Goal: Transaction & Acquisition: Book appointment/travel/reservation

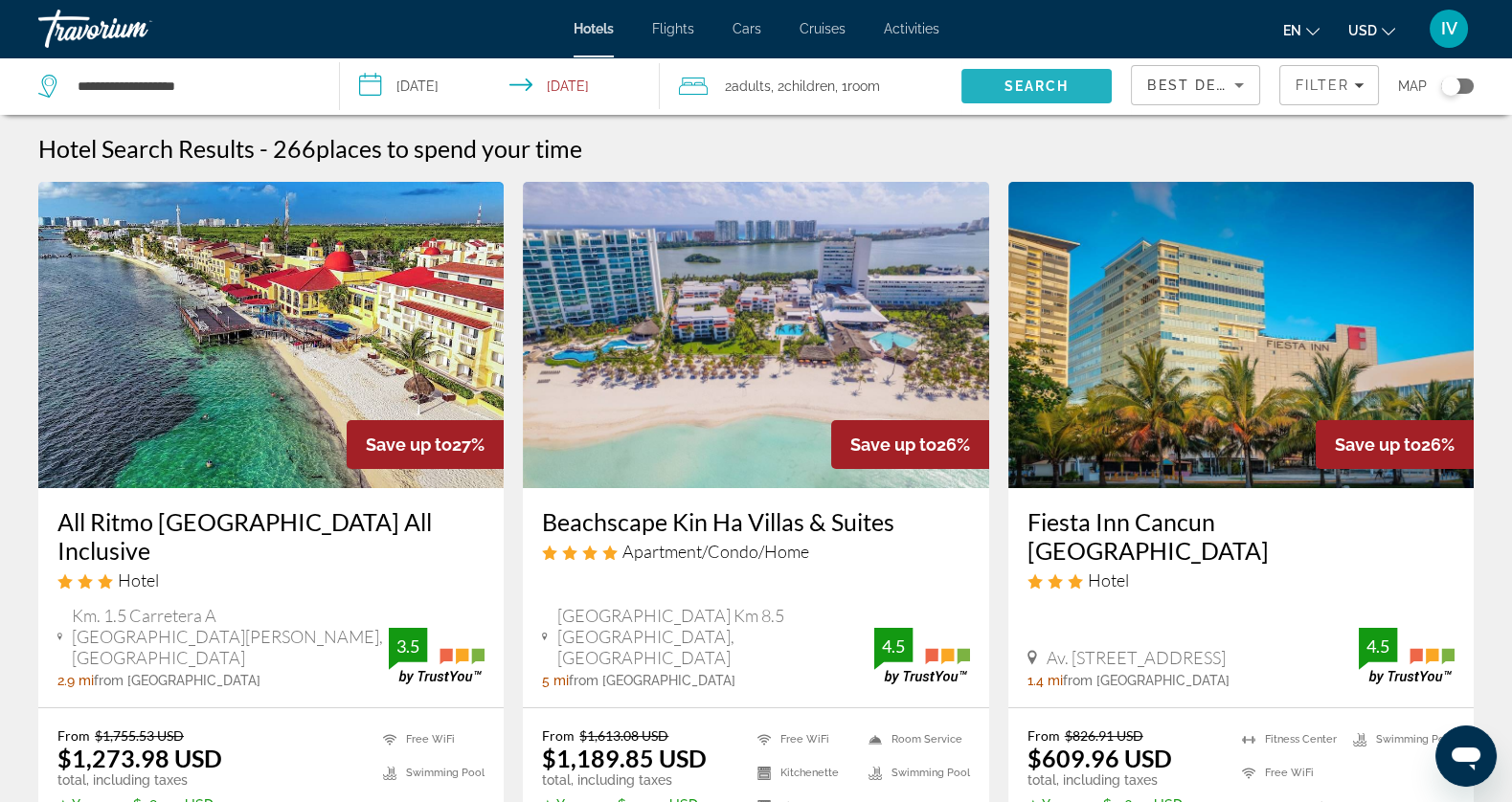
click at [1052, 95] on span "Search" at bounding box center [1037, 86] width 151 height 46
click at [1055, 88] on span "Search" at bounding box center [1037, 87] width 65 height 16
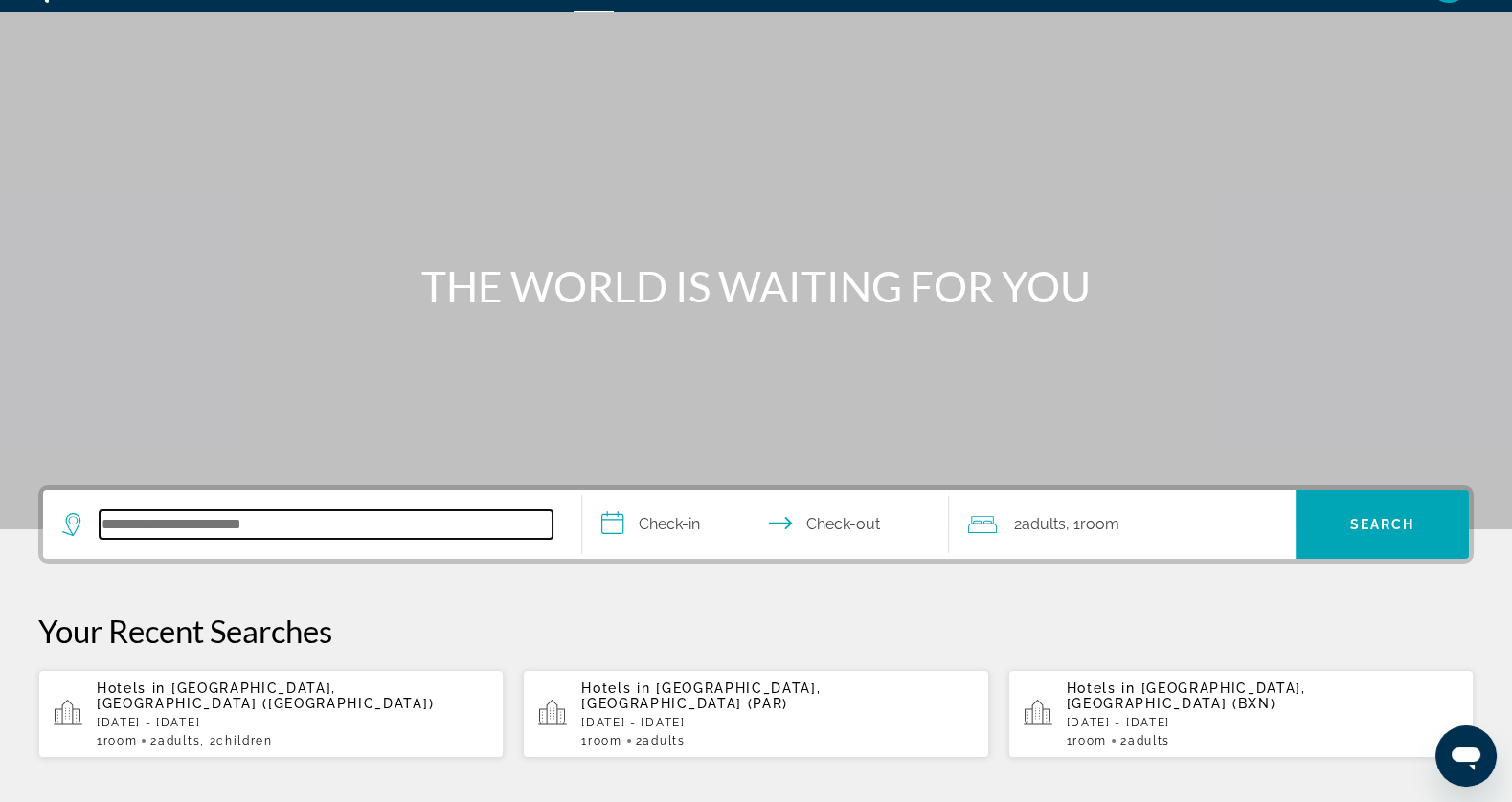
click at [181, 530] on input "Search hotel destination" at bounding box center [326, 525] width 453 height 29
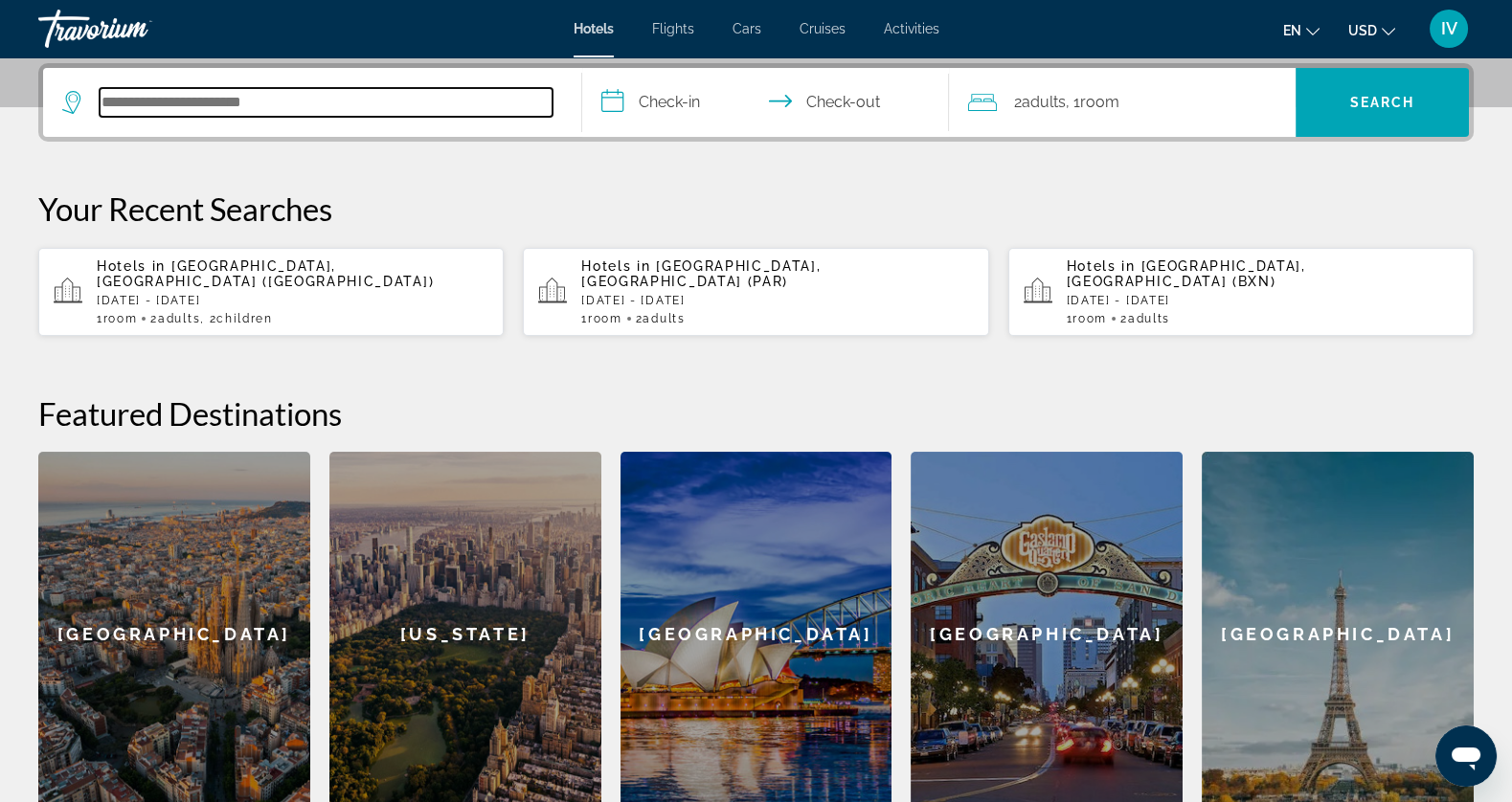
scroll to position [468, 0]
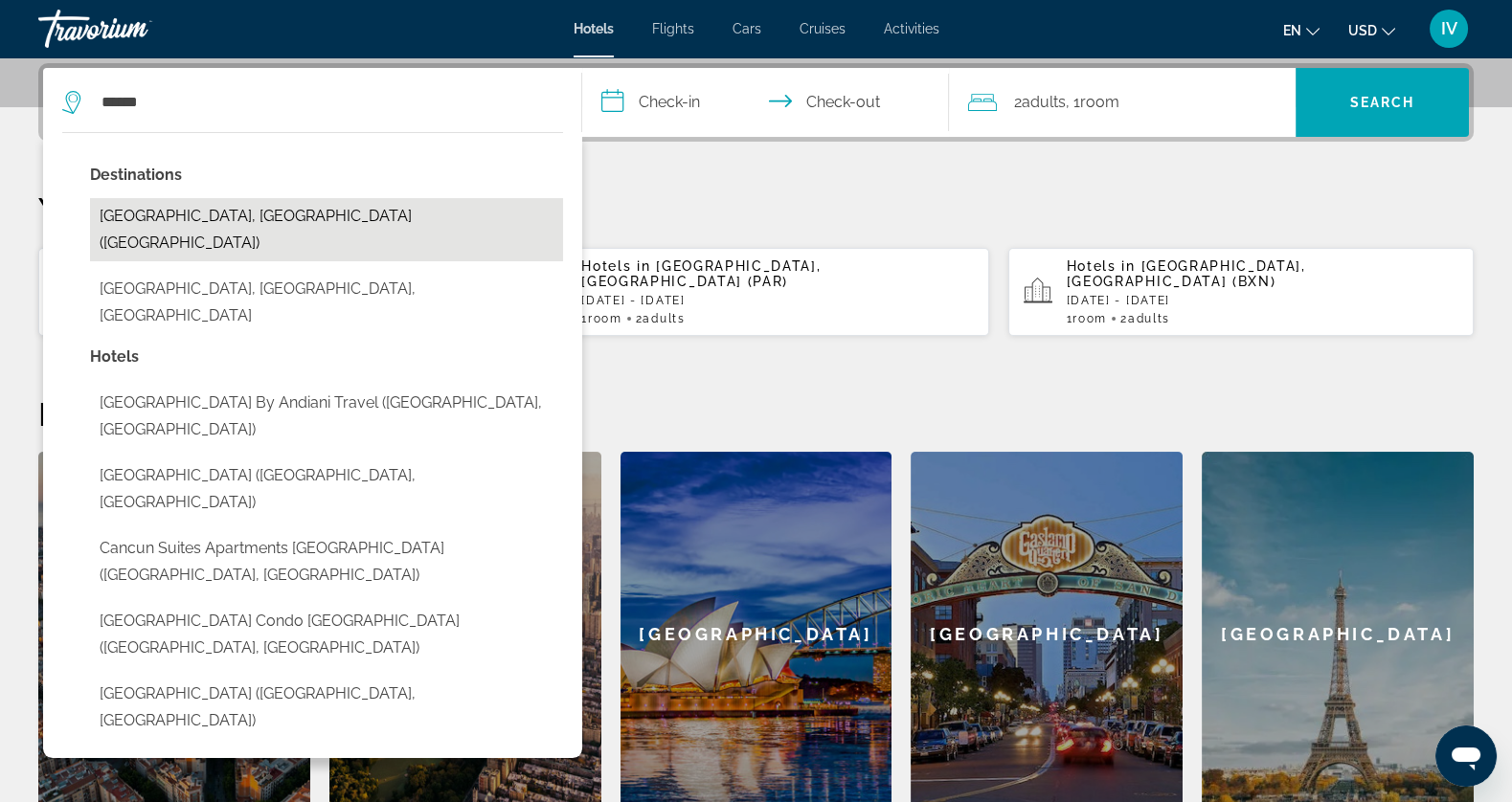
click at [423, 220] on button "[GEOGRAPHIC_DATA], [GEOGRAPHIC_DATA] ([GEOGRAPHIC_DATA])" at bounding box center [327, 229] width 474 height 63
type input "**********"
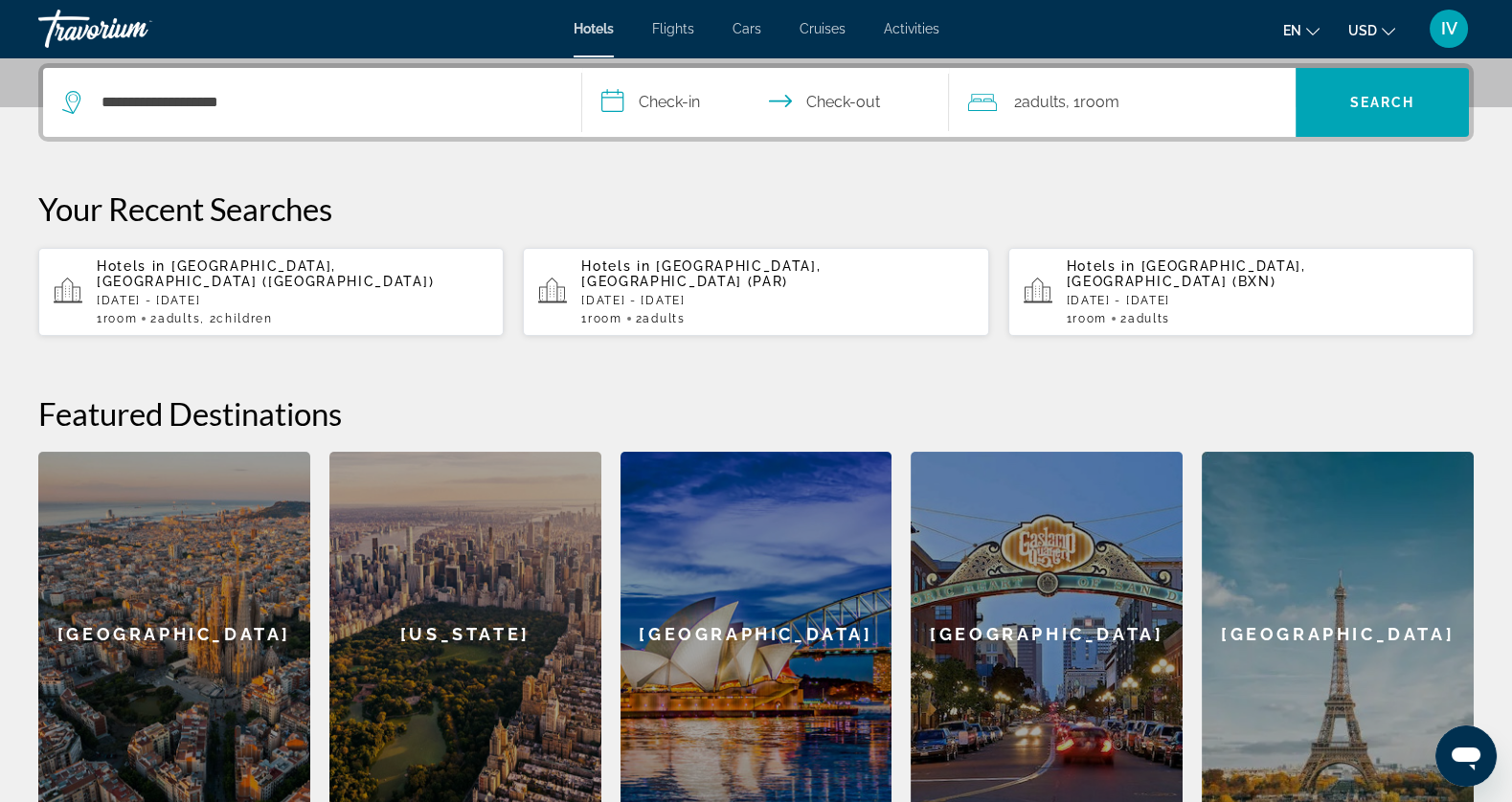
click at [641, 103] on input "**********" at bounding box center [769, 105] width 373 height 75
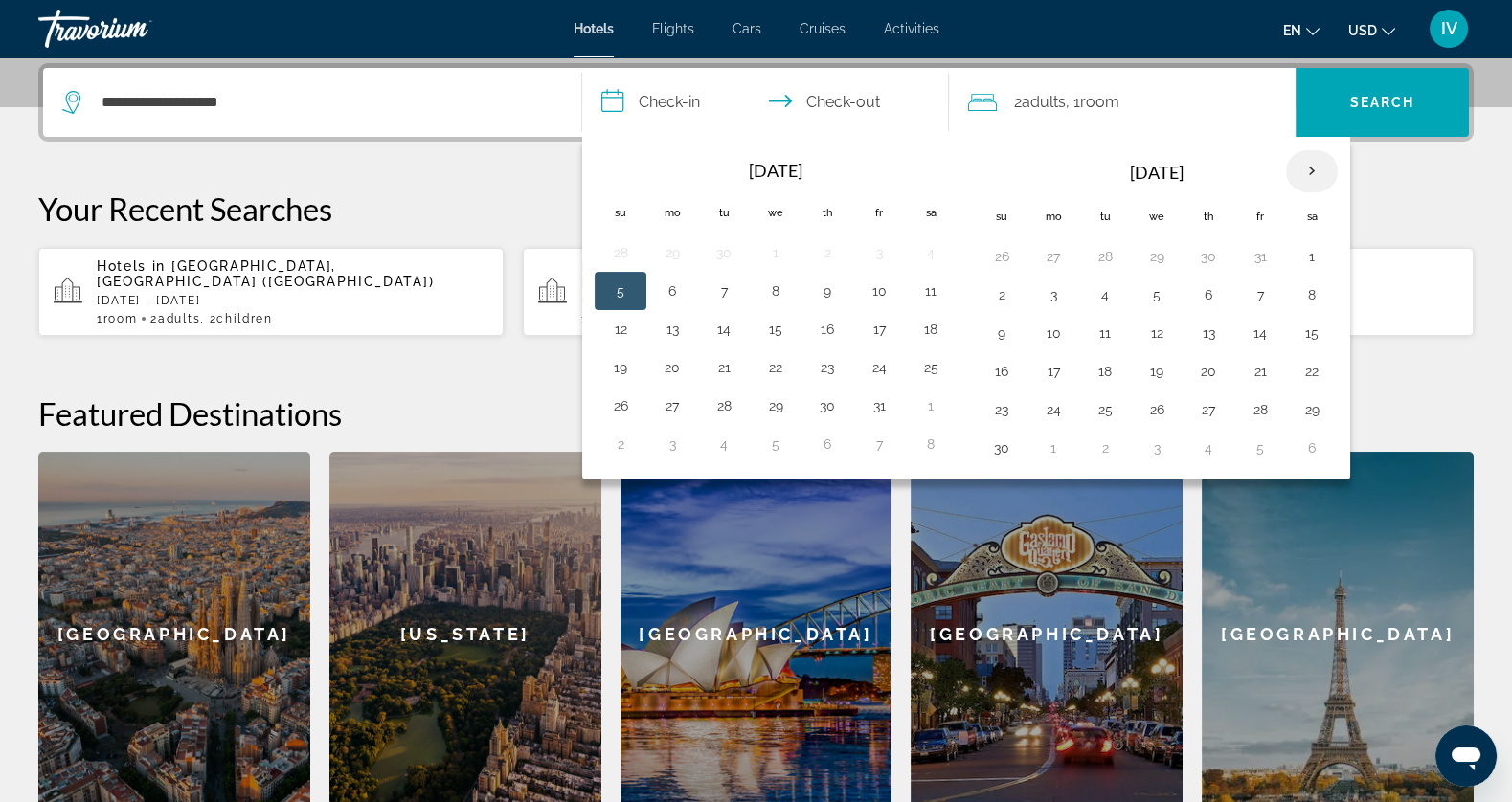
click at [1298, 183] on th "Next month" at bounding box center [1312, 171] width 52 height 42
click at [1299, 183] on th "Next month" at bounding box center [1312, 171] width 52 height 42
drag, startPoint x: 1047, startPoint y: 366, endPoint x: 1042, endPoint y: 403, distance: 37.3
click at [1047, 366] on button "16" at bounding box center [1054, 371] width 31 height 27
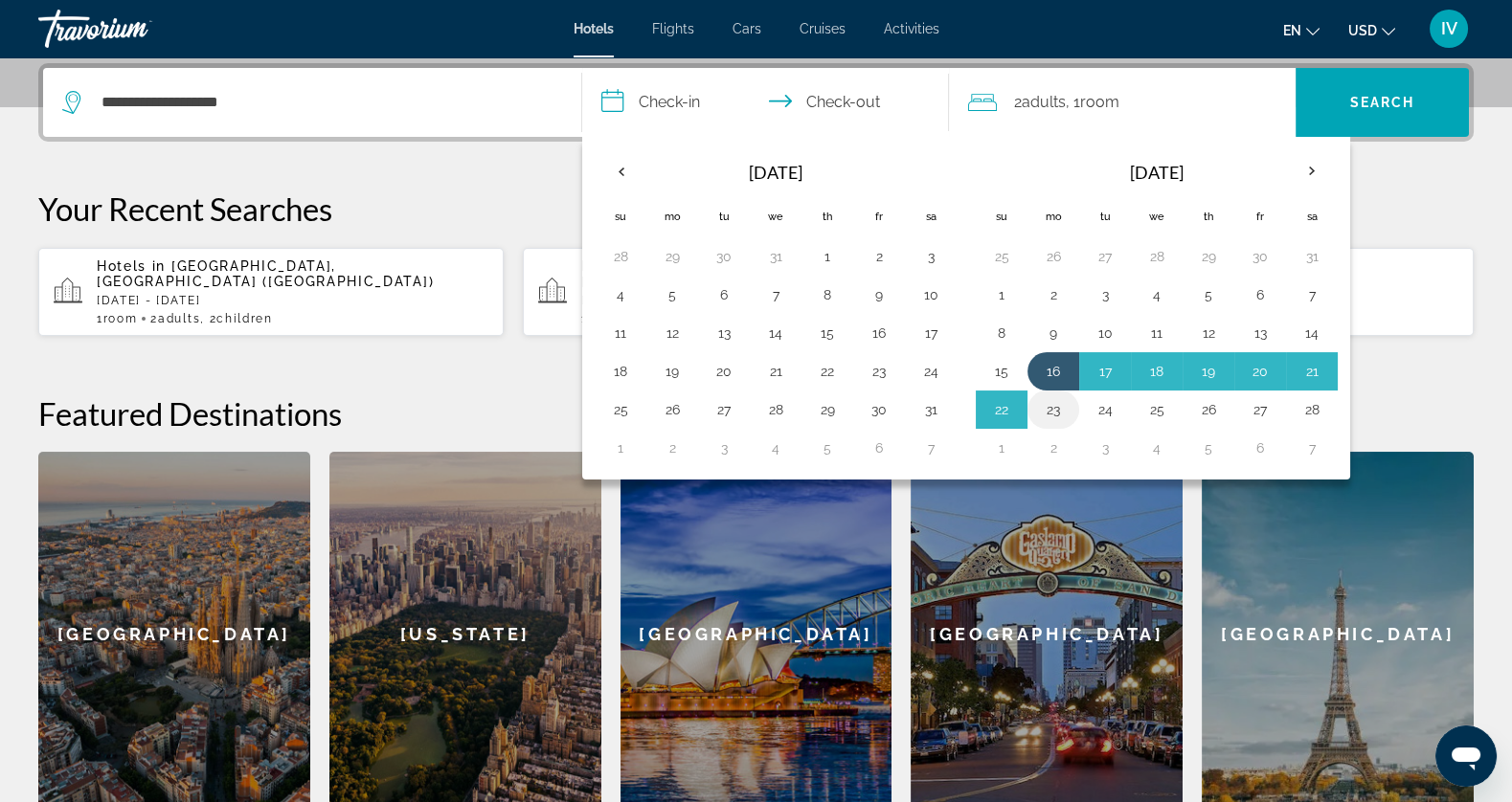
click at [1041, 405] on button "23" at bounding box center [1054, 410] width 31 height 27
type input "**********"
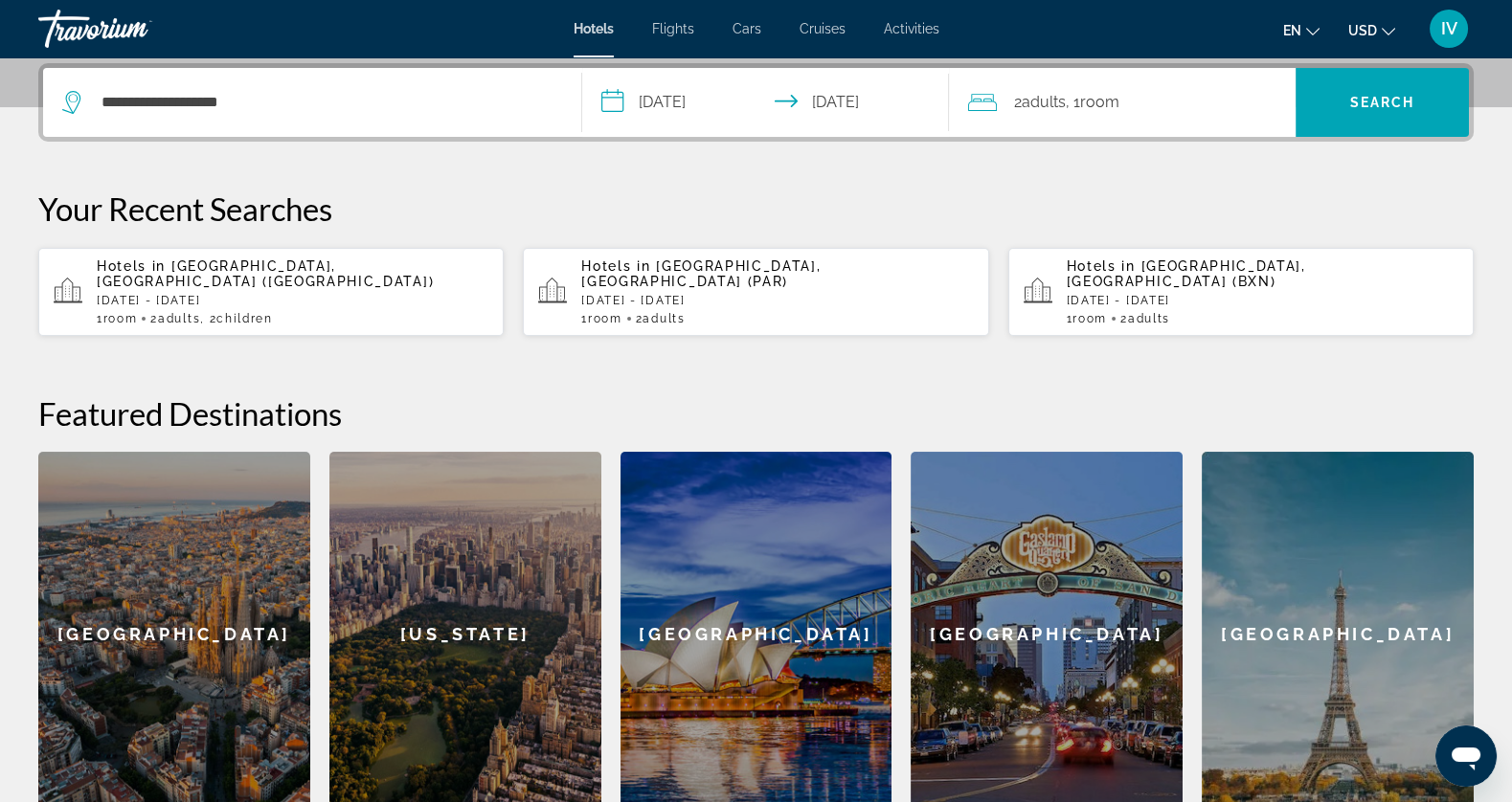
click at [1119, 104] on span "Room" at bounding box center [1100, 102] width 39 height 18
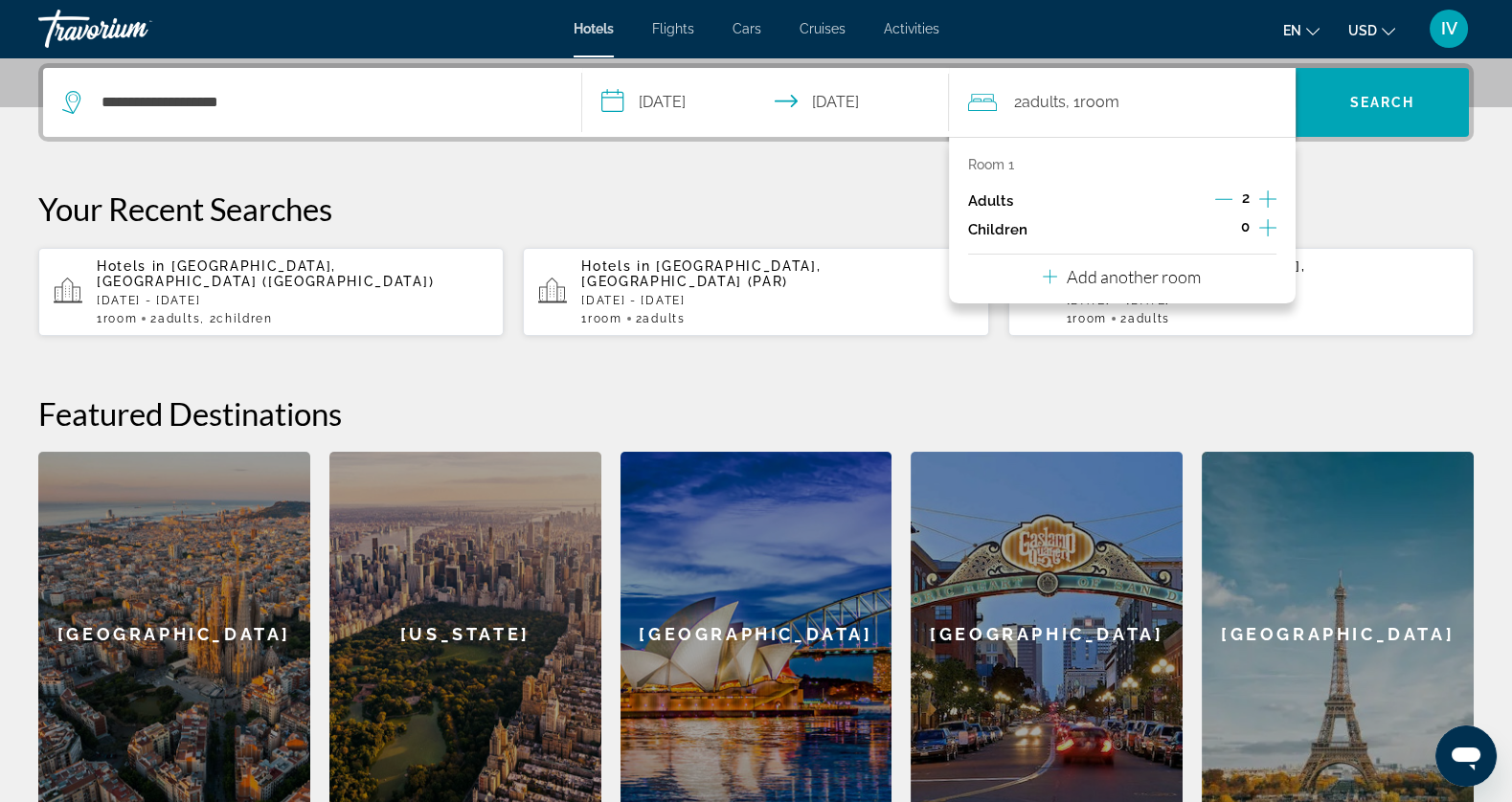
click at [1264, 229] on icon "Increment children" at bounding box center [1268, 228] width 18 height 23
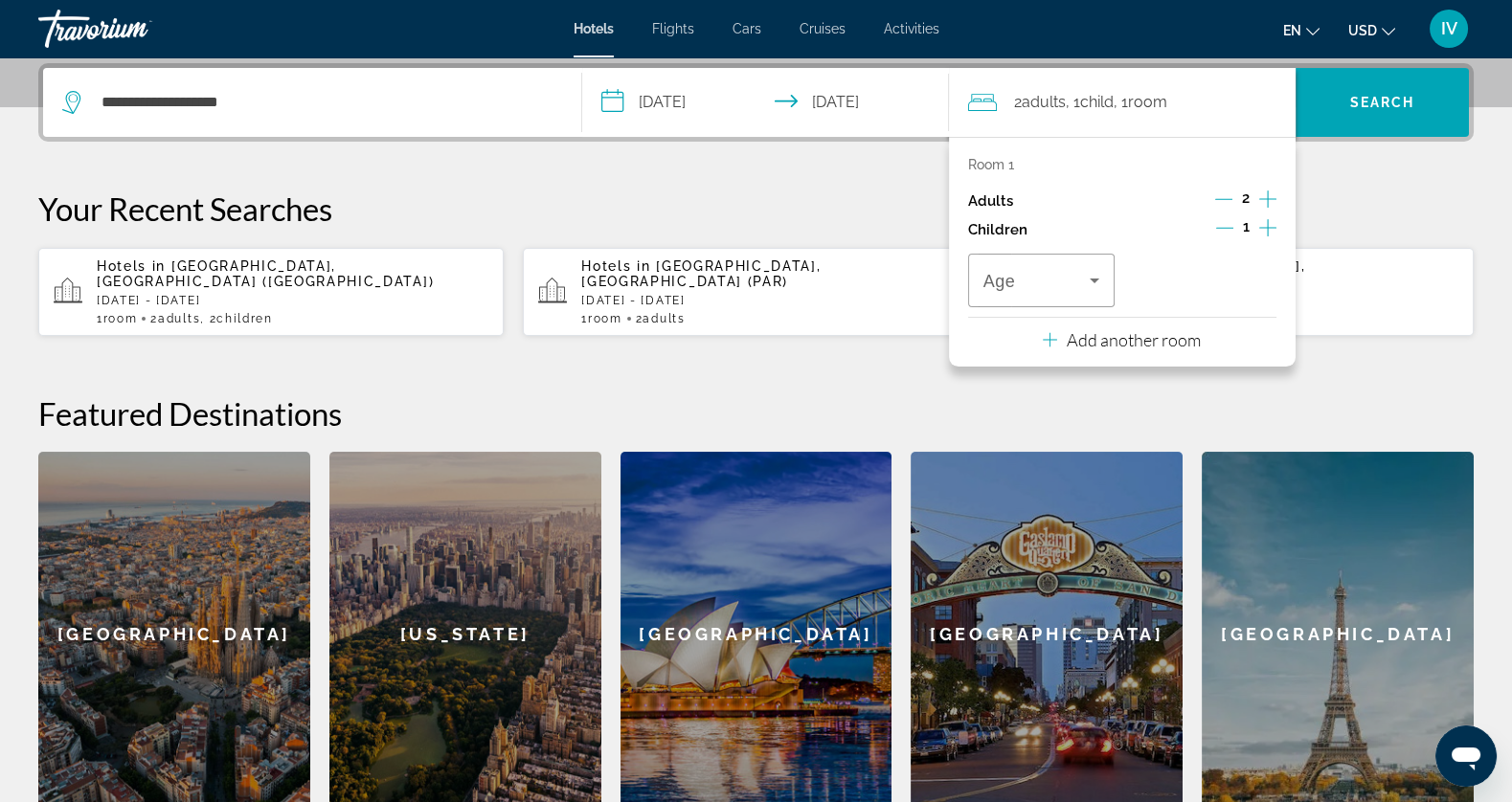
click at [1264, 229] on icon "Increment children" at bounding box center [1268, 228] width 18 height 23
click at [1090, 285] on icon "Travelers: 2 adults, 2 children" at bounding box center [1095, 281] width 23 height 23
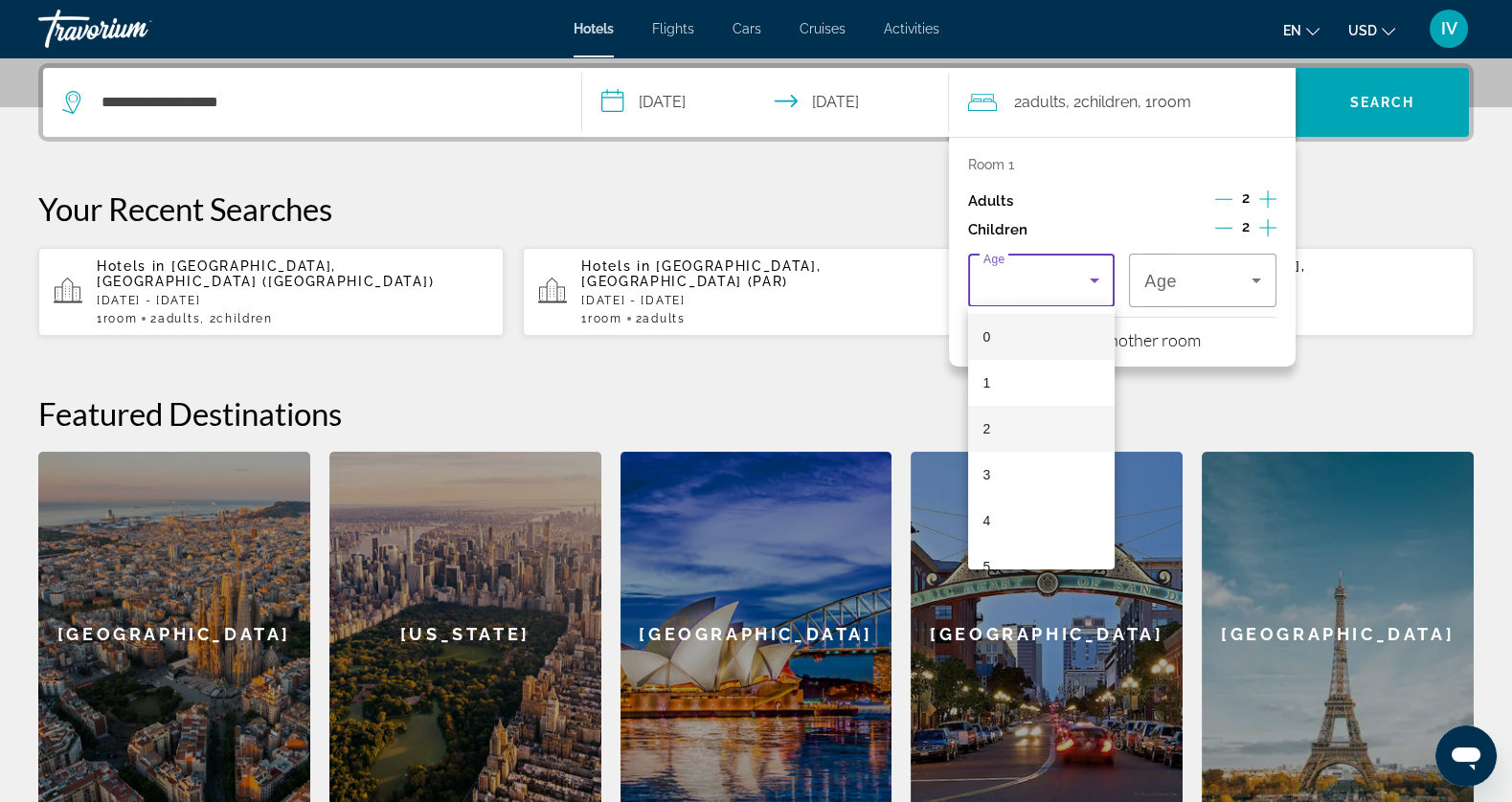
click at [1052, 441] on mat-option "2" at bounding box center [1042, 429] width 148 height 46
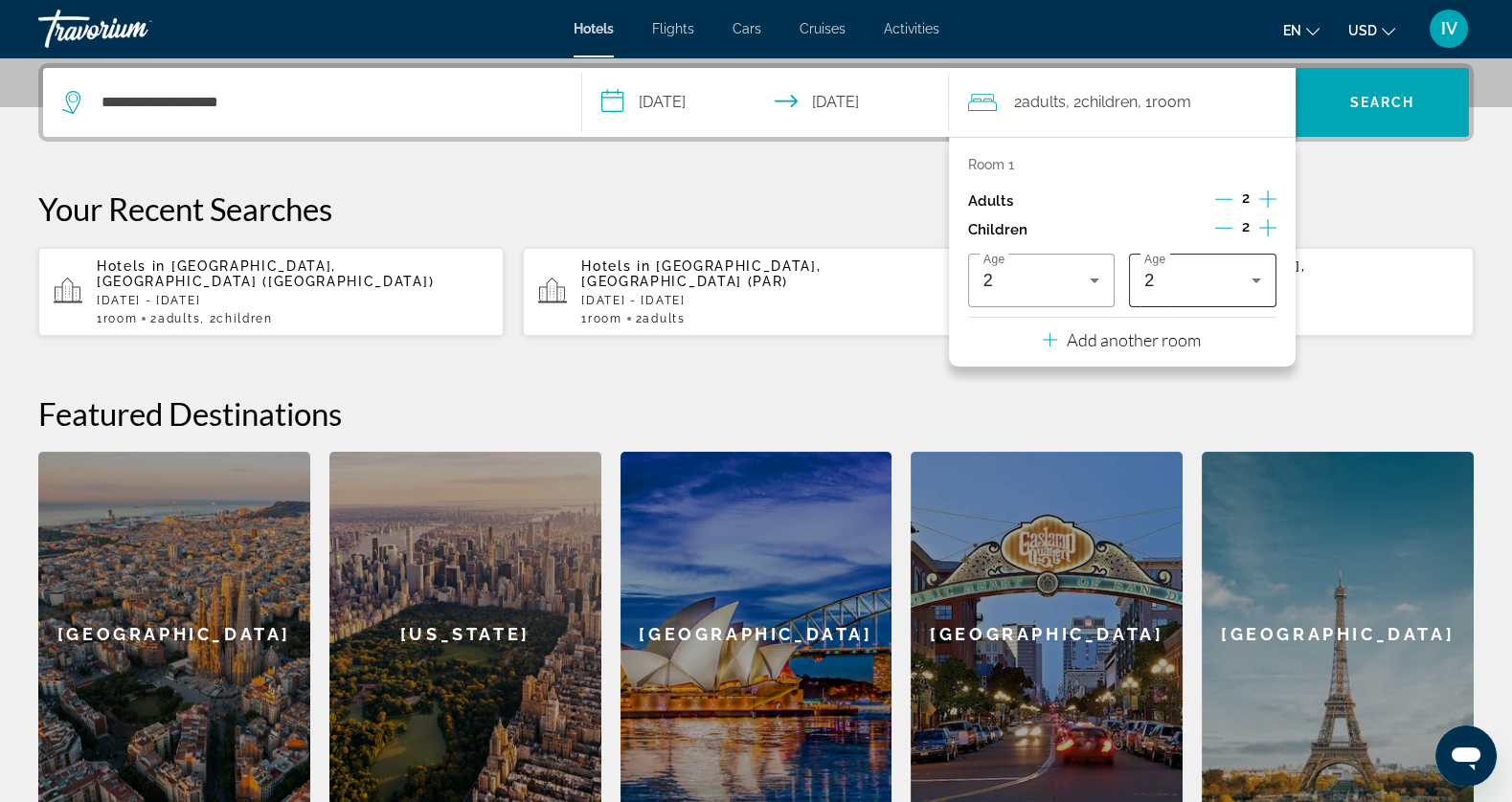
click at [1252, 259] on div "2" at bounding box center [1203, 280] width 117 height 53
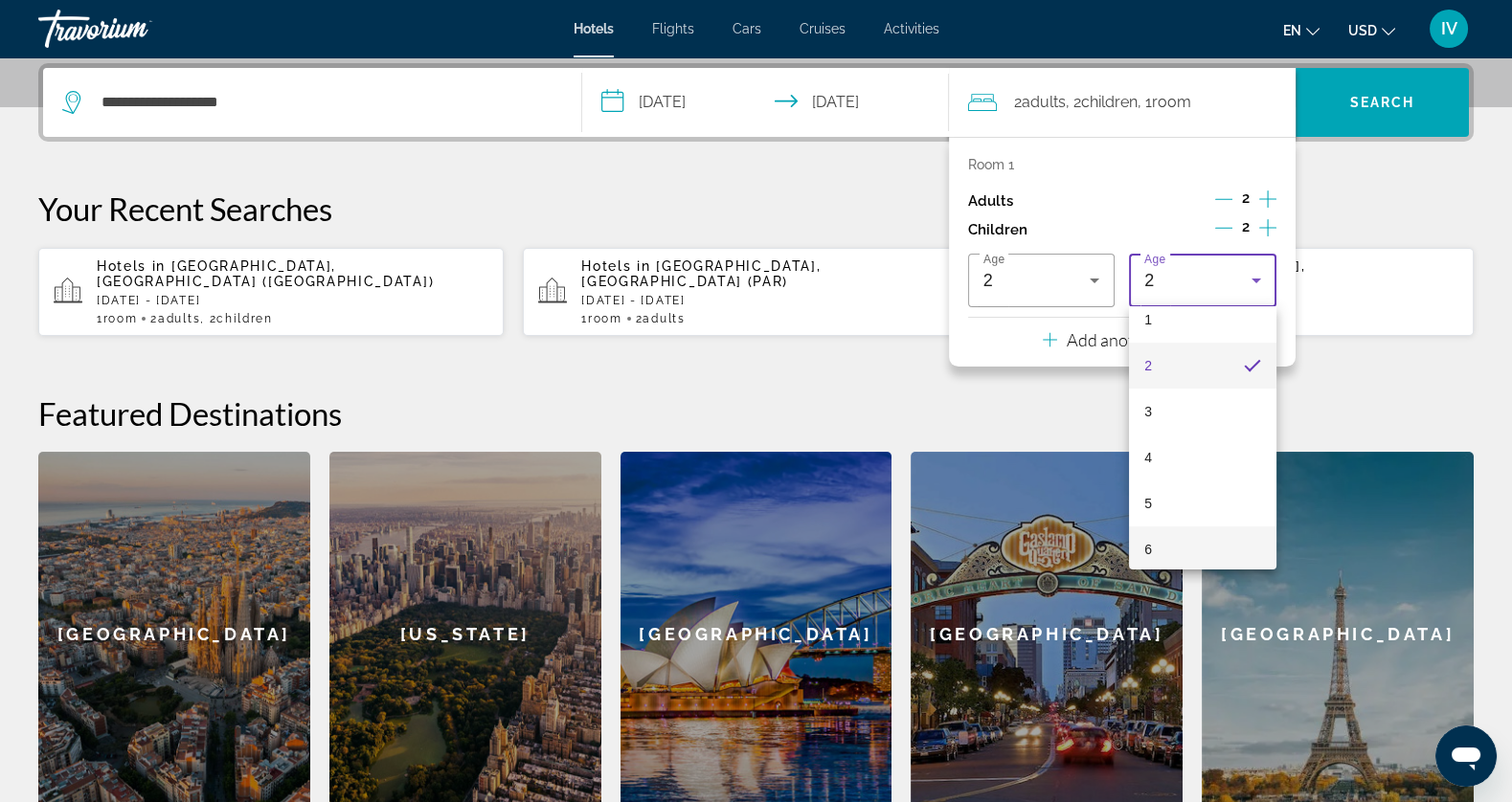
scroll to position [88, 0]
click at [1173, 528] on mat-option "6" at bounding box center [1203, 524] width 148 height 46
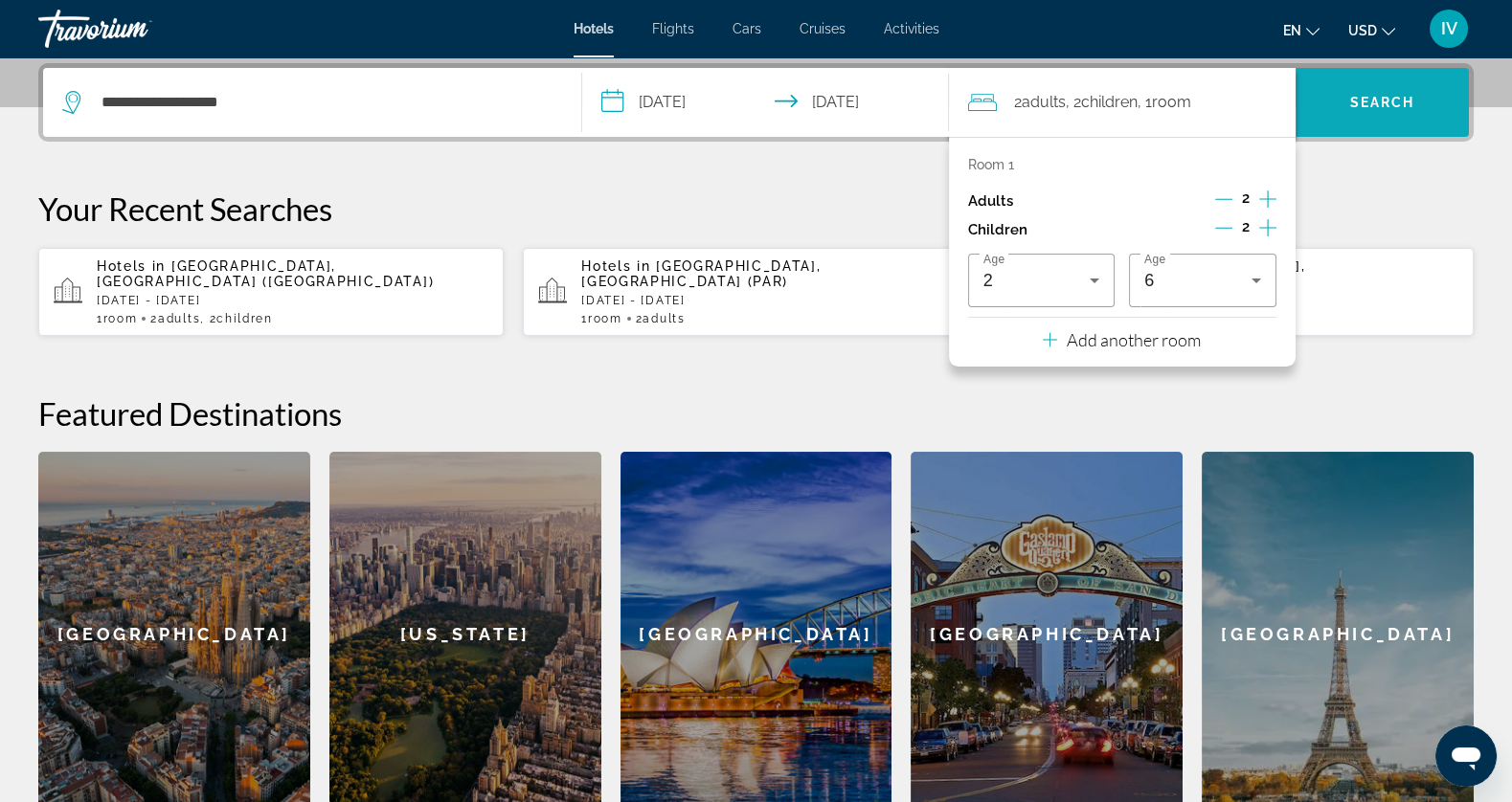
click at [1366, 91] on span "Search" at bounding box center [1383, 102] width 173 height 46
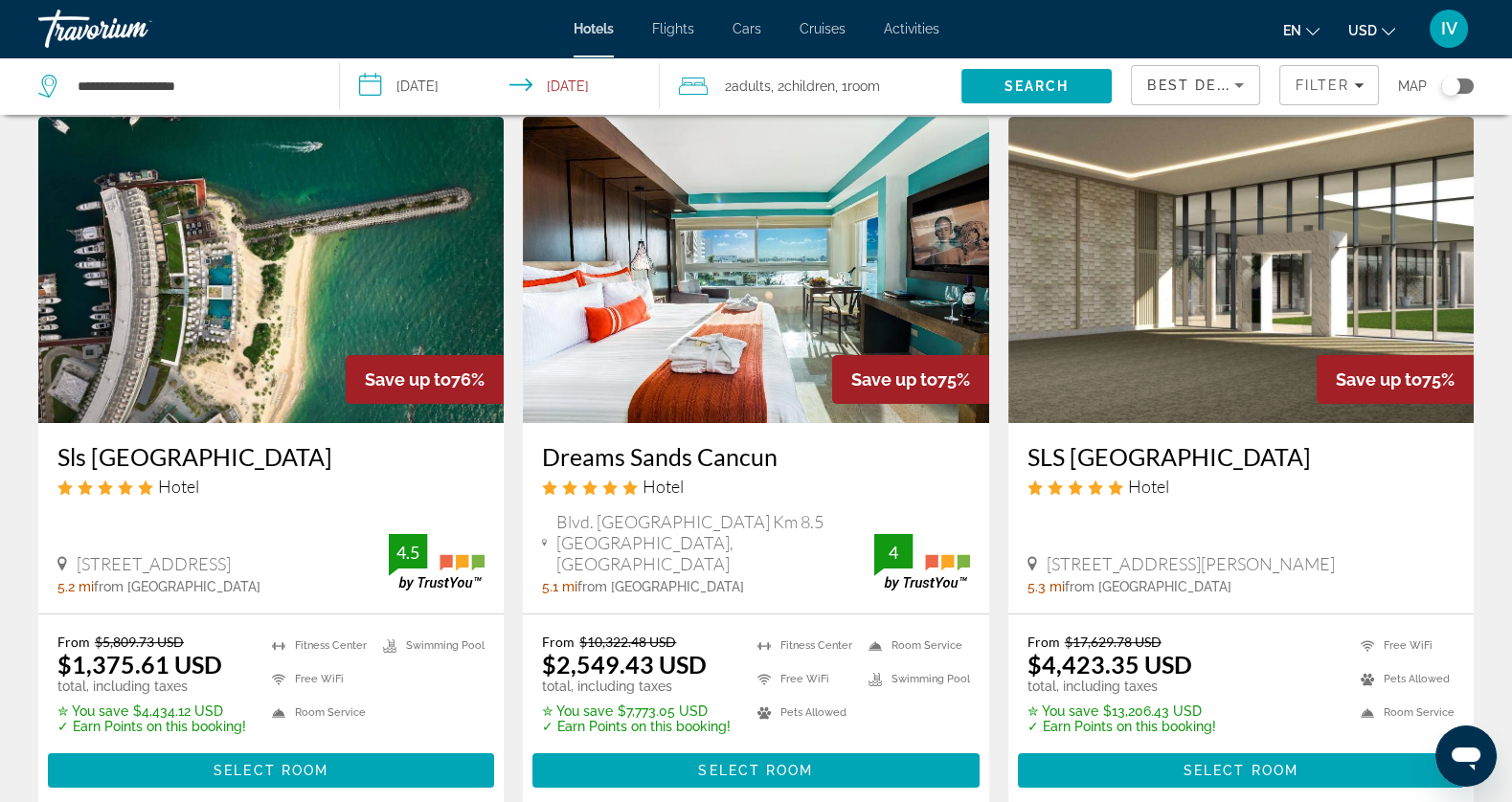
scroll to position [798, 0]
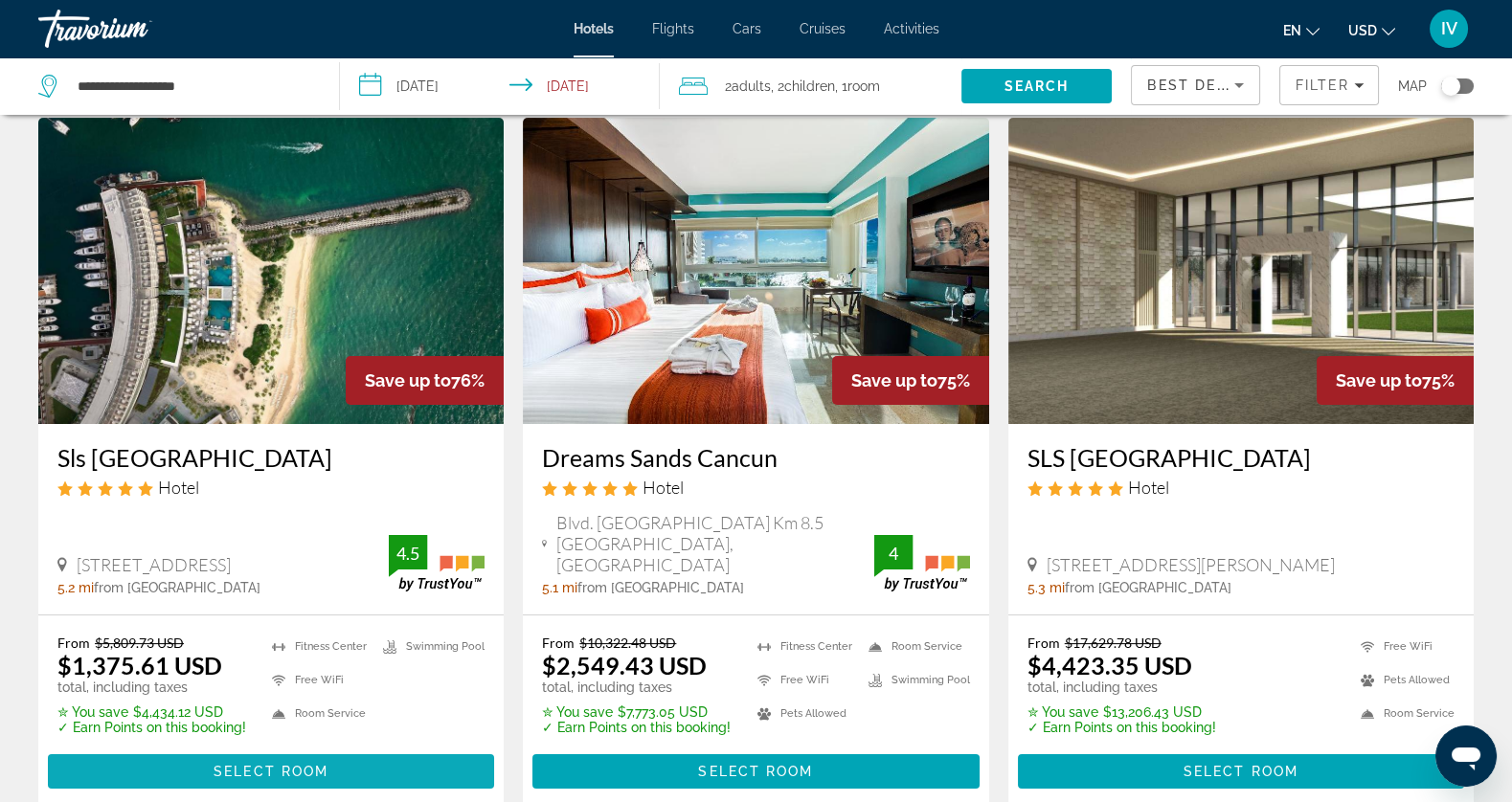
click at [199, 749] on span "Main content" at bounding box center [270, 771] width 446 height 46
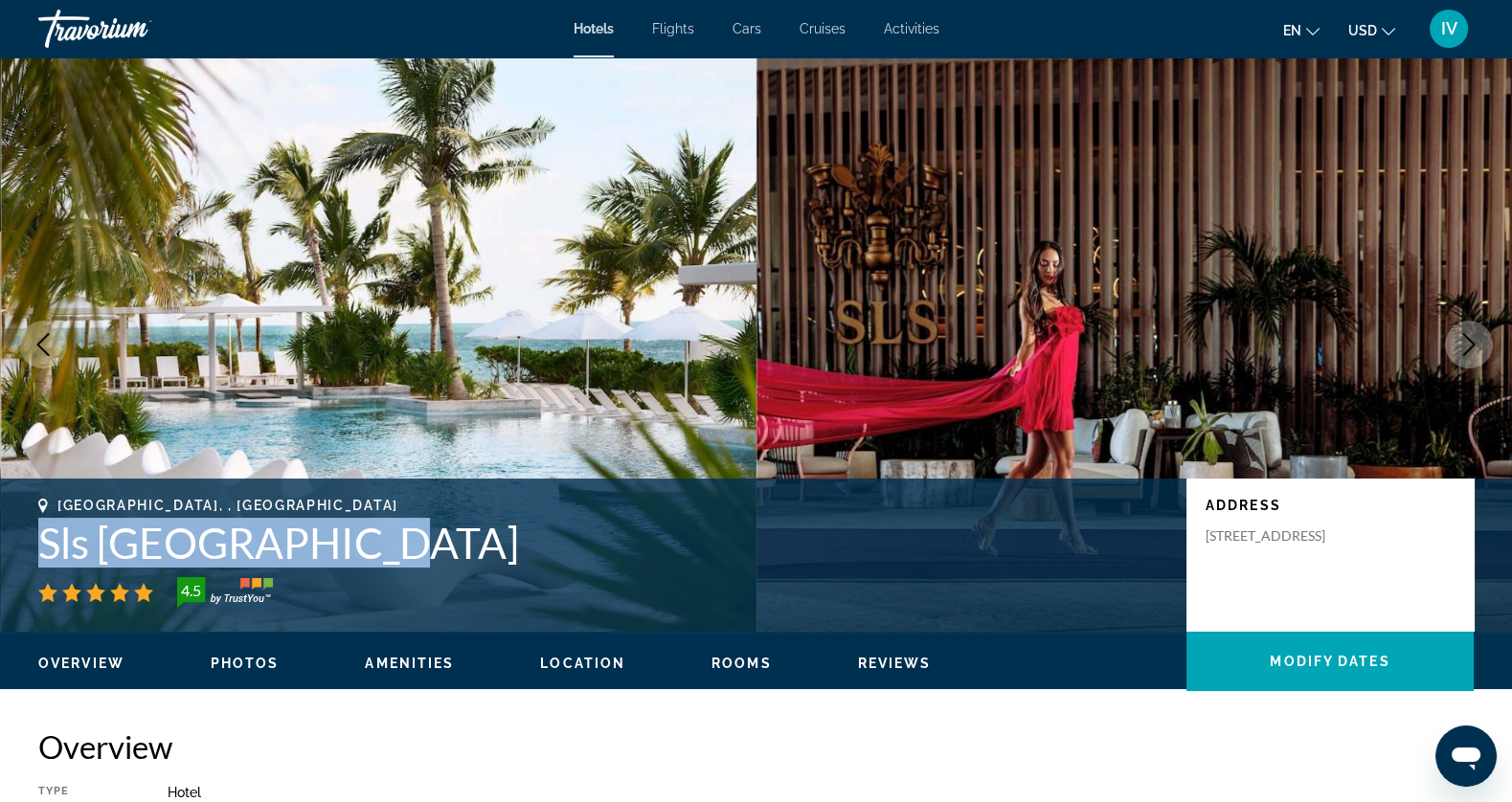
drag, startPoint x: 37, startPoint y: 542, endPoint x: 364, endPoint y: 561, distance: 327.6
click at [369, 562] on div "Cancun, , Mexico Sls Playa Mujeres 4.5 Address Manzana 1 Supermanzana 3, Cancun…" at bounding box center [756, 555] width 1512 height 115
copy h1 "Sls [GEOGRAPHIC_DATA]"
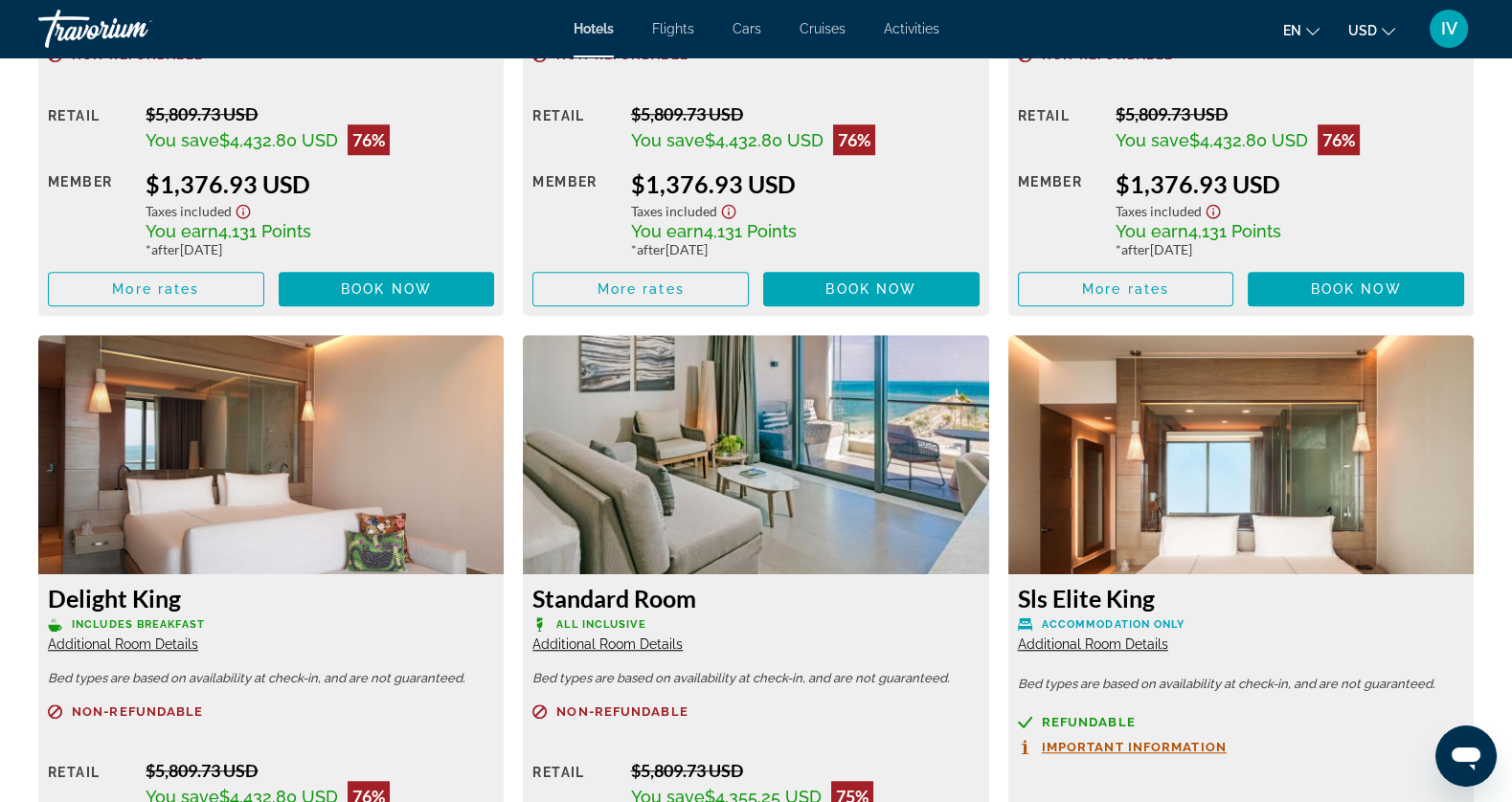
scroll to position [2962, 0]
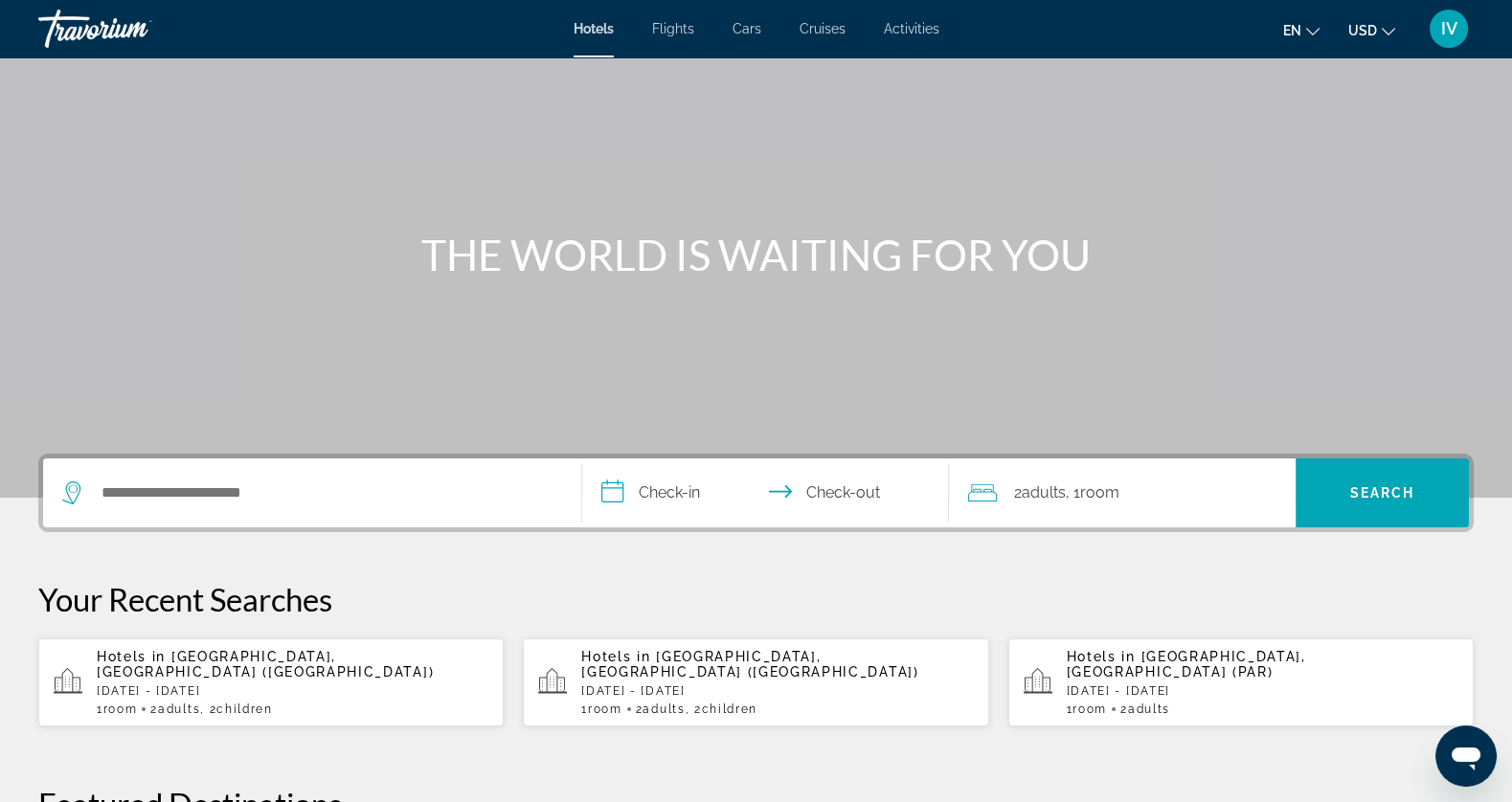
click at [243, 477] on div "Search widget" at bounding box center [312, 493] width 500 height 69
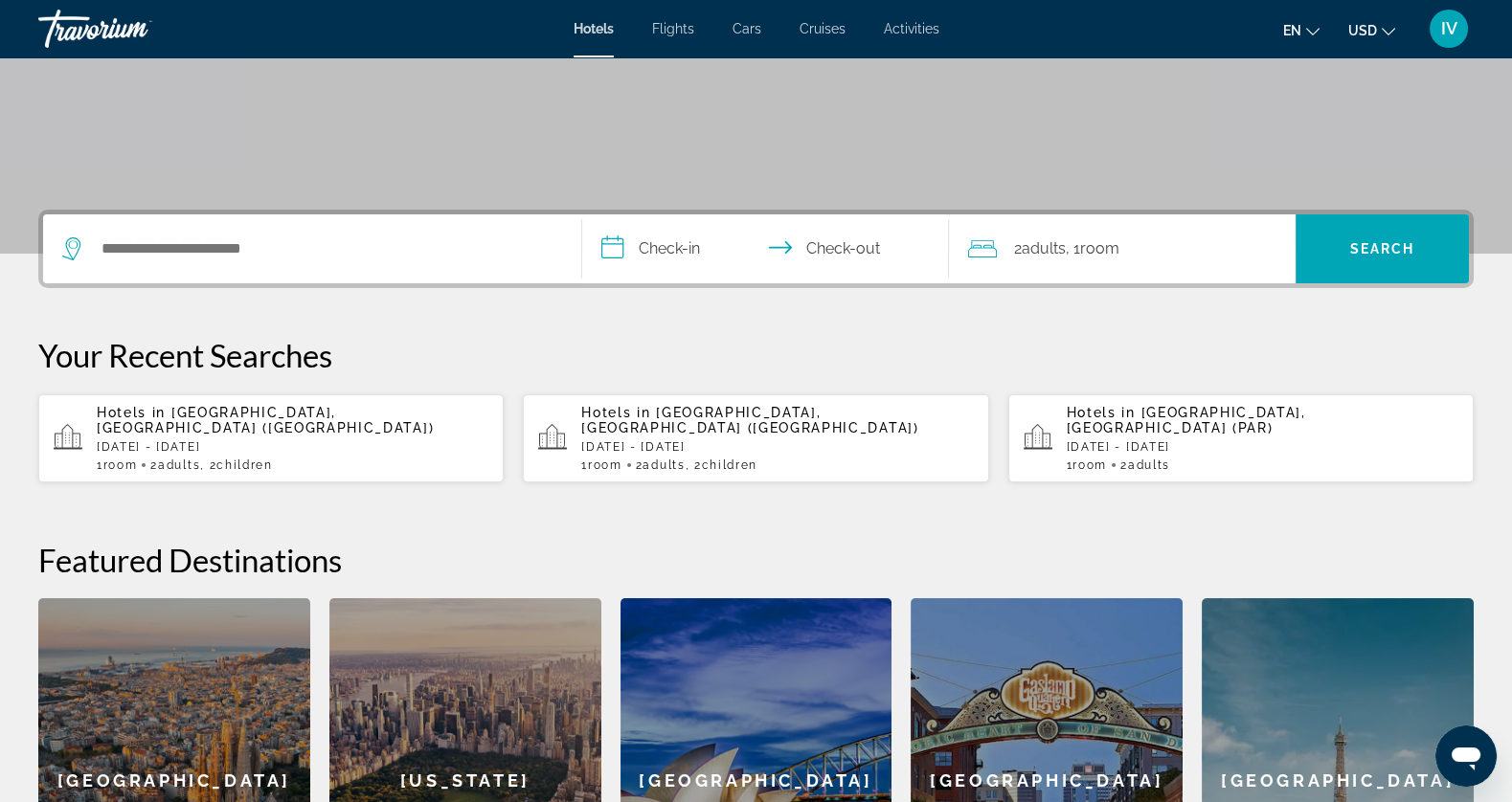
scroll to position [294, 0]
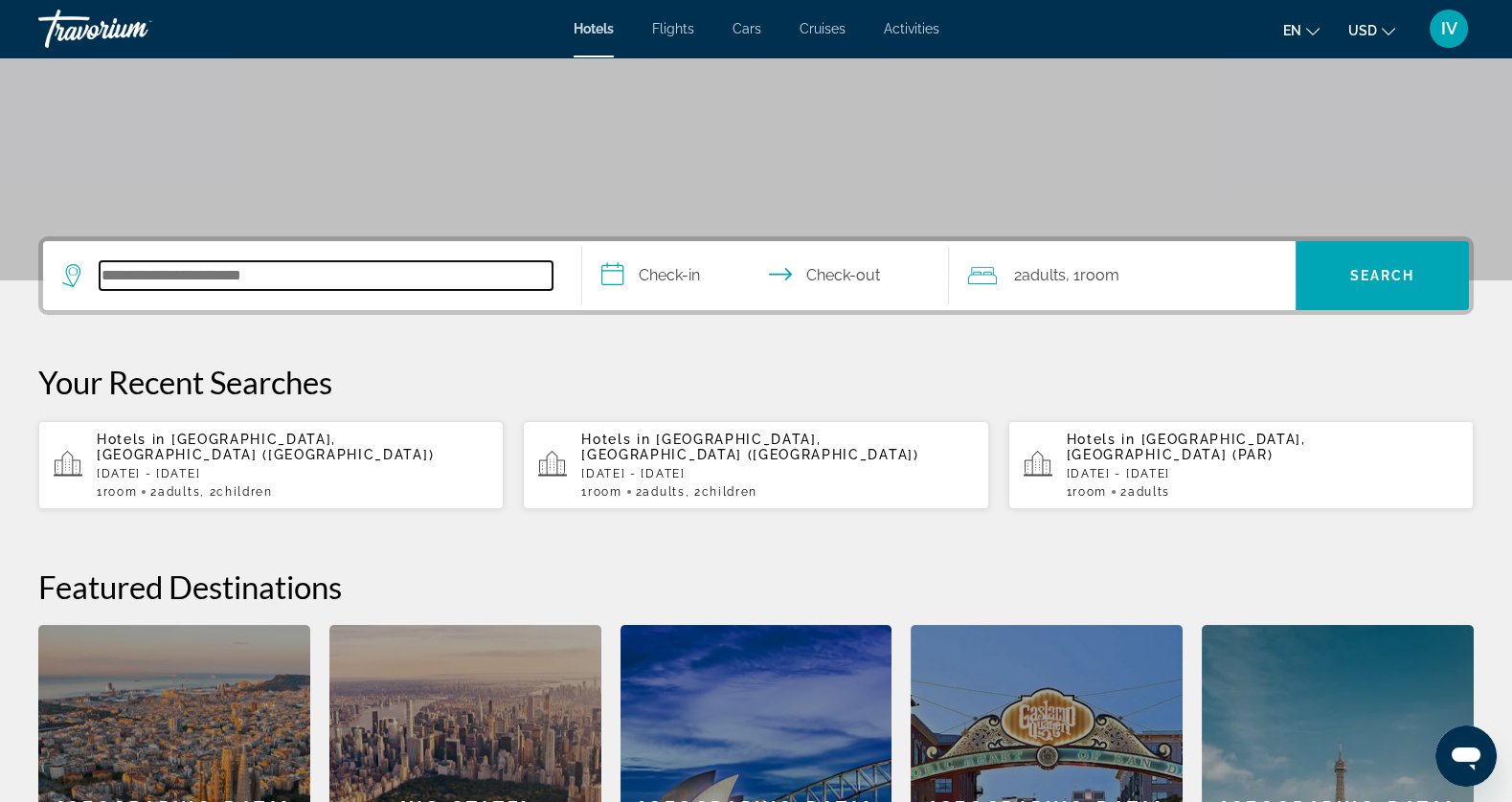
click at [229, 277] on input "Search hotel destination" at bounding box center [326, 276] width 453 height 29
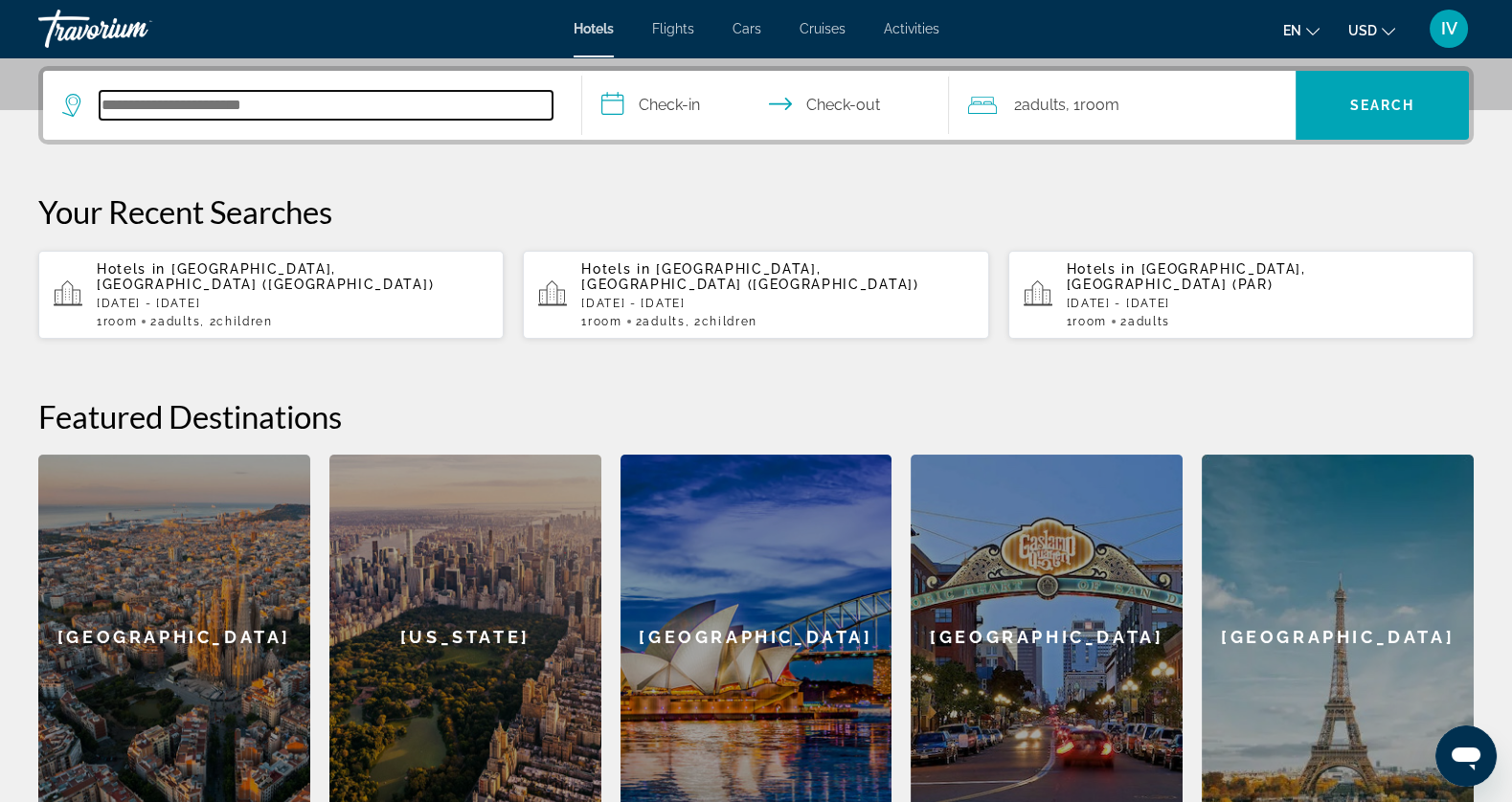
scroll to position [468, 0]
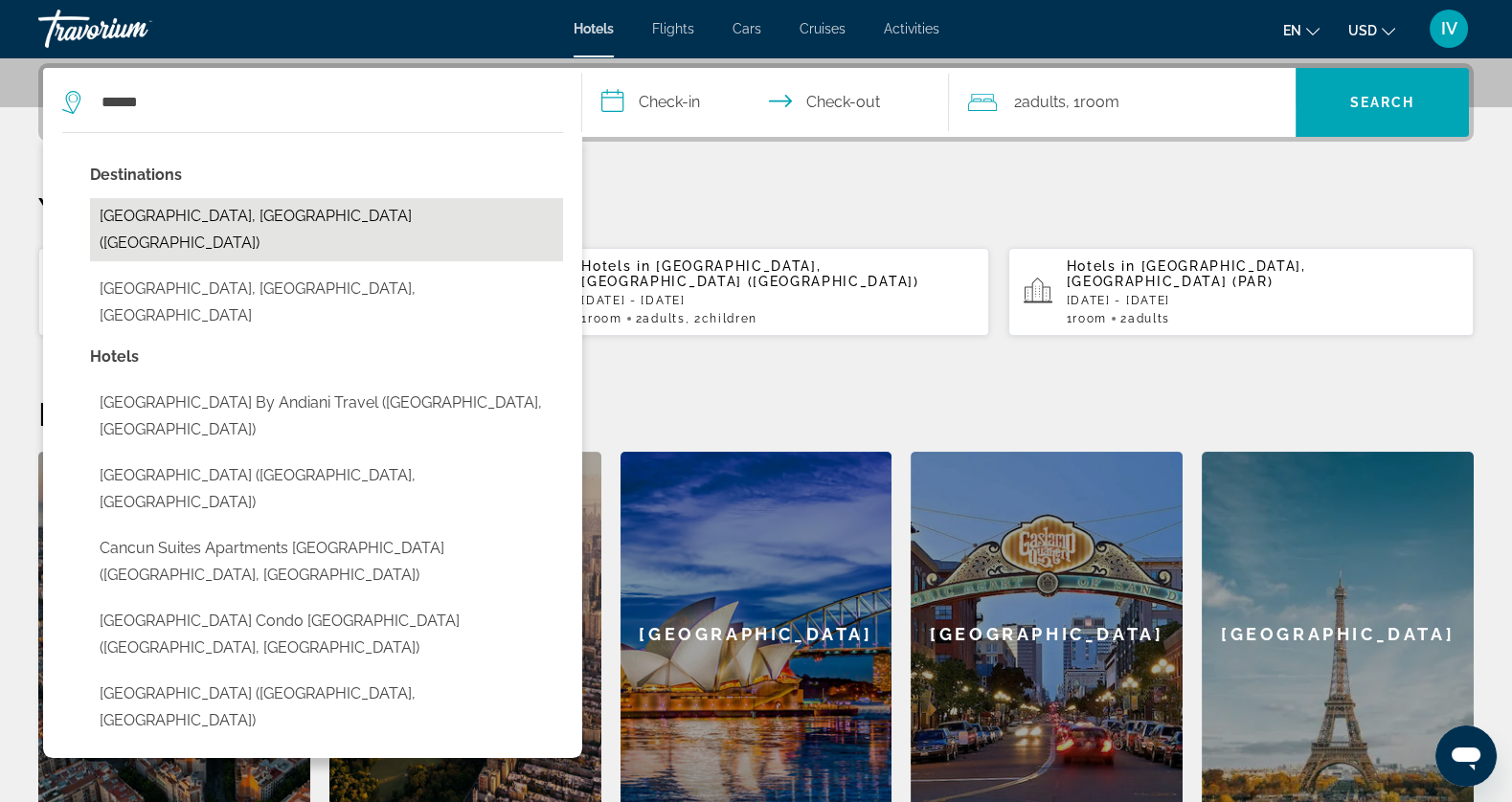
click at [125, 212] on button "[GEOGRAPHIC_DATA], [GEOGRAPHIC_DATA] ([GEOGRAPHIC_DATA])" at bounding box center [327, 229] width 474 height 63
type input "**********"
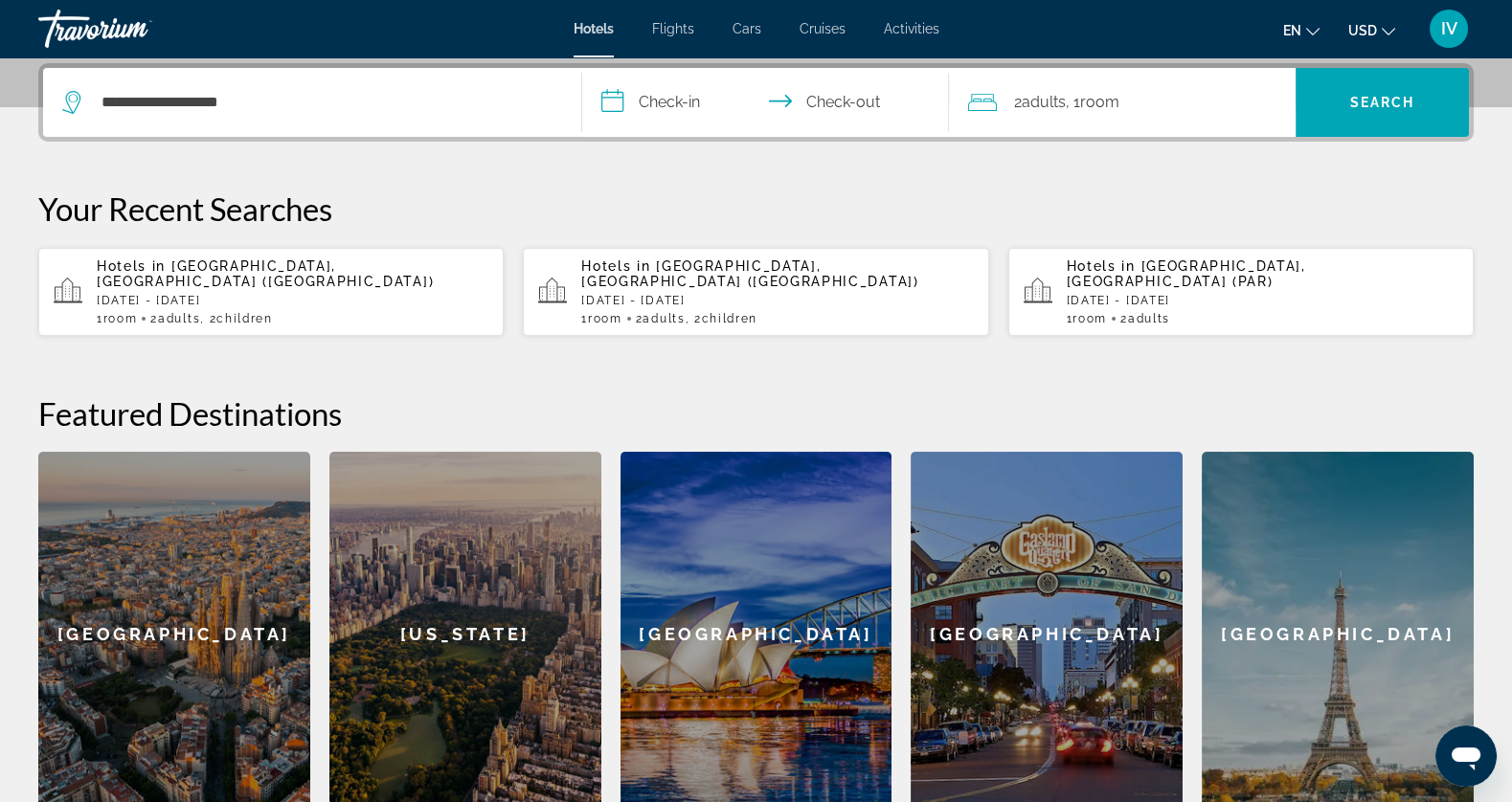
click at [680, 107] on input "**********" at bounding box center [769, 105] width 373 height 75
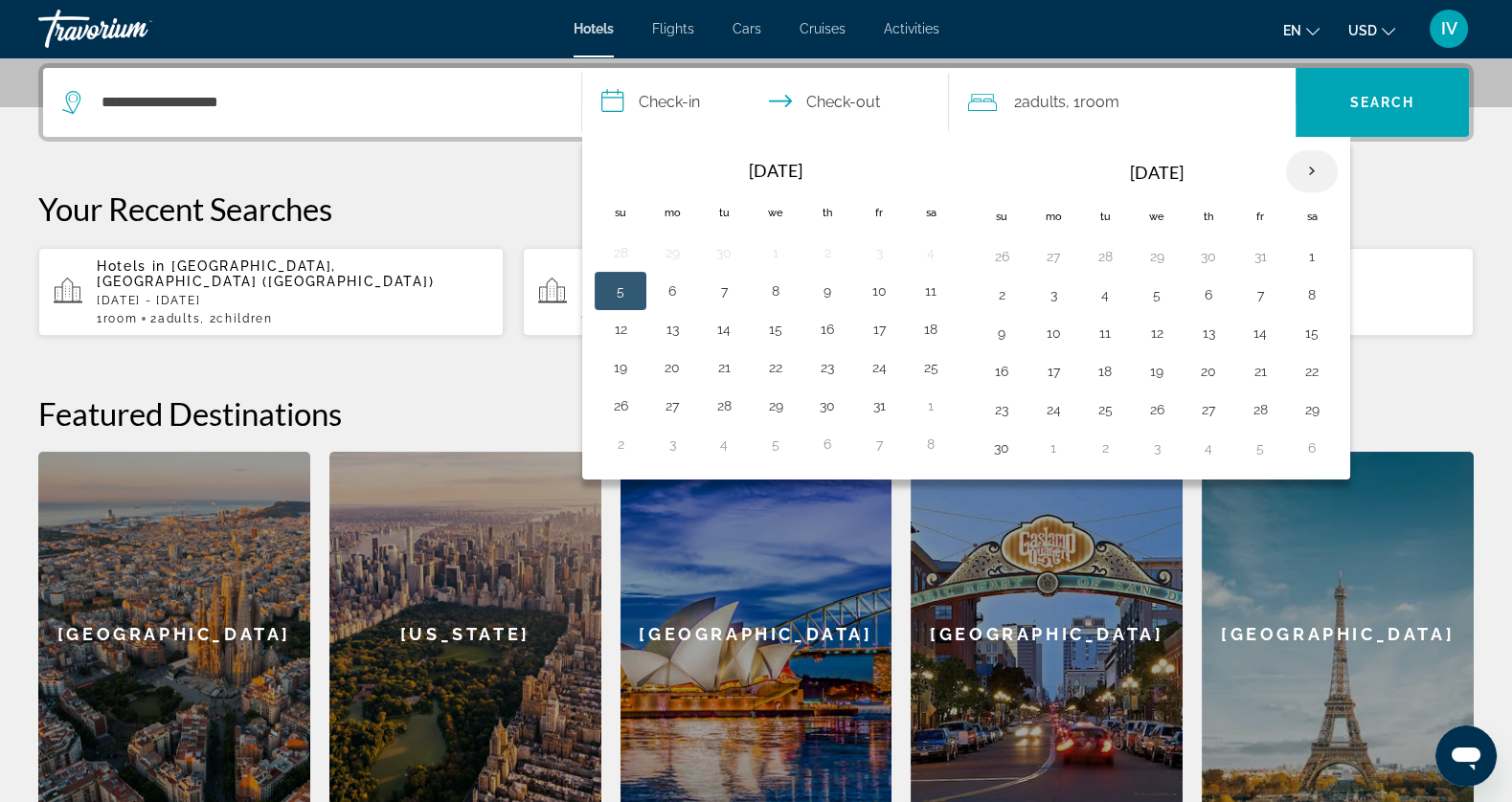
click at [1298, 169] on th "Next month" at bounding box center [1312, 171] width 52 height 42
click at [1299, 167] on th "Next month" at bounding box center [1312, 171] width 52 height 42
click at [1298, 168] on th "Next month" at bounding box center [1312, 171] width 52 height 42
click at [1051, 370] on button "16" at bounding box center [1054, 371] width 31 height 27
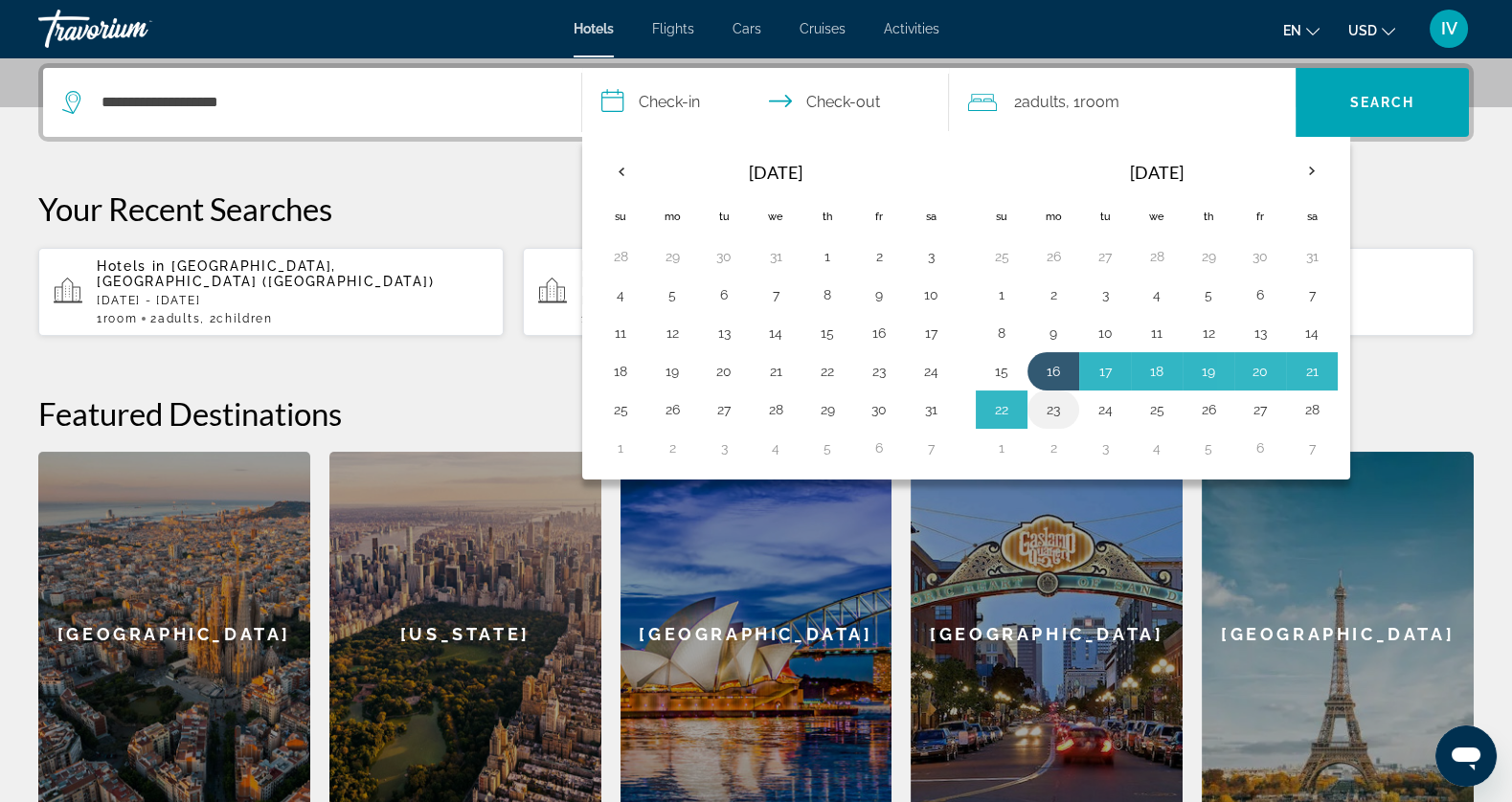
click at [1049, 401] on button "23" at bounding box center [1054, 410] width 31 height 27
type input "**********"
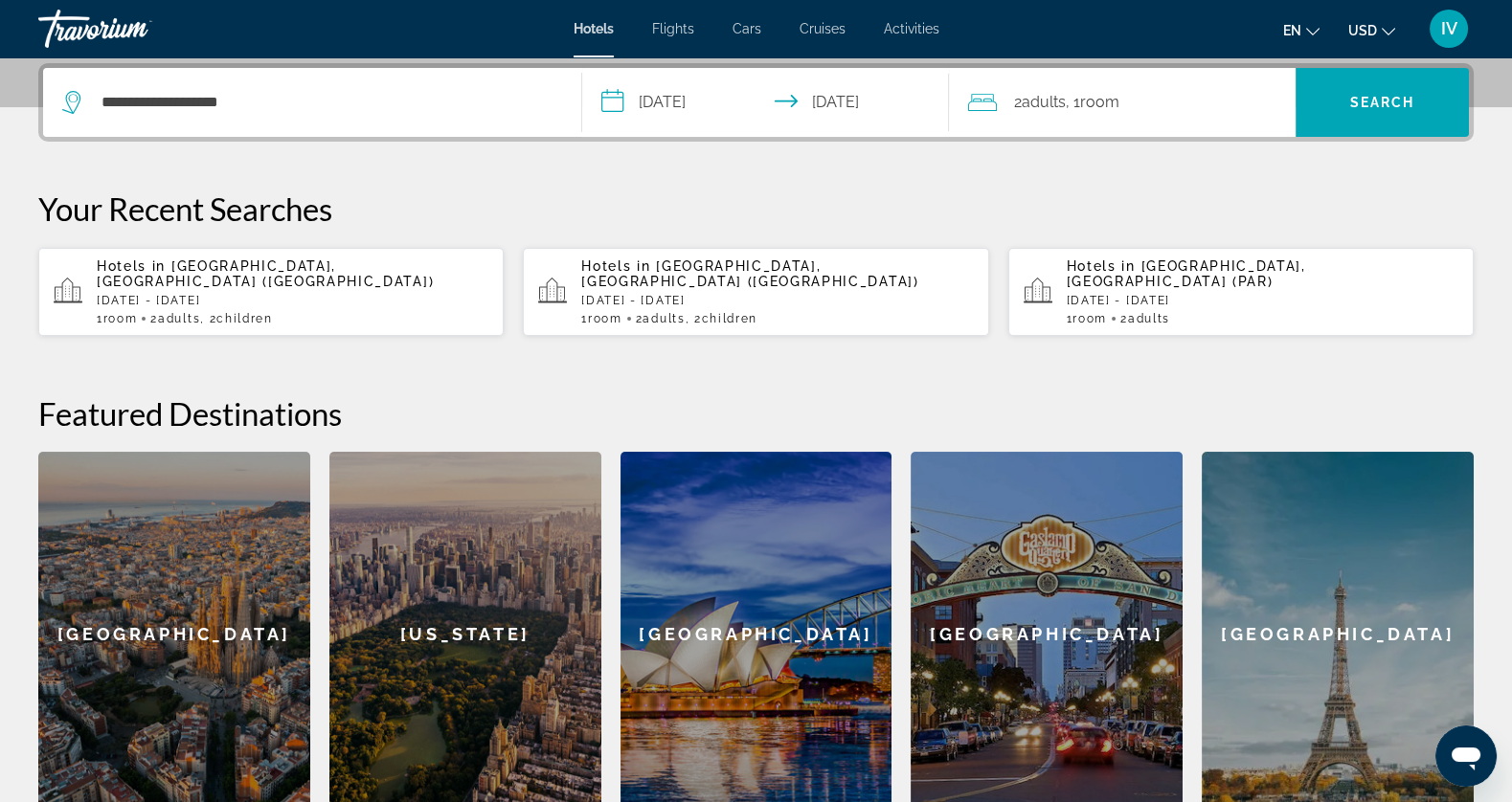
click at [1119, 95] on span "Room" at bounding box center [1100, 102] width 39 height 18
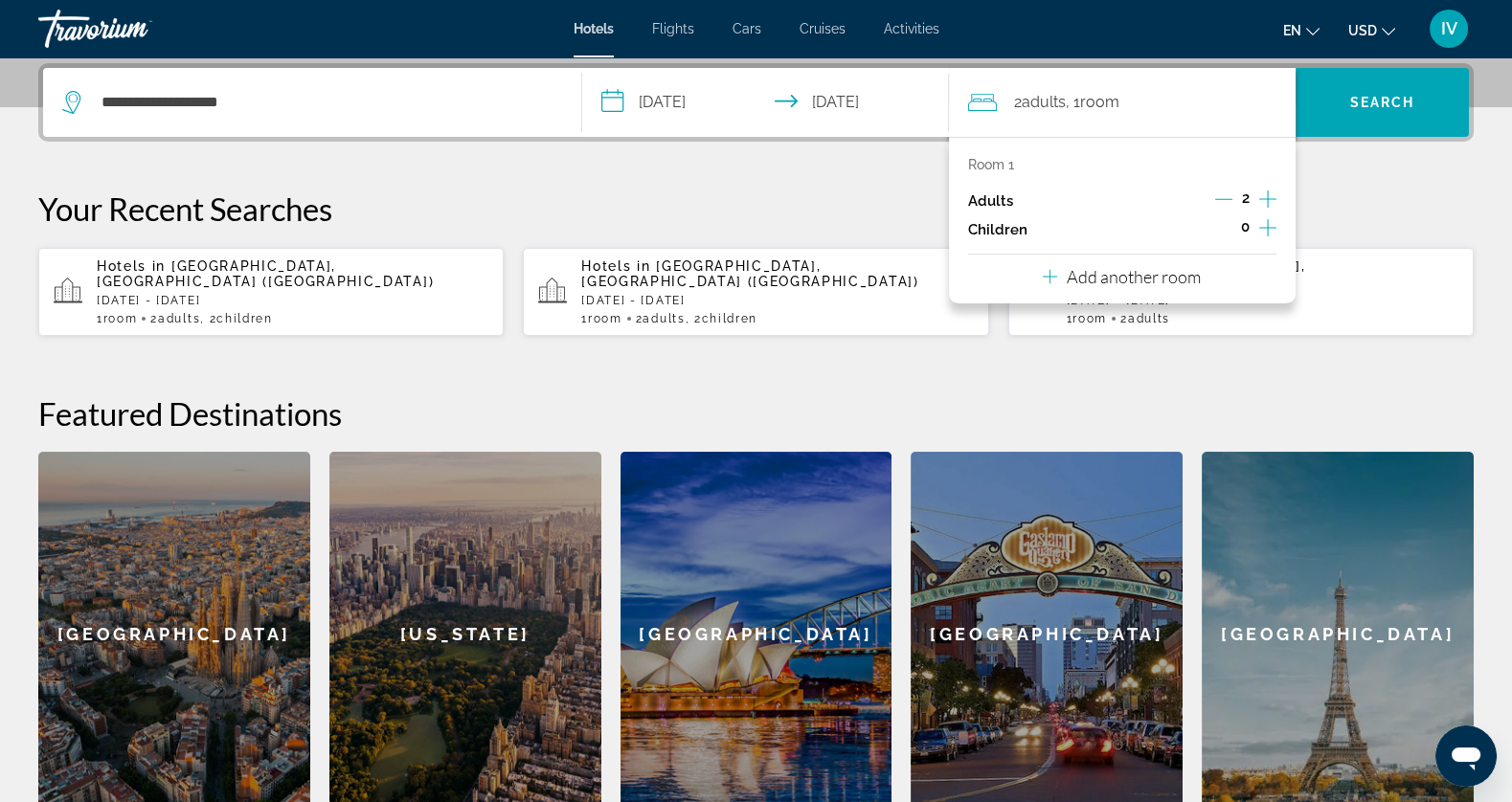
click at [1271, 229] on icon "Increment children" at bounding box center [1268, 228] width 18 height 23
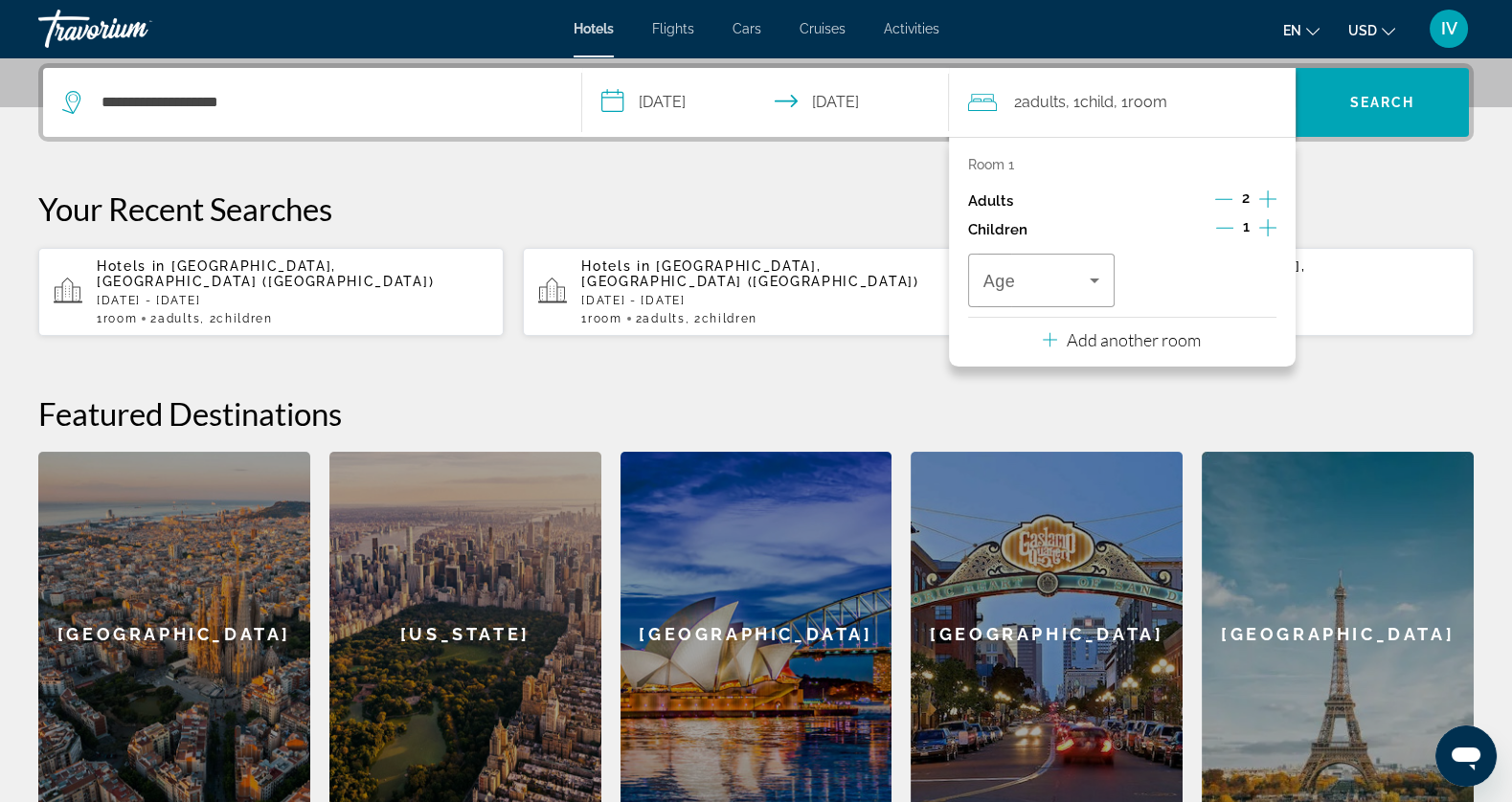
click at [1268, 225] on icon "Increment children" at bounding box center [1268, 228] width 18 height 23
click at [1052, 284] on span "Travelers: 2 adults, 2 children" at bounding box center [1037, 281] width 107 height 23
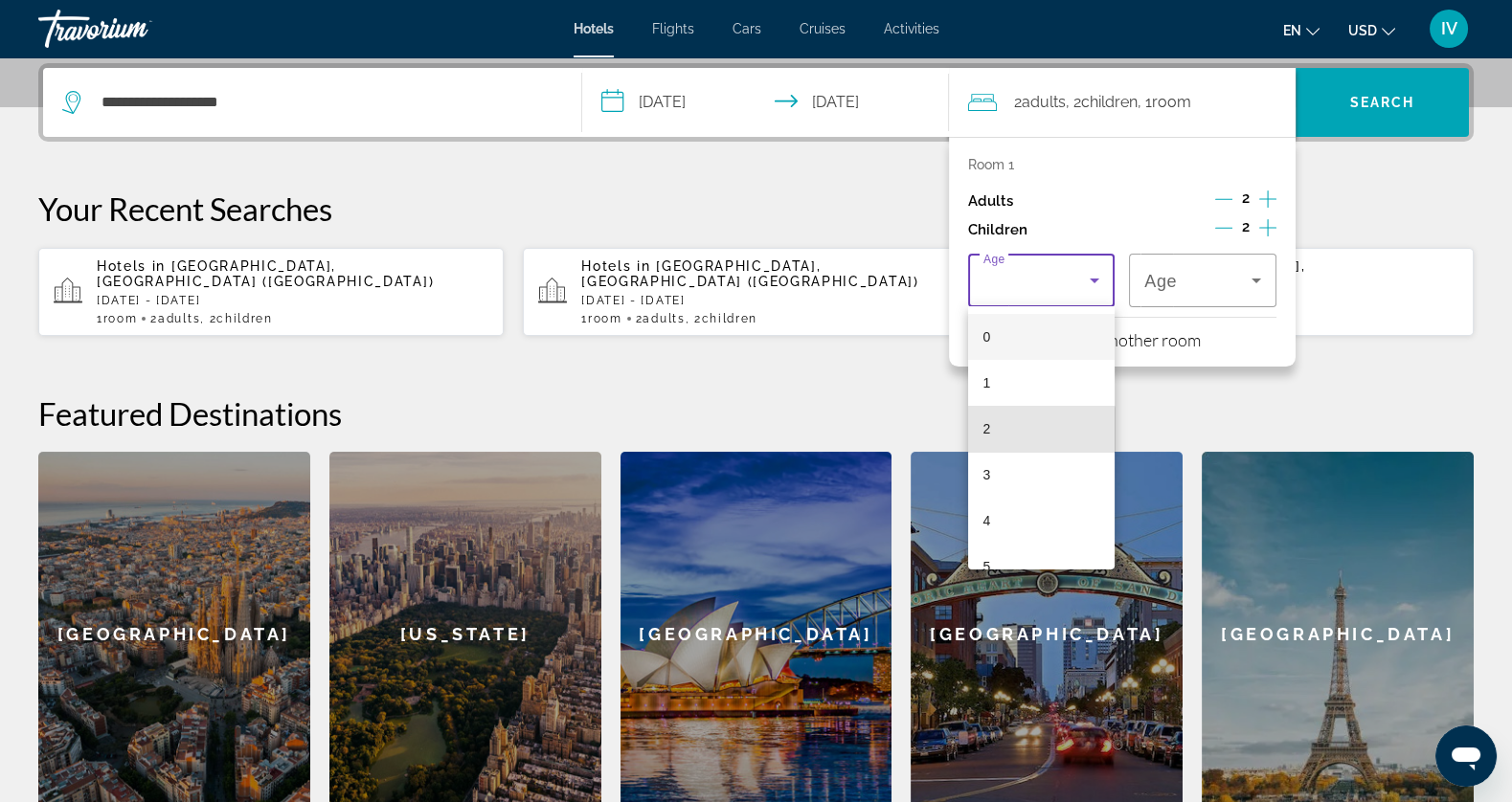
drag, startPoint x: 1025, startPoint y: 435, endPoint x: 1062, endPoint y: 412, distance: 43.6
click at [1025, 434] on mat-option "2" at bounding box center [1042, 429] width 148 height 46
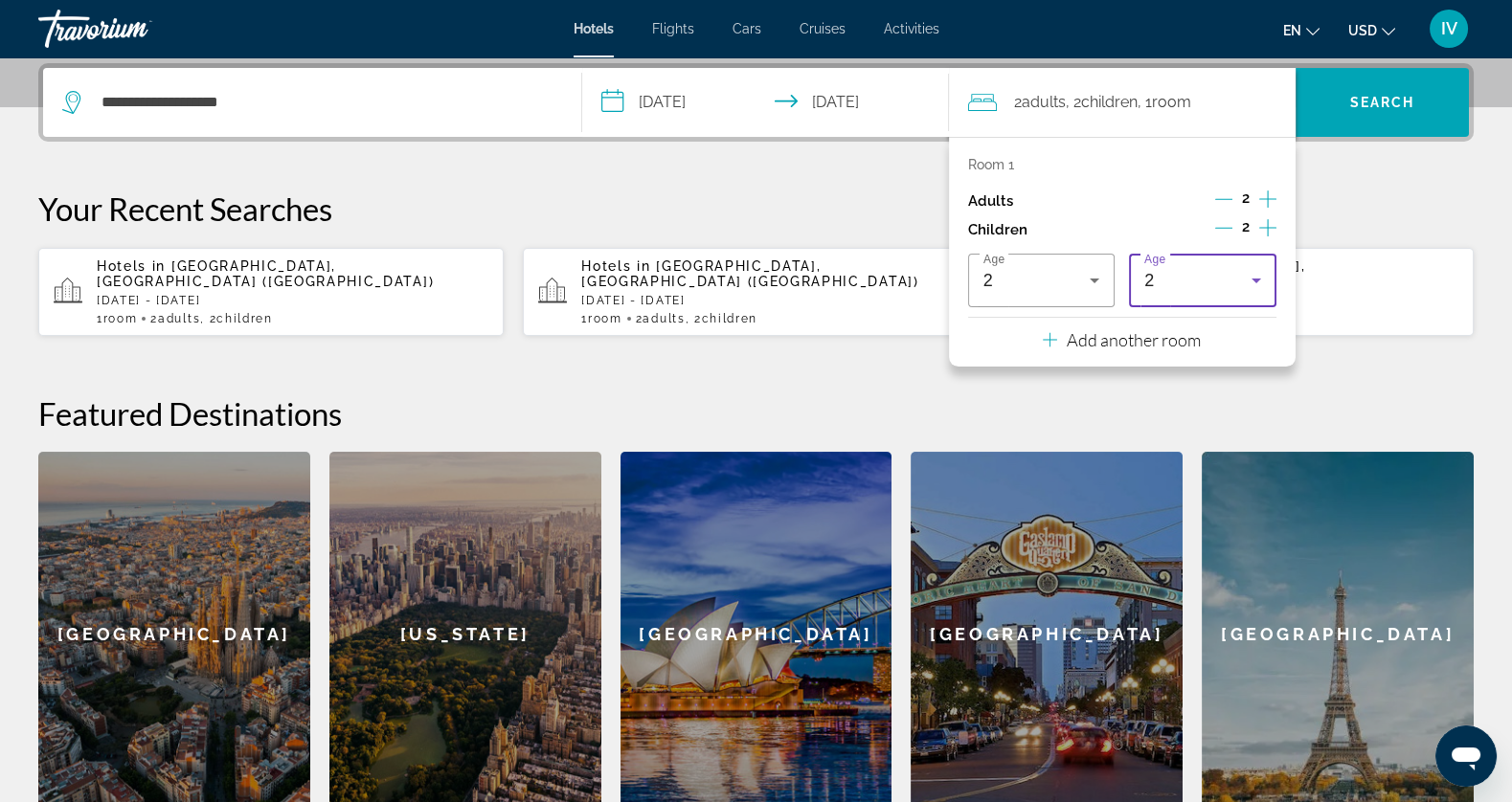
click at [1249, 290] on icon "Travelers: 2 adults, 2 children" at bounding box center [1256, 281] width 23 height 23
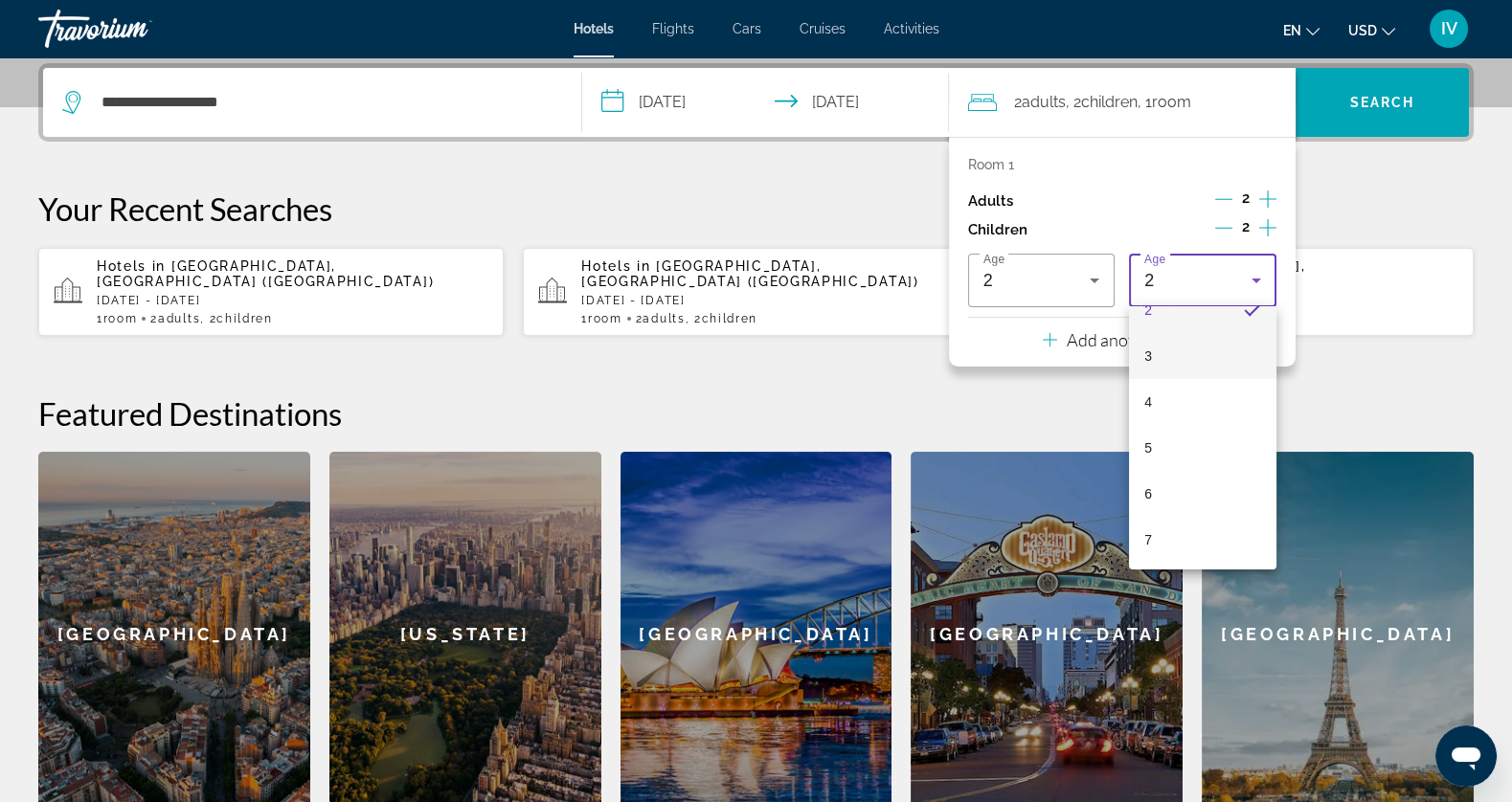
scroll to position [122, 0]
click at [1214, 487] on mat-option "6" at bounding box center [1203, 491] width 148 height 46
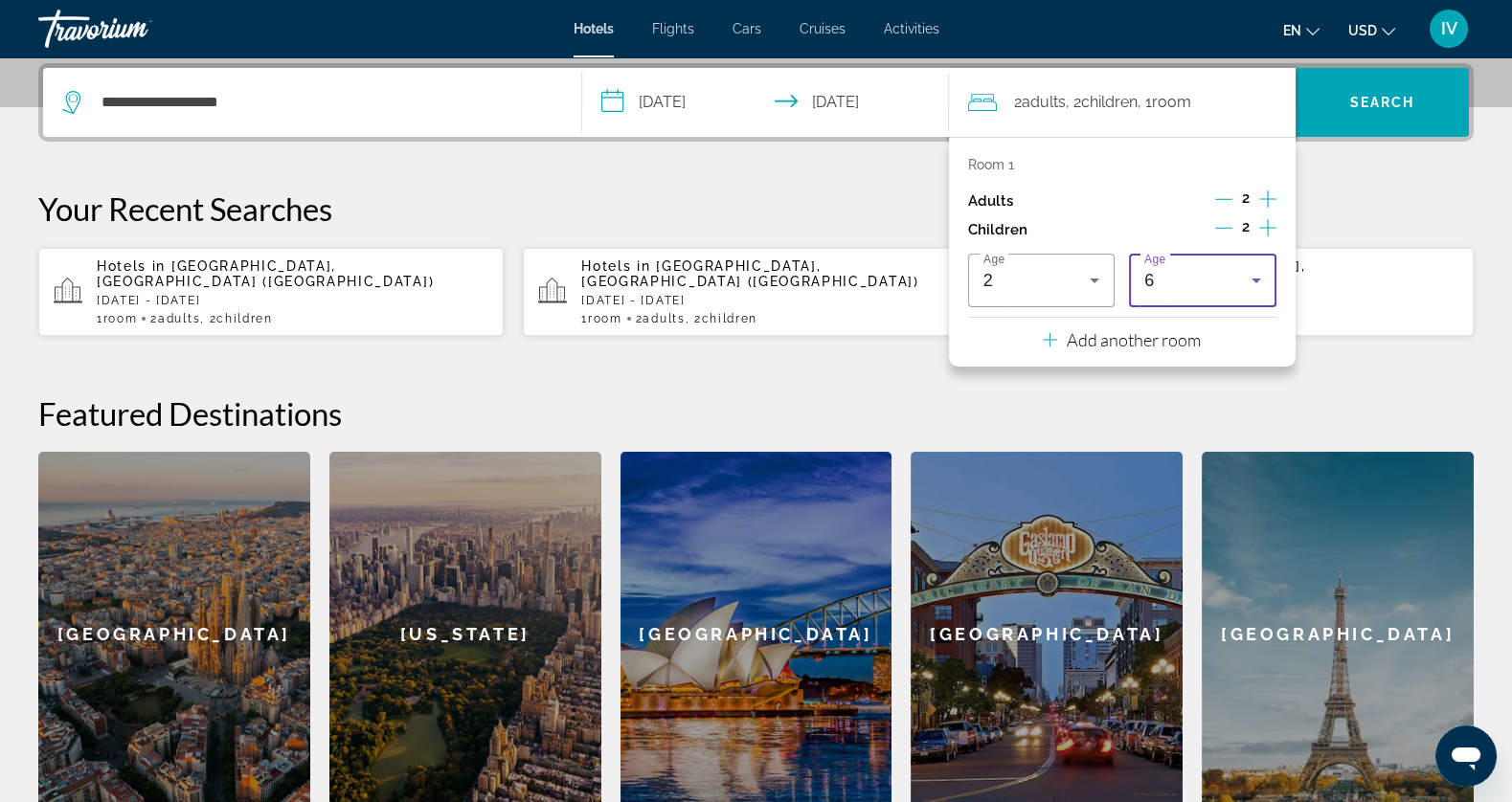
click at [1250, 289] on icon "Travelers: 2 adults, 2 children" at bounding box center [1256, 281] width 23 height 23
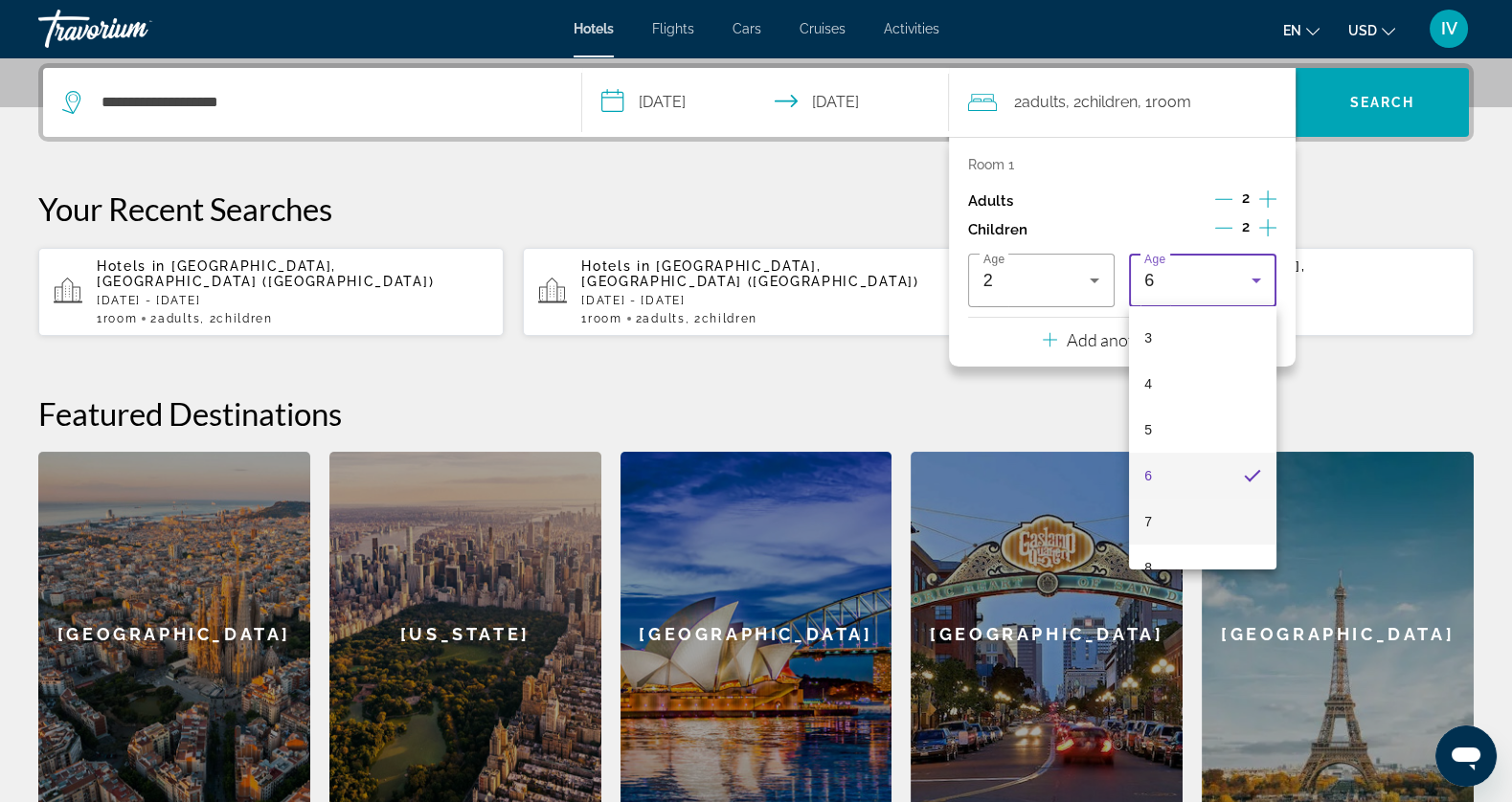
scroll to position [138, 0]
click at [1199, 512] on mat-option "7" at bounding box center [1203, 520] width 148 height 46
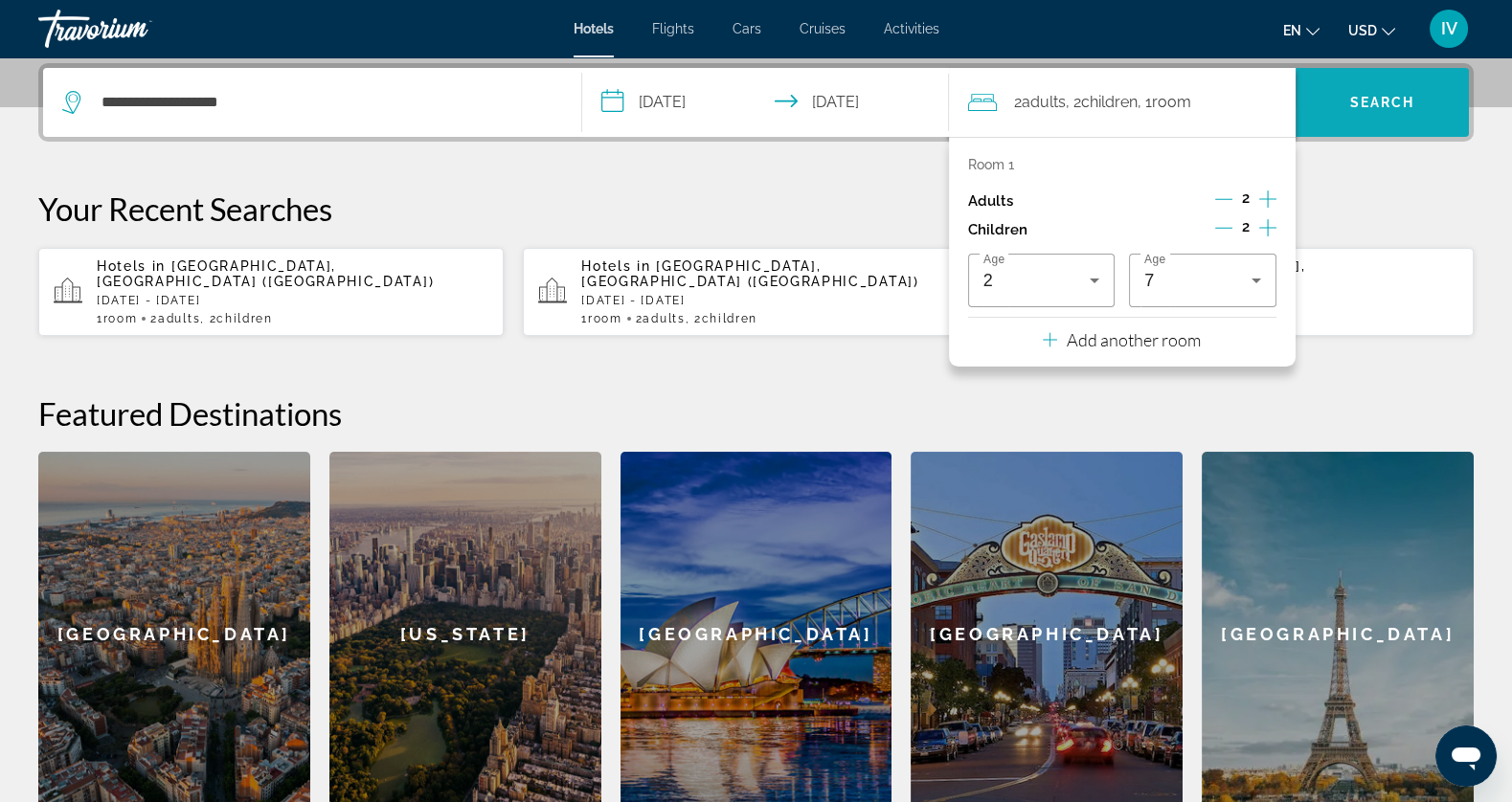
click at [1428, 101] on span "Search" at bounding box center [1383, 102] width 173 height 46
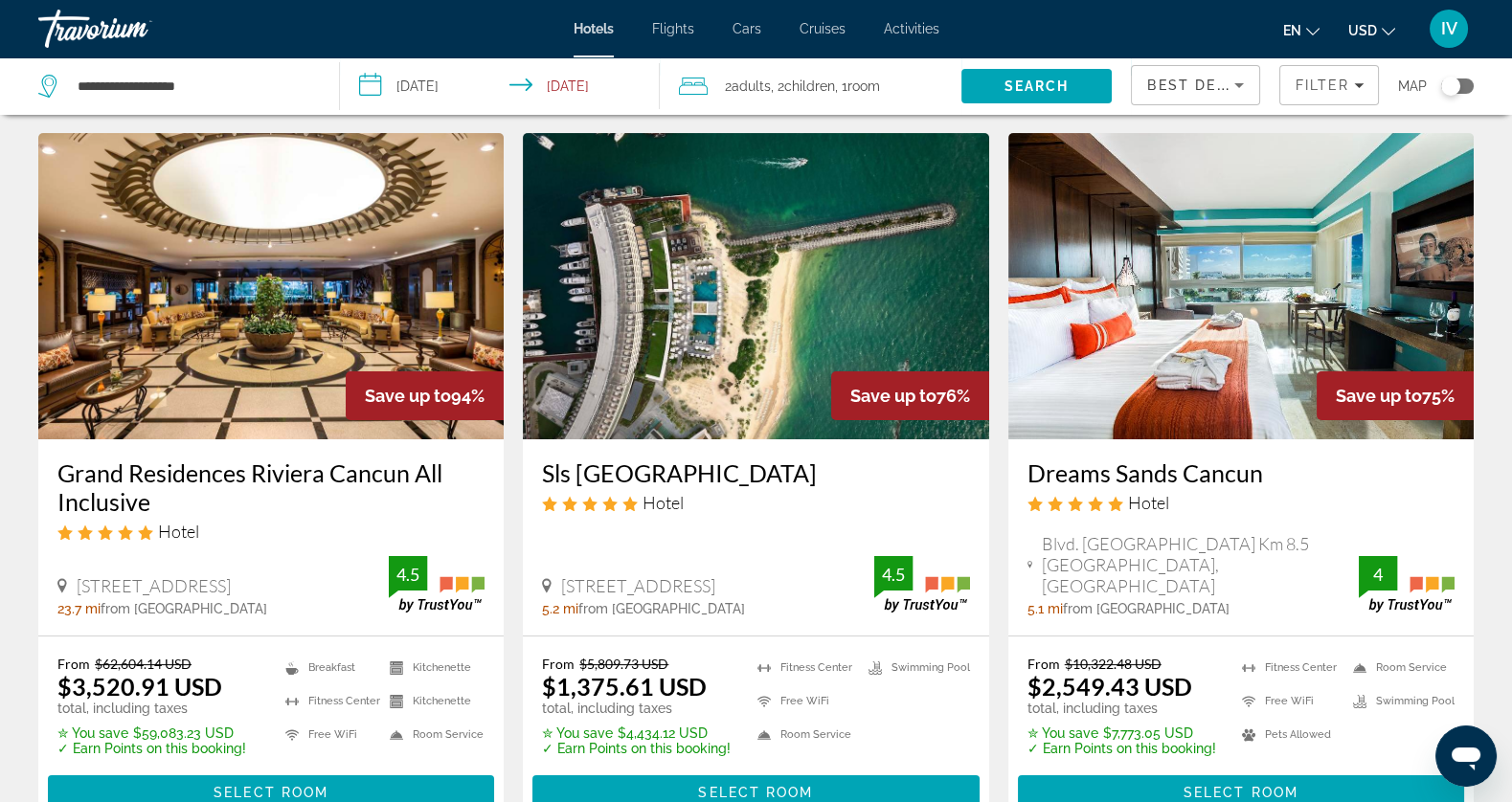
scroll to position [766, 0]
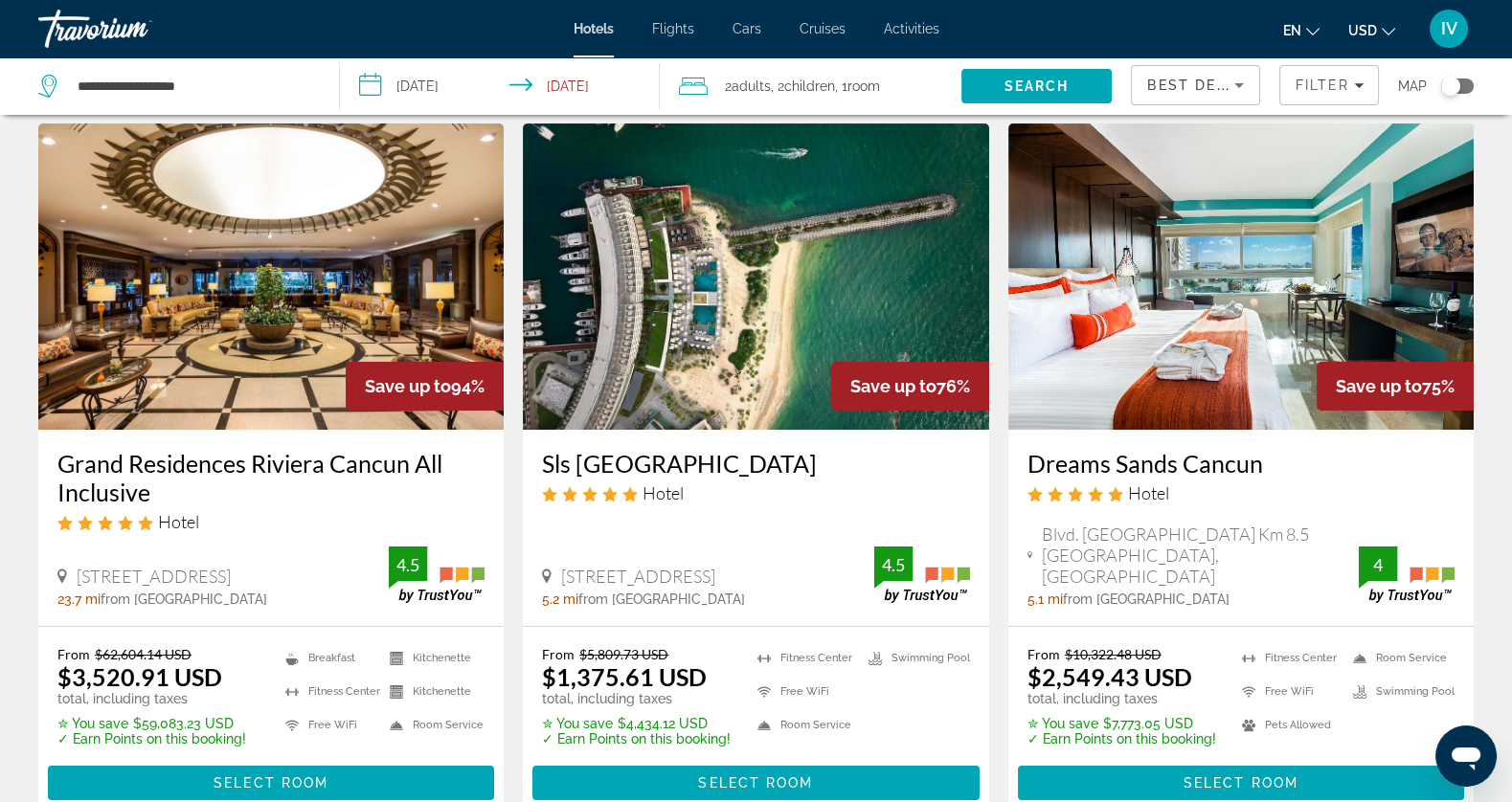
click at [747, 413] on img "Main content" at bounding box center [756, 276] width 466 height 306
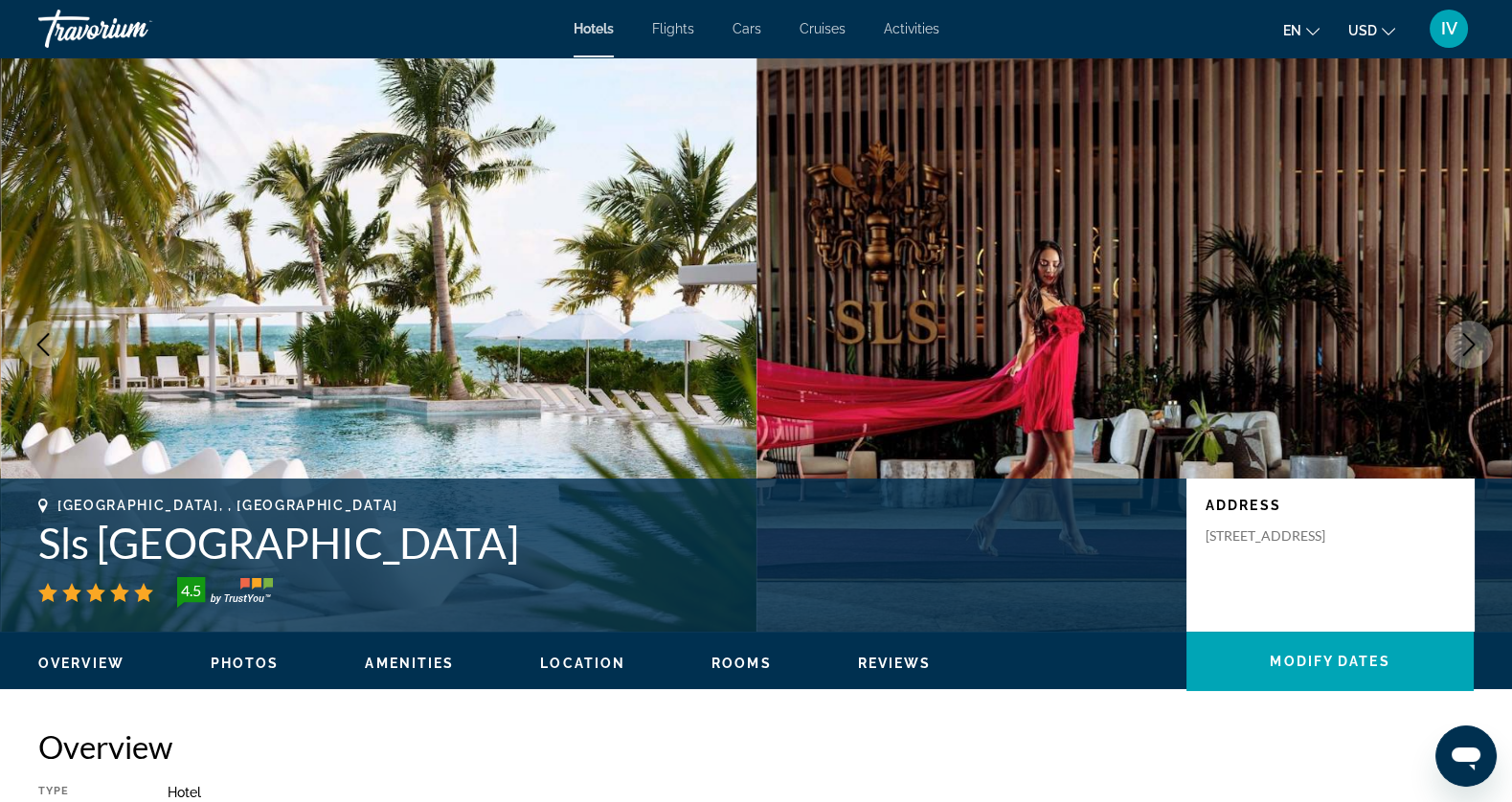
click at [1468, 350] on icon "Next image" at bounding box center [1469, 345] width 13 height 23
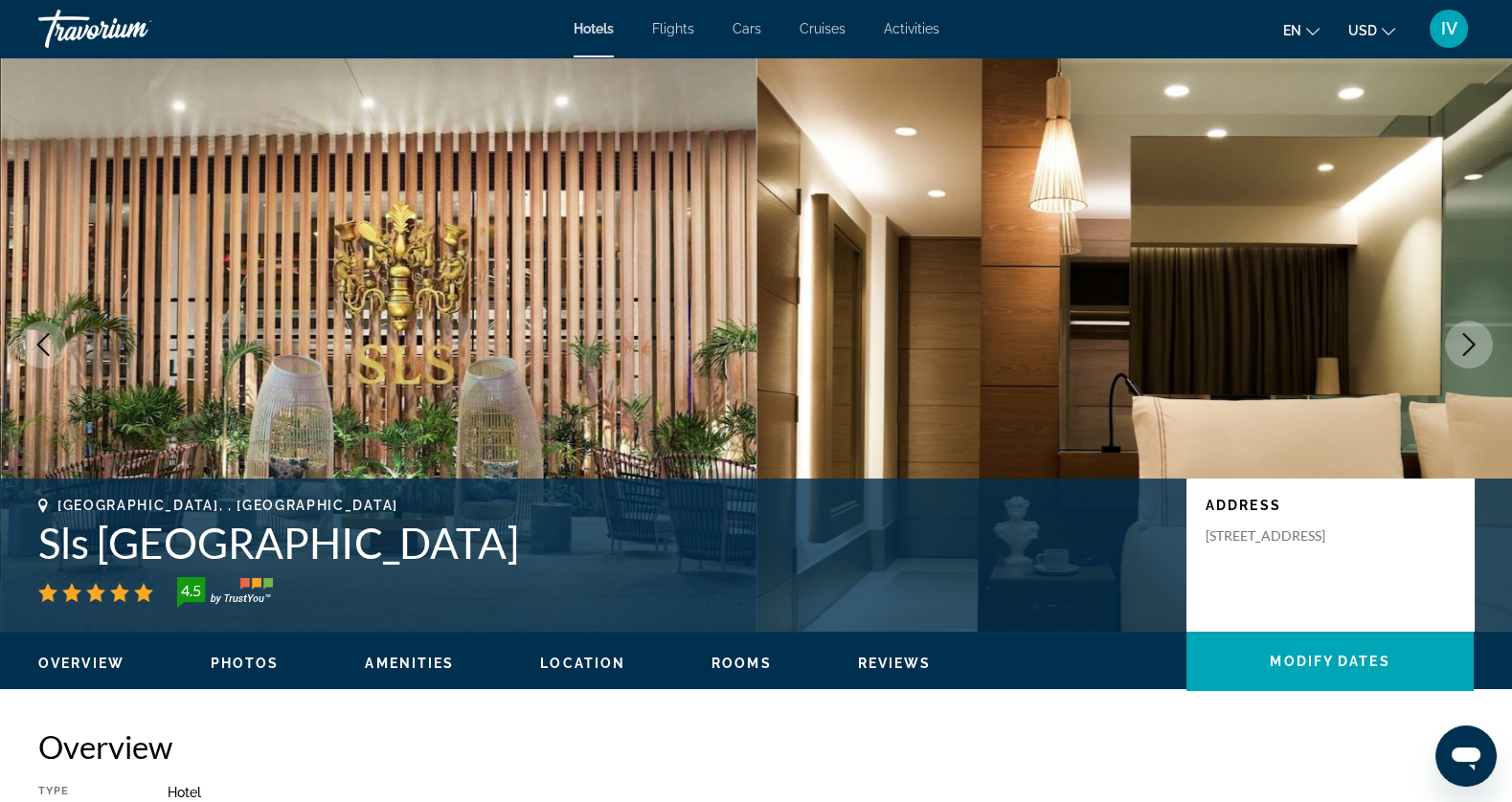
click at [1469, 350] on icon "Next image" at bounding box center [1469, 345] width 13 height 23
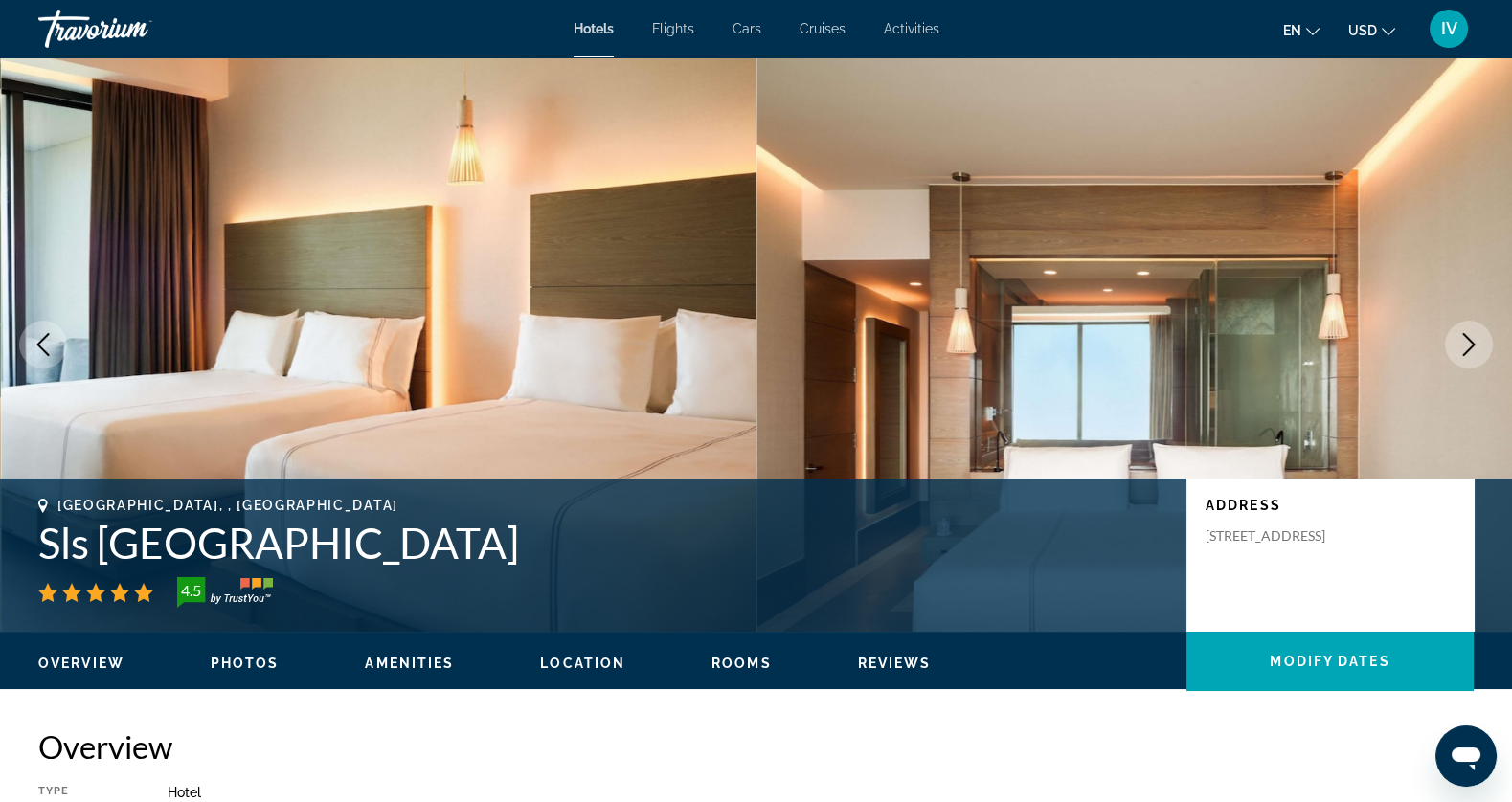
click at [1469, 350] on icon "Next image" at bounding box center [1469, 345] width 13 height 23
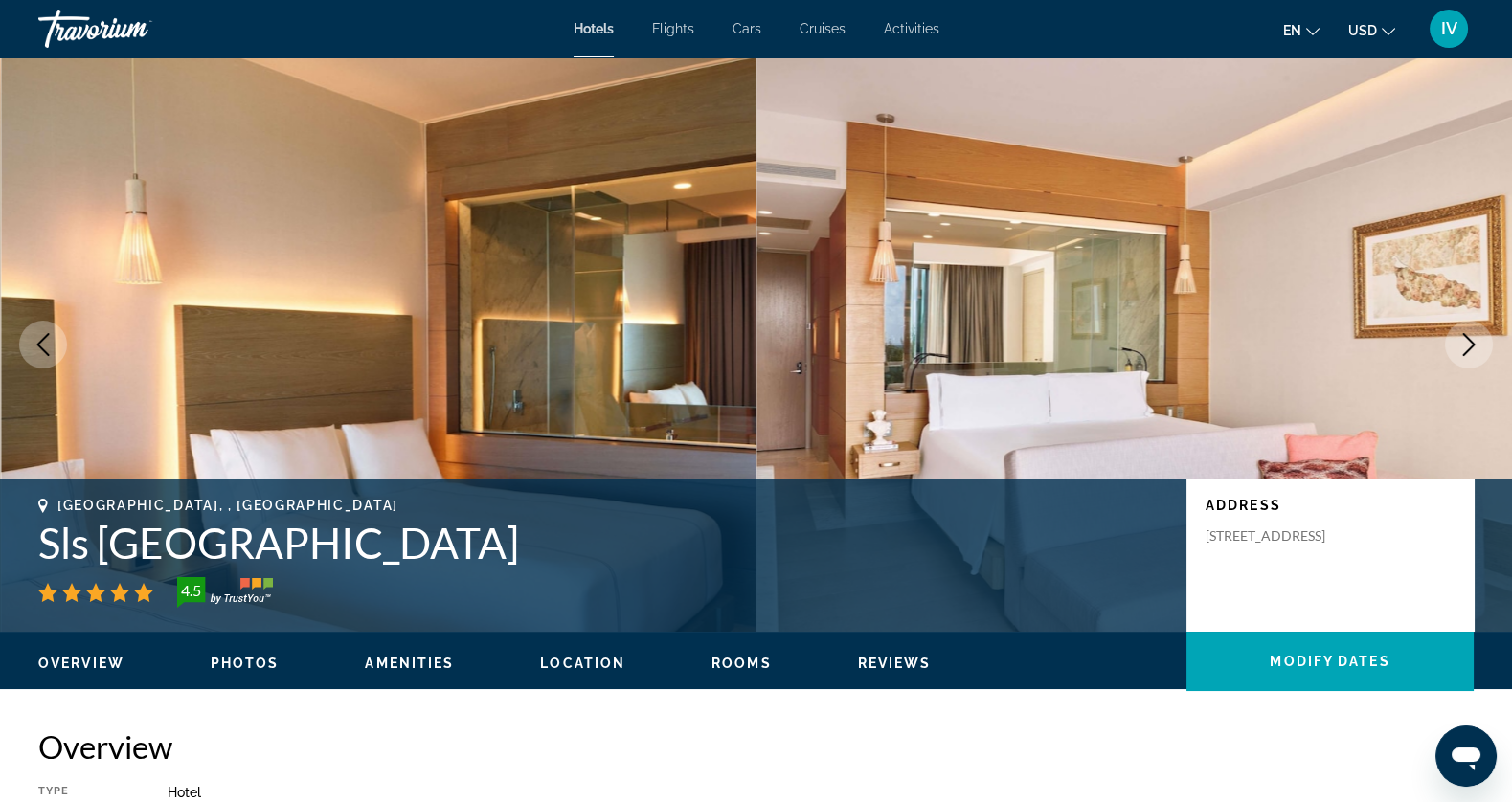
click at [1469, 350] on icon "Next image" at bounding box center [1469, 345] width 13 height 23
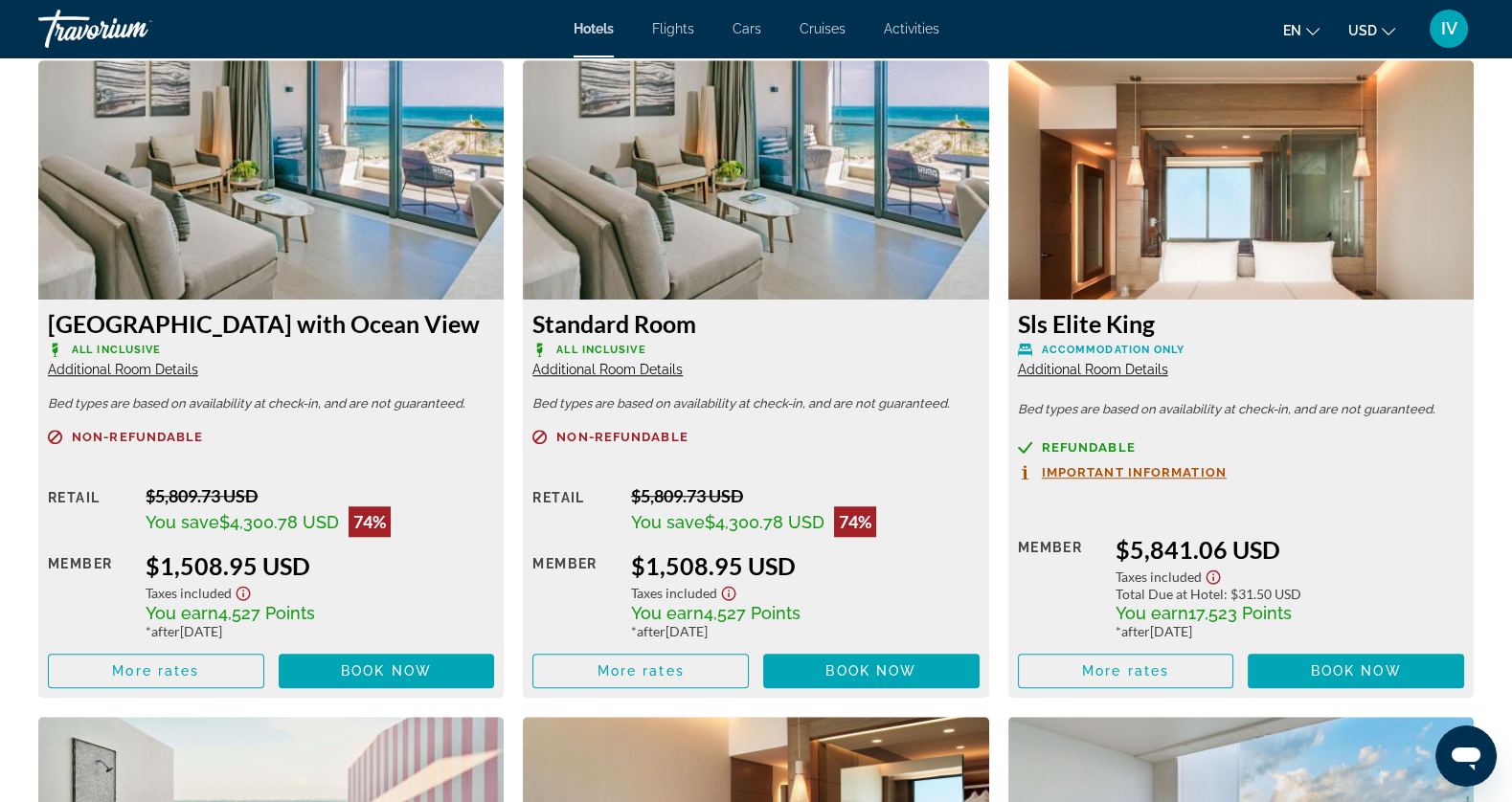
scroll to position [3237, 0]
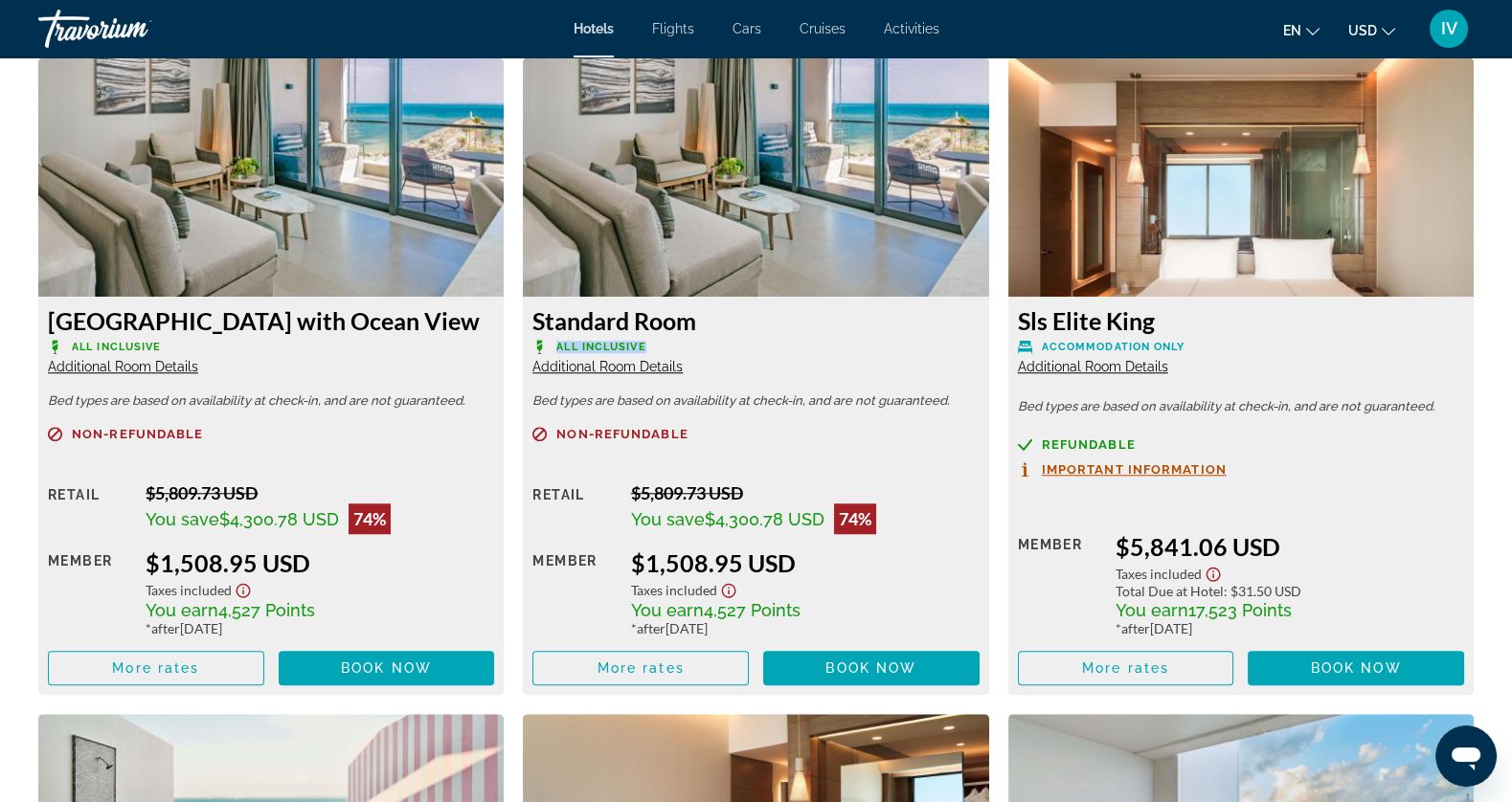
drag, startPoint x: 558, startPoint y: 349, endPoint x: 670, endPoint y: 347, distance: 112.0
click at [670, 347] on p "All Inclusive" at bounding box center [756, 347] width 446 height 15
drag, startPoint x: 637, startPoint y: 569, endPoint x: 801, endPoint y: 572, distance: 164.0
click at [803, 575] on div "$1,508.95 USD" at bounding box center [805, 563] width 349 height 29
click at [881, 669] on span "Book now" at bounding box center [871, 669] width 91 height 16
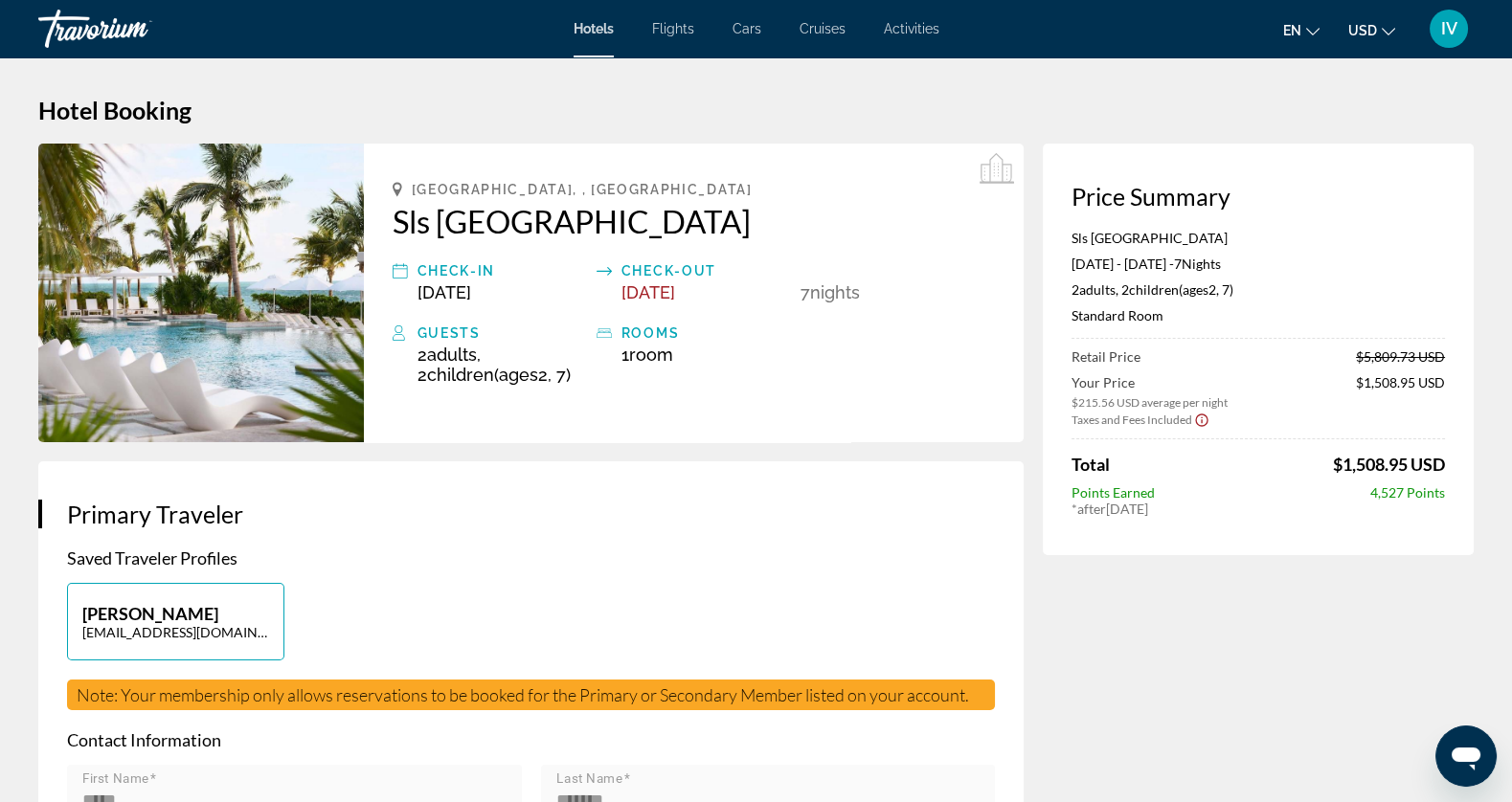
drag, startPoint x: 1308, startPoint y: 456, endPoint x: 1470, endPoint y: 463, distance: 162.2
click at [1470, 463] on div "Price Summary Sls Playa Mujeres Feb 16, 2026 - Feb 23, 2026 - 7 Night Nights 2 …" at bounding box center [1258, 350] width 431 height 412
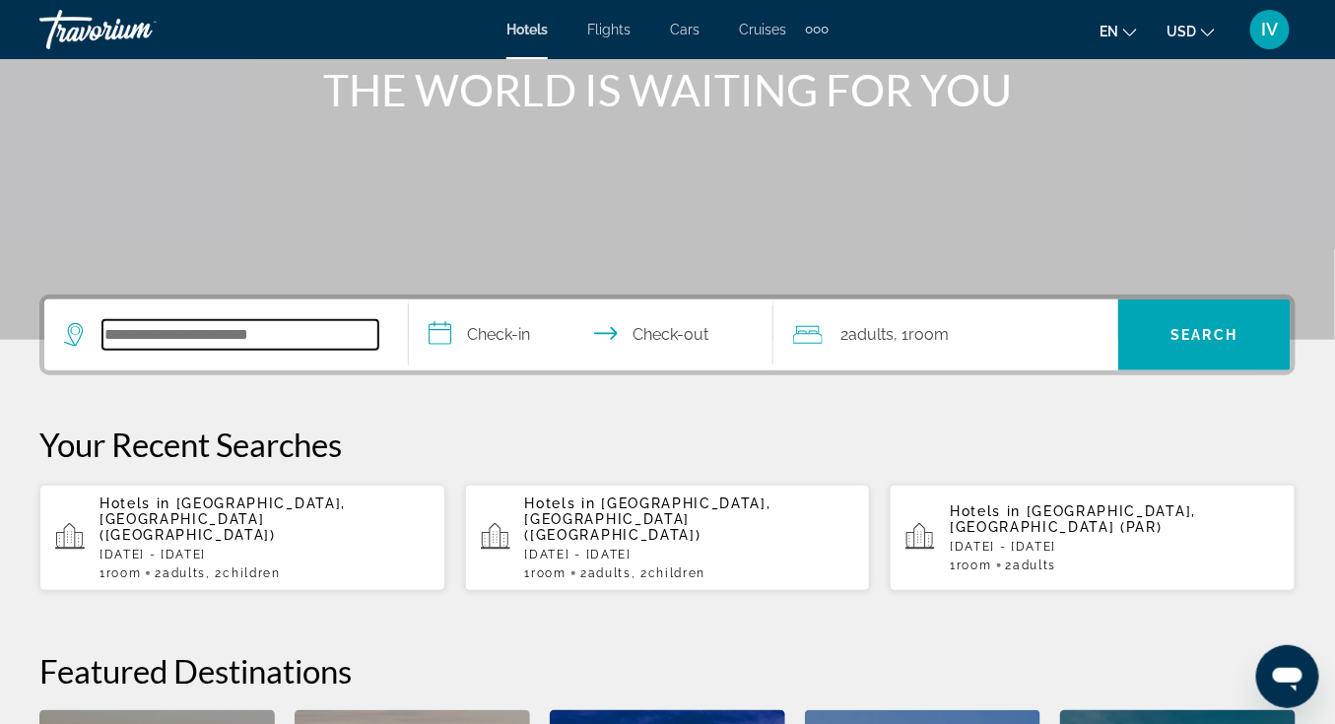
click at [173, 328] on input "Search hotel destination" at bounding box center [240, 335] width 276 height 30
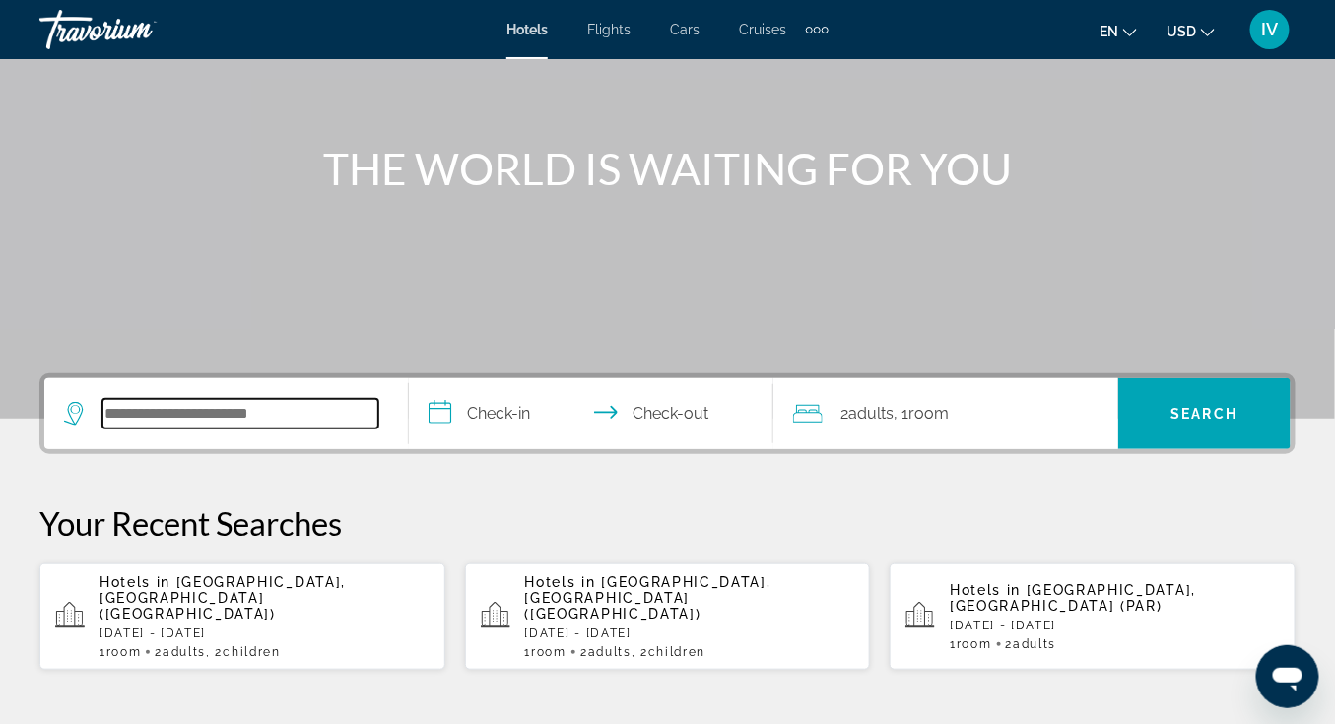
scroll to position [254, 0]
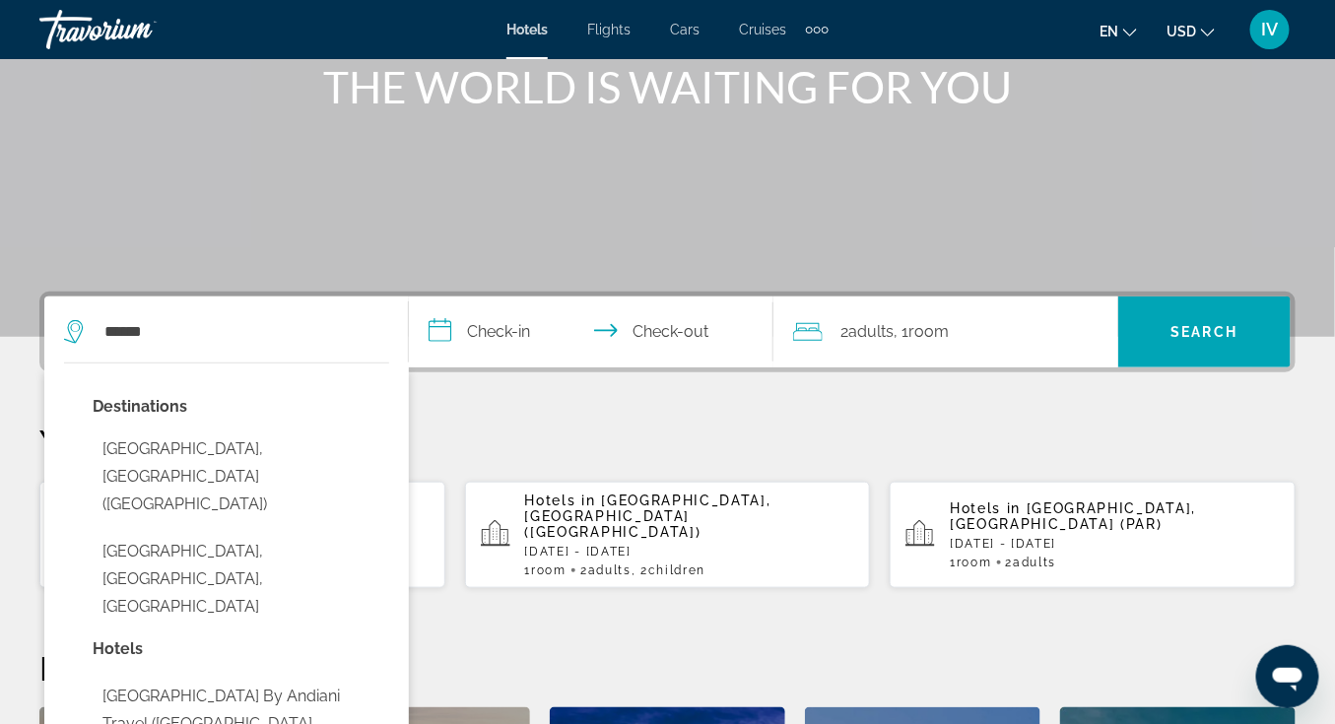
click at [184, 462] on button "[GEOGRAPHIC_DATA], [GEOGRAPHIC_DATA] ([GEOGRAPHIC_DATA])" at bounding box center [241, 476] width 296 height 93
type input "**********"
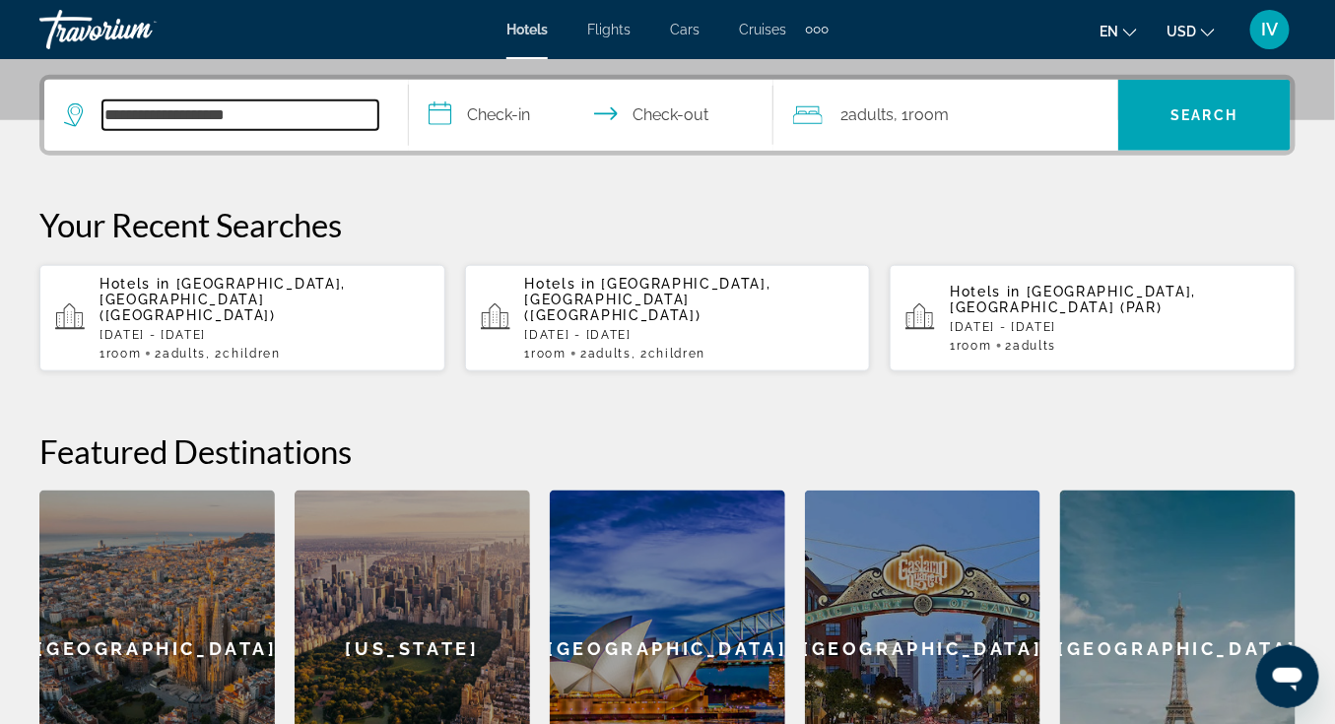
scroll to position [481, 0]
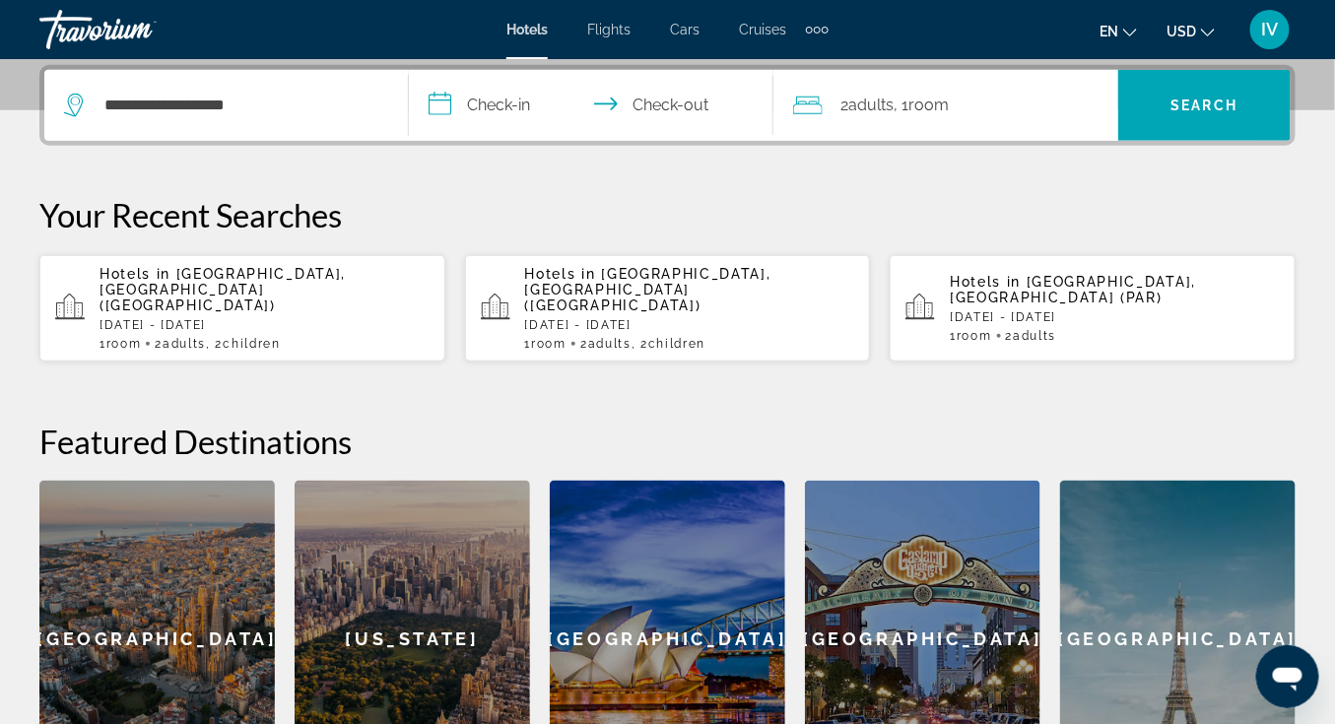
click at [500, 98] on input "**********" at bounding box center [595, 108] width 372 height 77
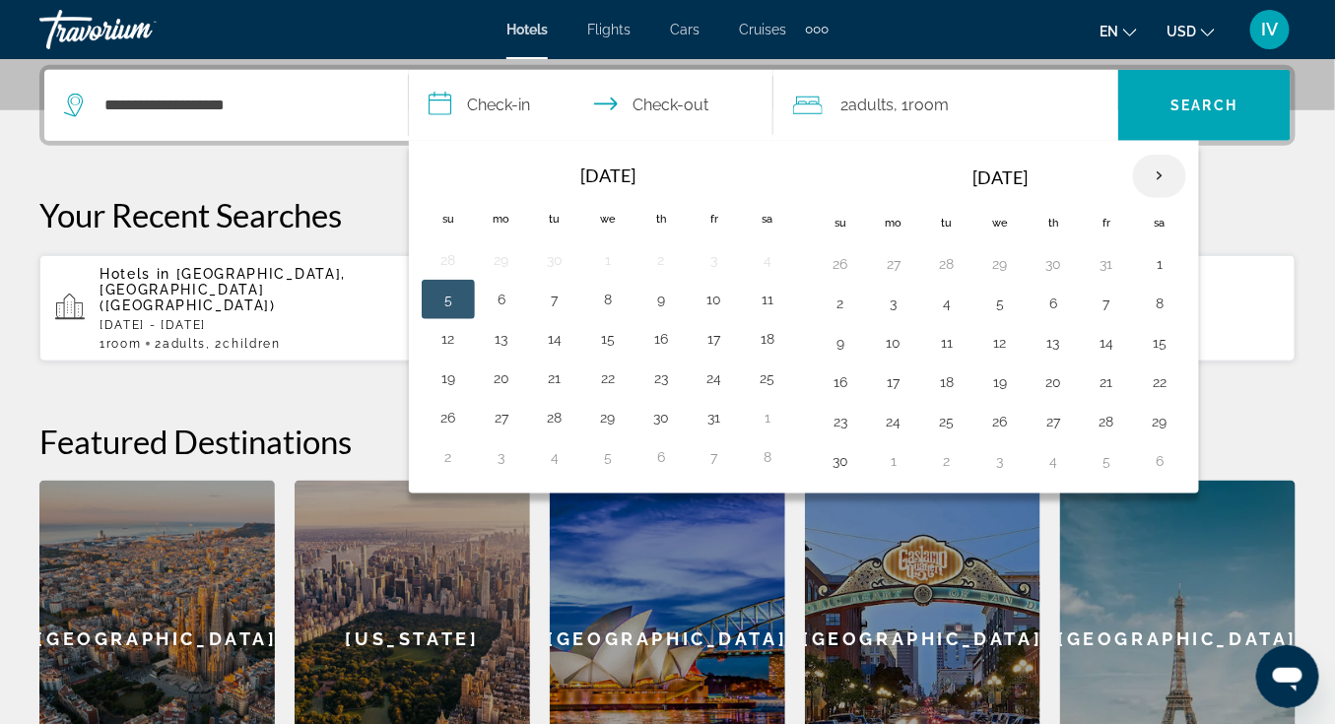
click at [1133, 178] on th "Next month" at bounding box center [1159, 176] width 53 height 43
click at [897, 368] on button "16" at bounding box center [894, 382] width 32 height 28
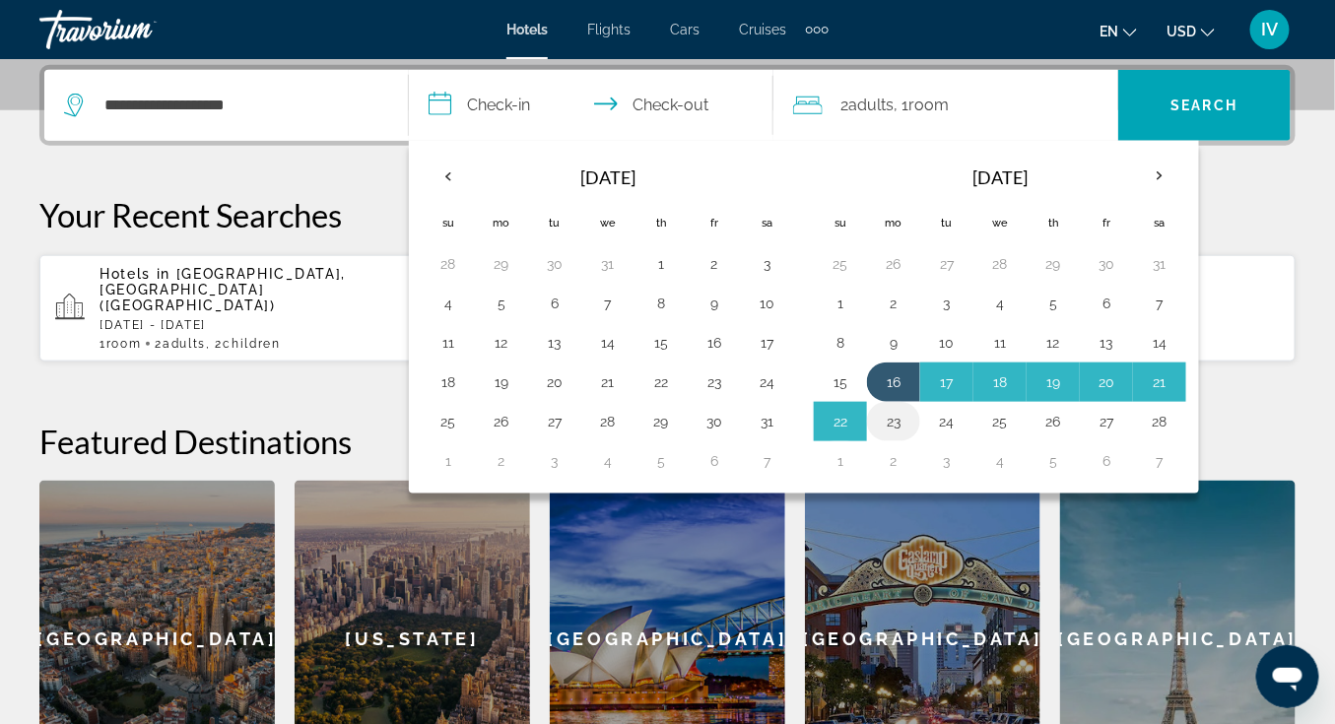
click at [889, 426] on button "23" at bounding box center [894, 422] width 32 height 28
type input "**********"
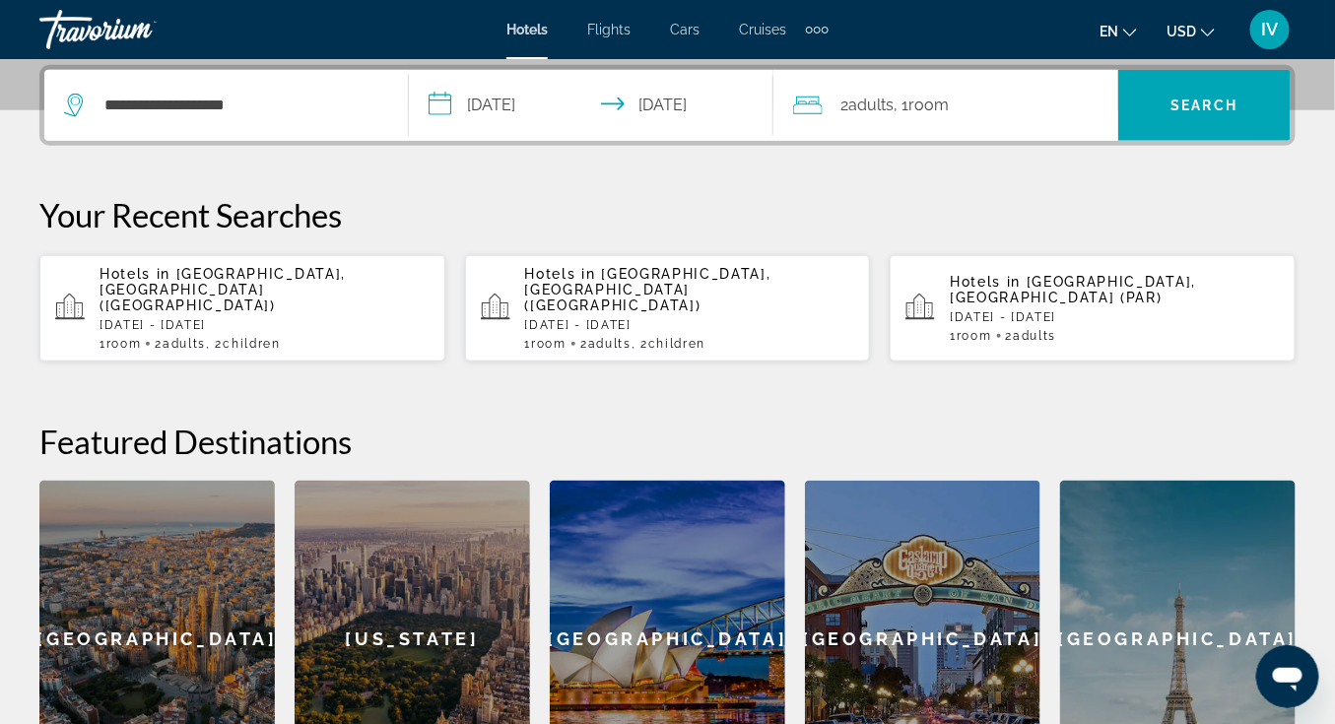
click at [957, 100] on div "2 Adult Adults , 1 Room rooms" at bounding box center [955, 106] width 325 height 28
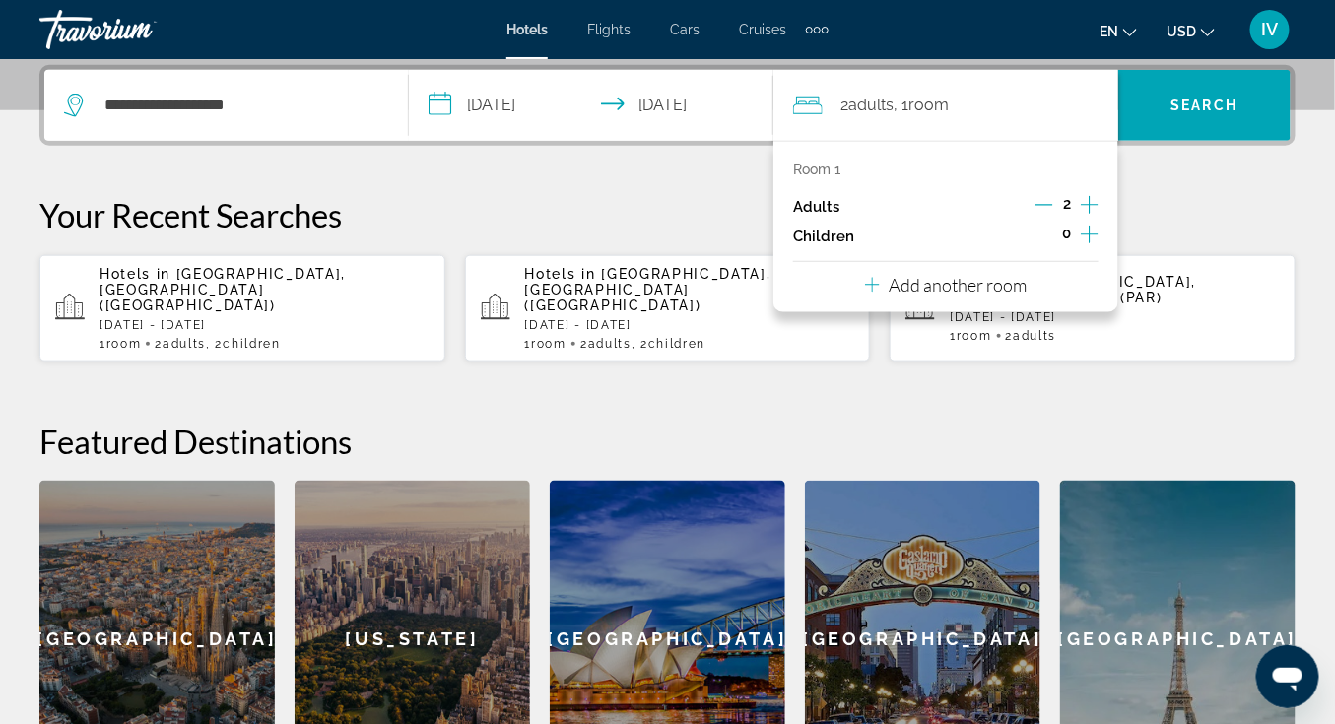
click at [1083, 226] on icon "Increment children" at bounding box center [1090, 235] width 18 height 24
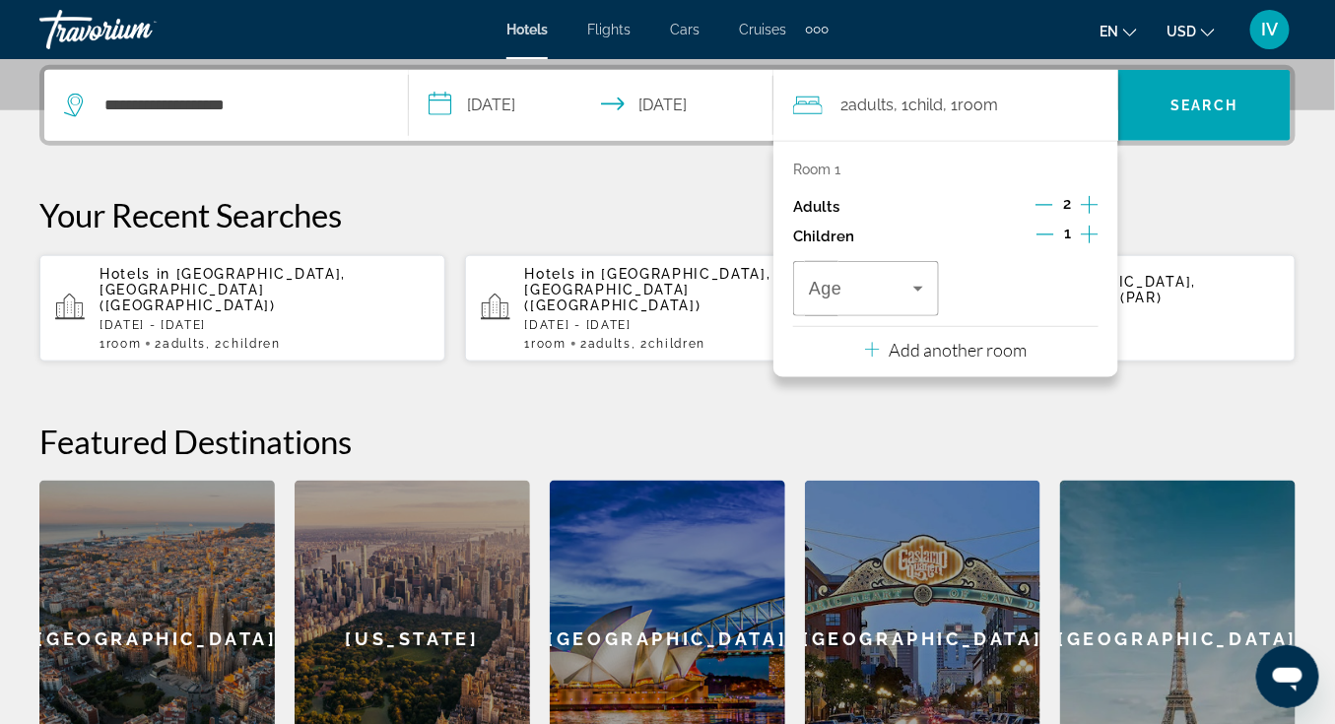
click at [1085, 227] on icon "Increment children" at bounding box center [1090, 235] width 18 height 24
click at [912, 299] on div "Travelers: 2 adults, 2 children" at bounding box center [866, 288] width 114 height 55
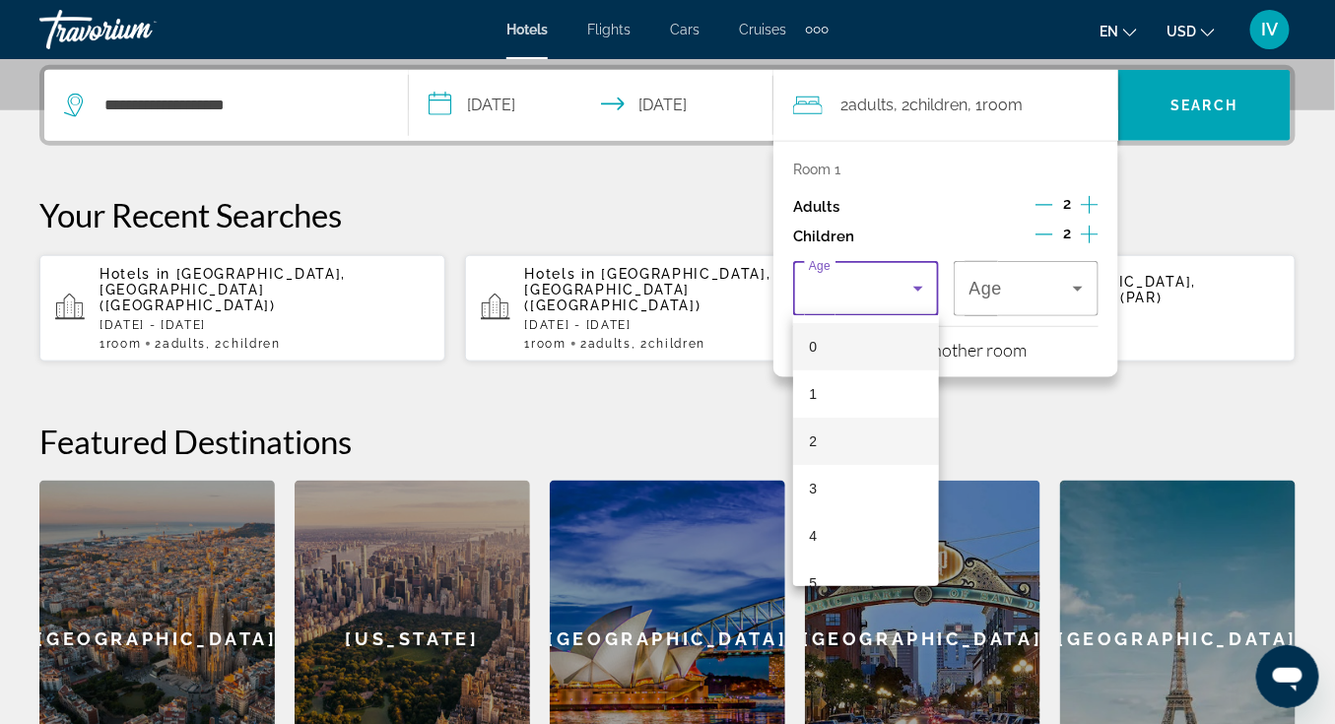
drag, startPoint x: 889, startPoint y: 445, endPoint x: 895, endPoint y: 432, distance: 14.1
click at [889, 445] on mat-option "2" at bounding box center [866, 441] width 146 height 47
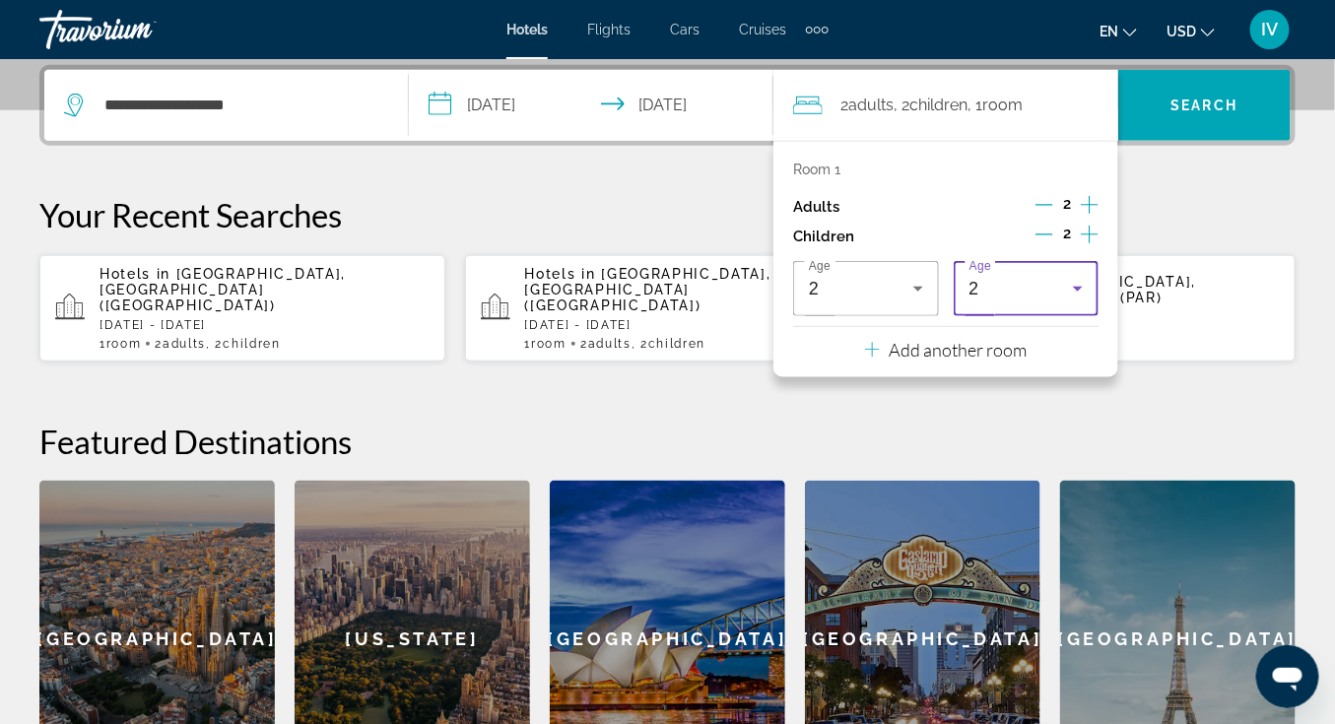
click at [1095, 270] on div "Age [DEMOGRAPHIC_DATA]" at bounding box center [1026, 288] width 146 height 55
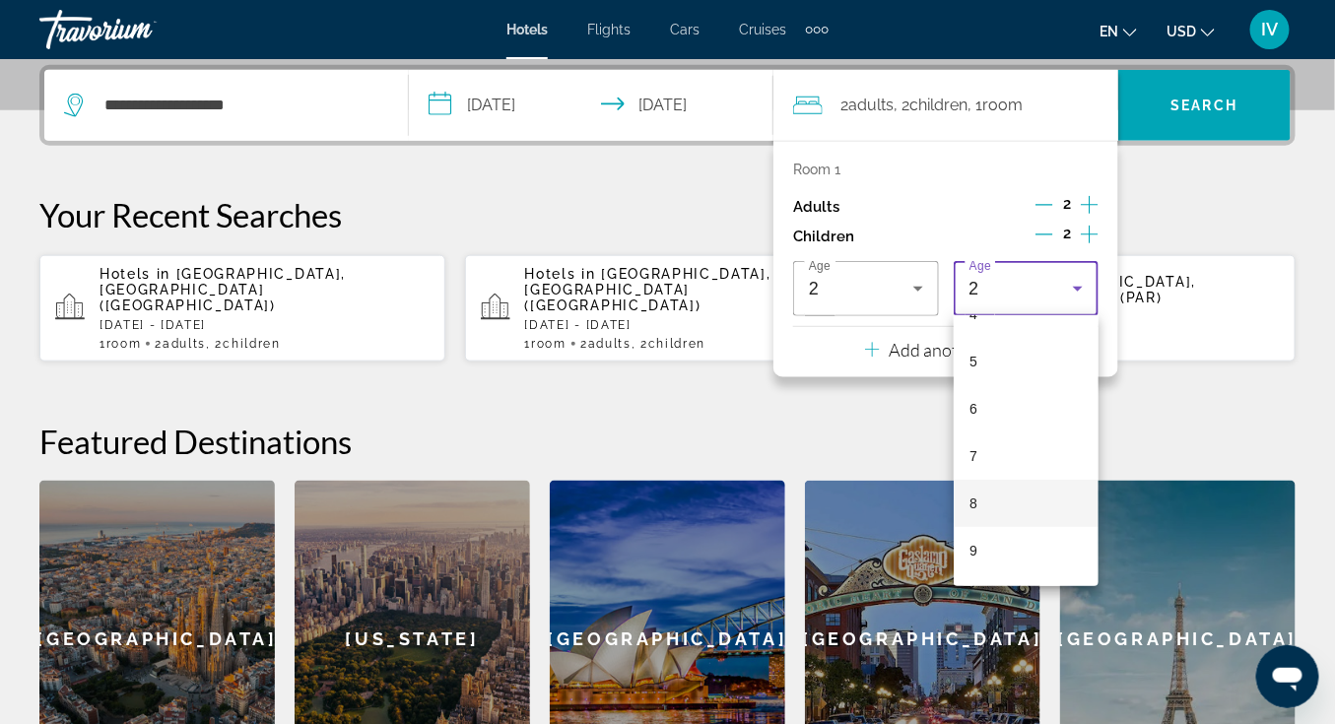
scroll to position [228, 0]
click at [1016, 449] on mat-option "7" at bounding box center [1026, 449] width 146 height 47
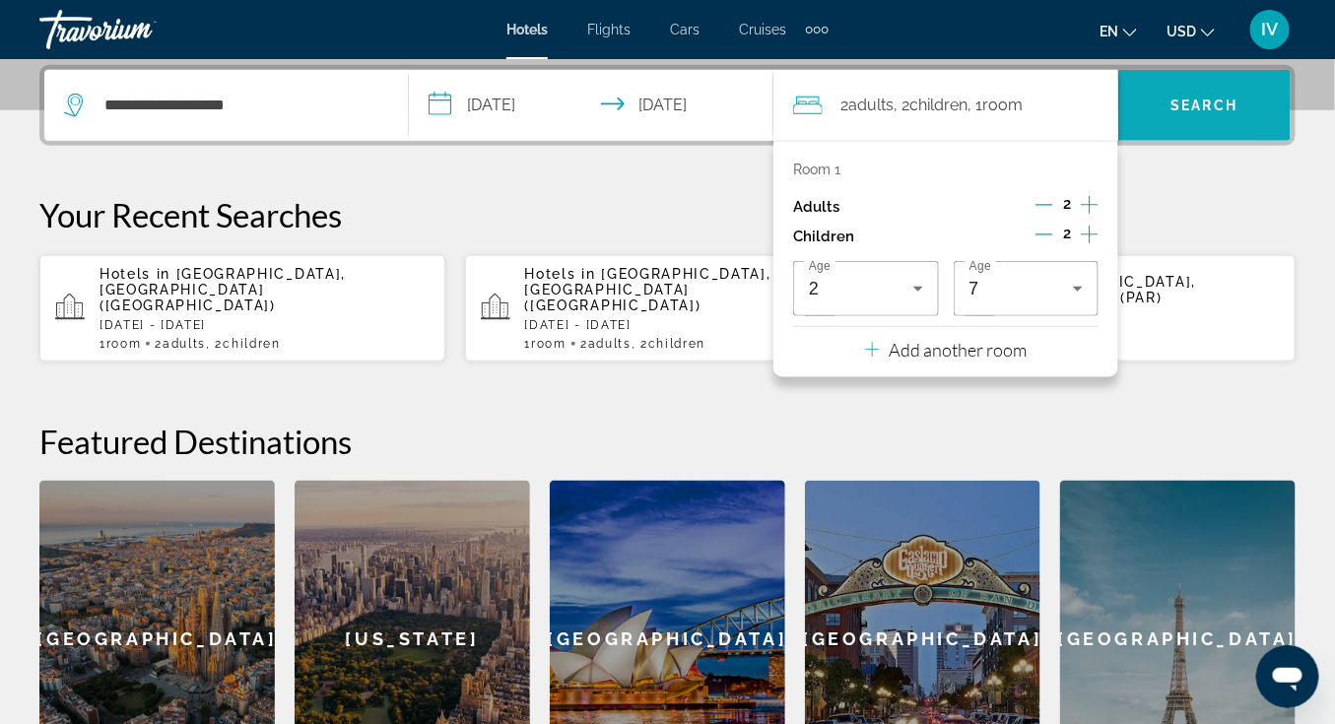
click at [1182, 86] on span "Search" at bounding box center [1204, 105] width 172 height 47
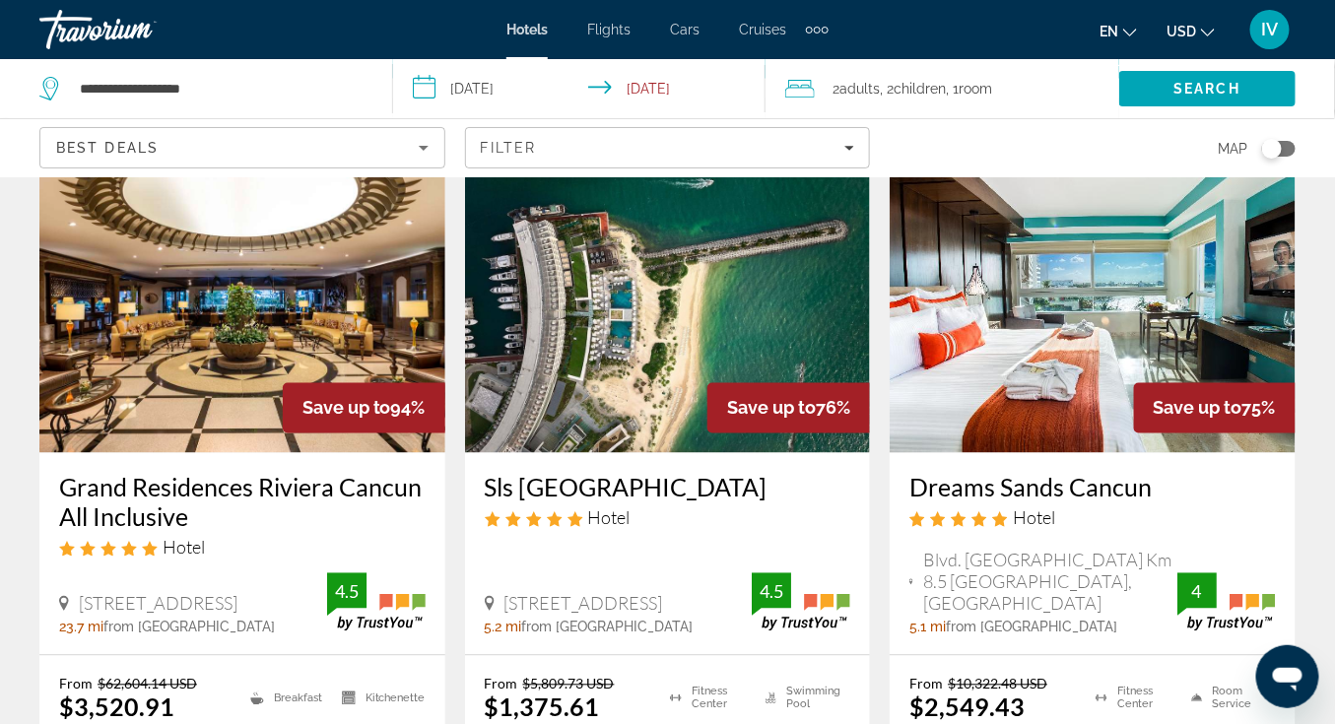
scroll to position [943, 0]
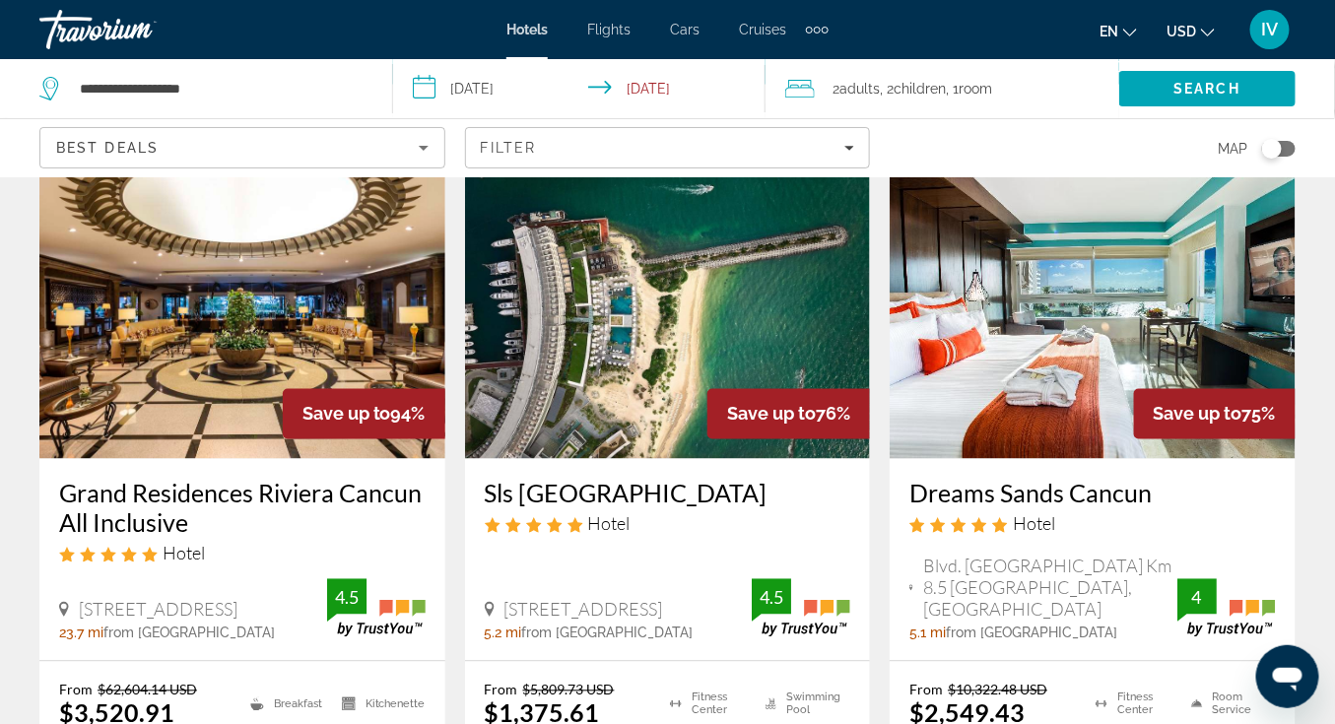
click at [660, 367] on img "Main content" at bounding box center [668, 301] width 406 height 315
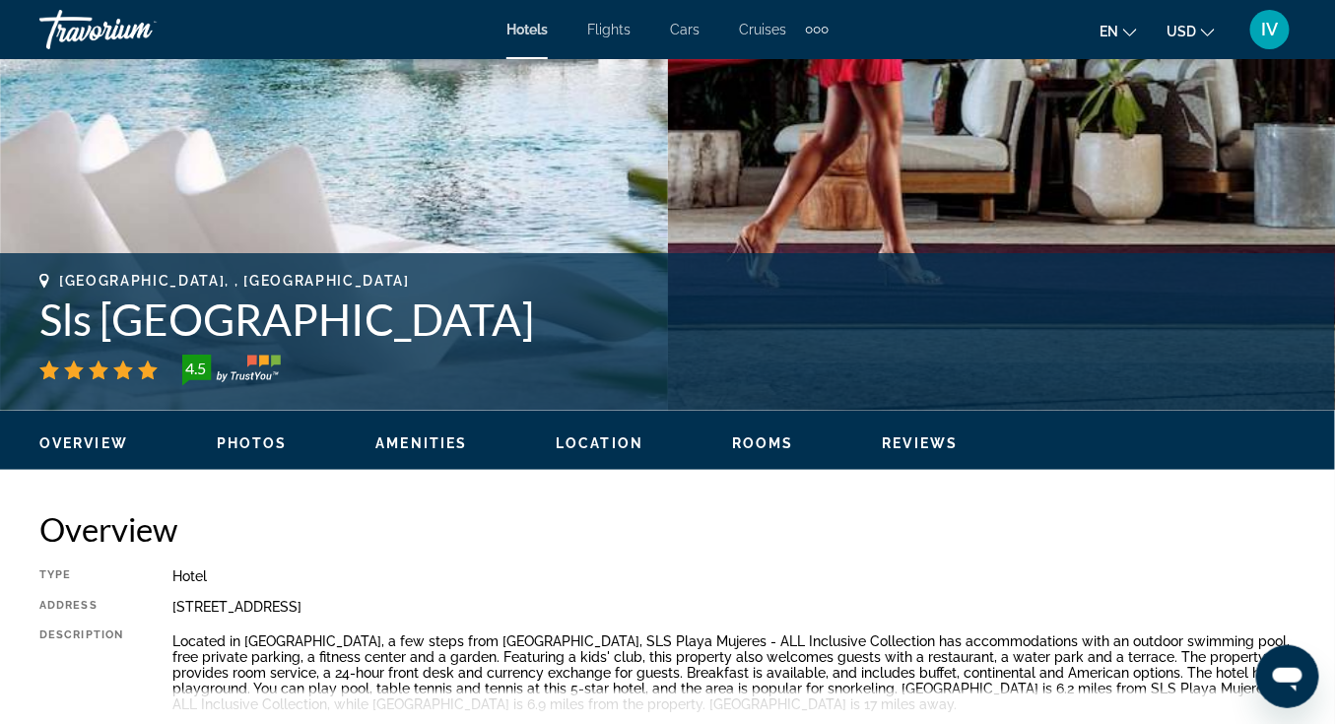
scroll to position [22, 0]
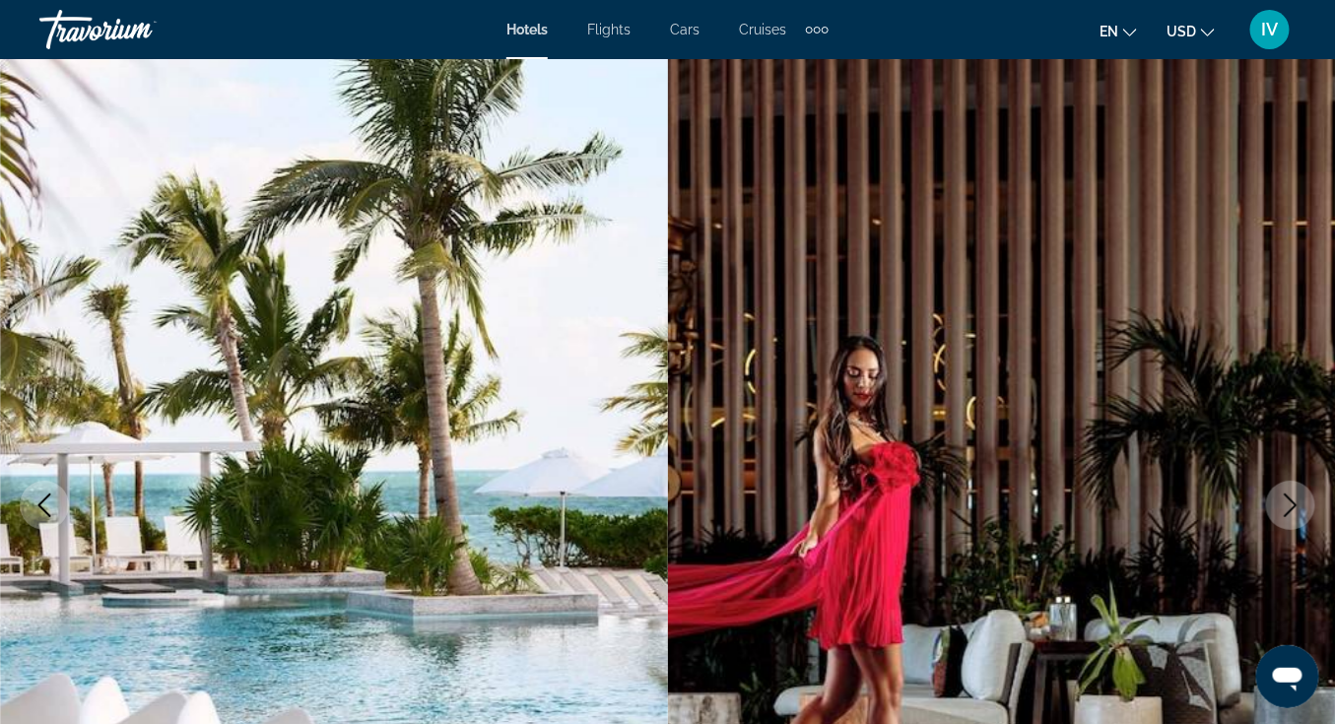
click at [1281, 500] on icon "Next image" at bounding box center [1291, 505] width 24 height 24
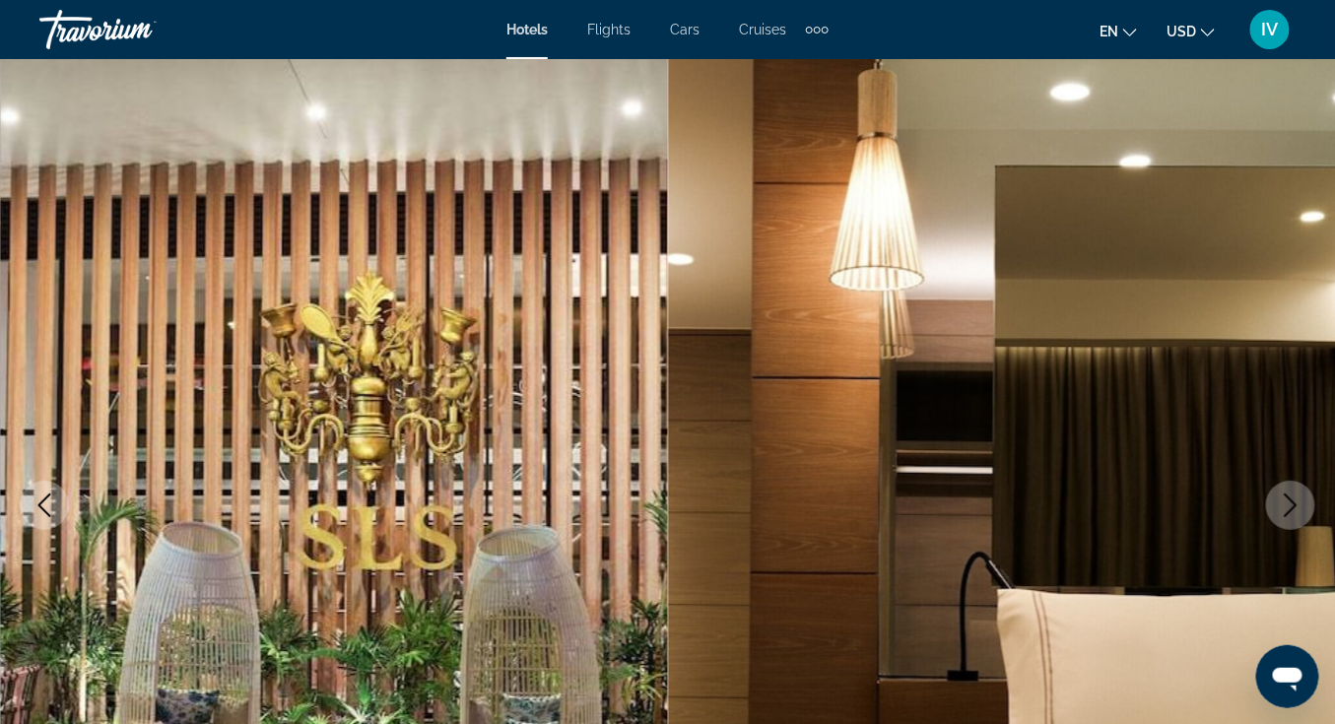
click at [1281, 500] on icon "Next image" at bounding box center [1291, 505] width 24 height 24
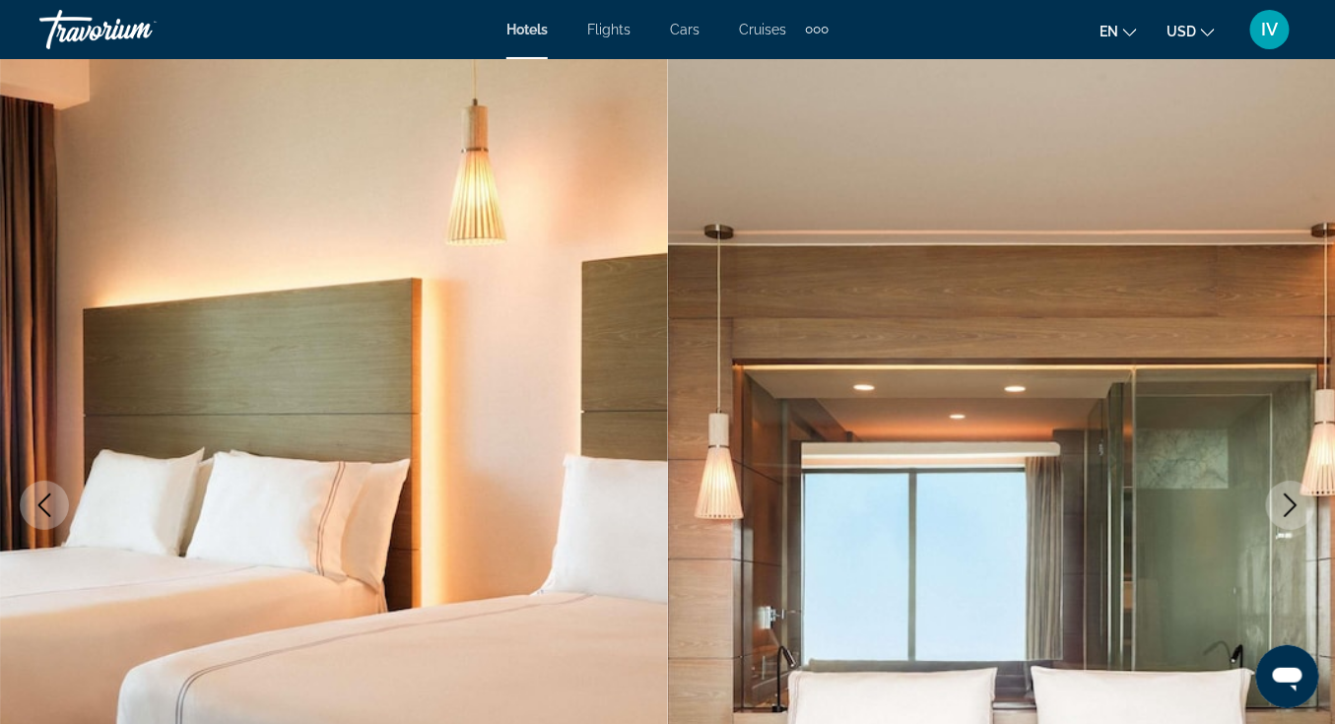
click at [1281, 500] on icon "Next image" at bounding box center [1291, 505] width 24 height 24
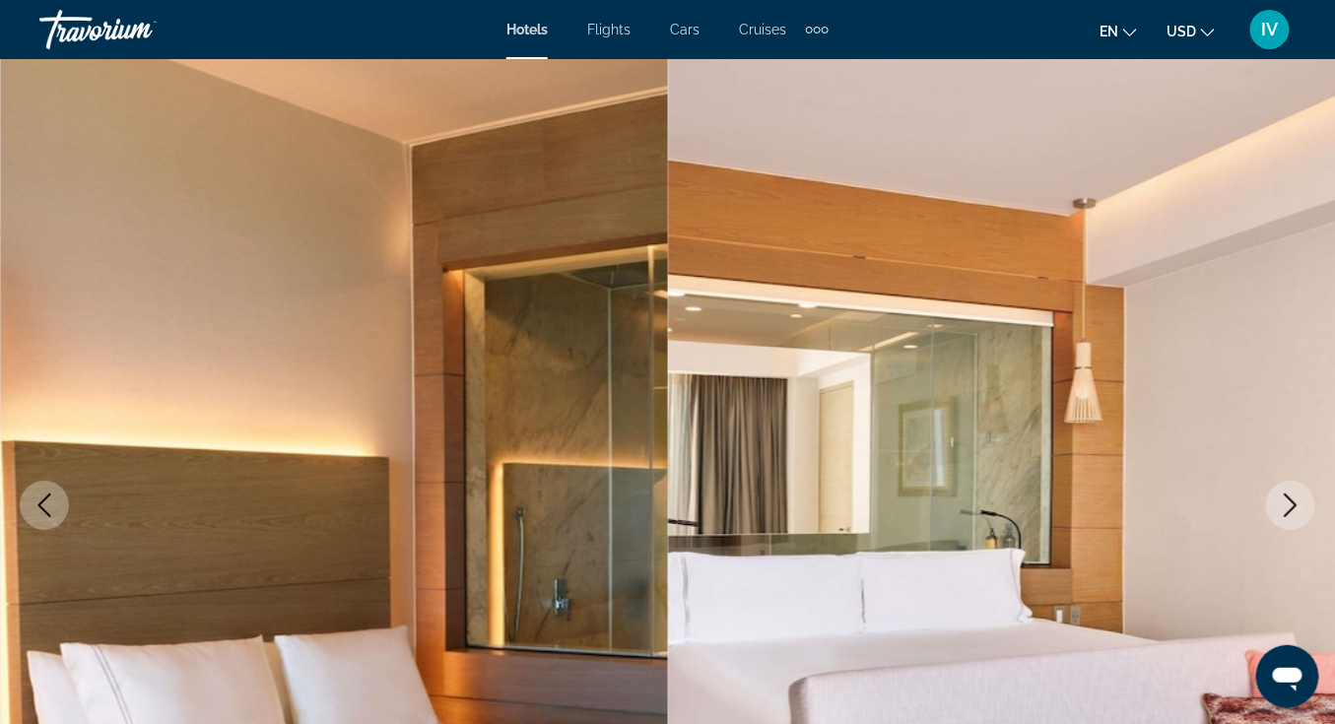
click at [1281, 500] on icon "Next image" at bounding box center [1291, 505] width 24 height 24
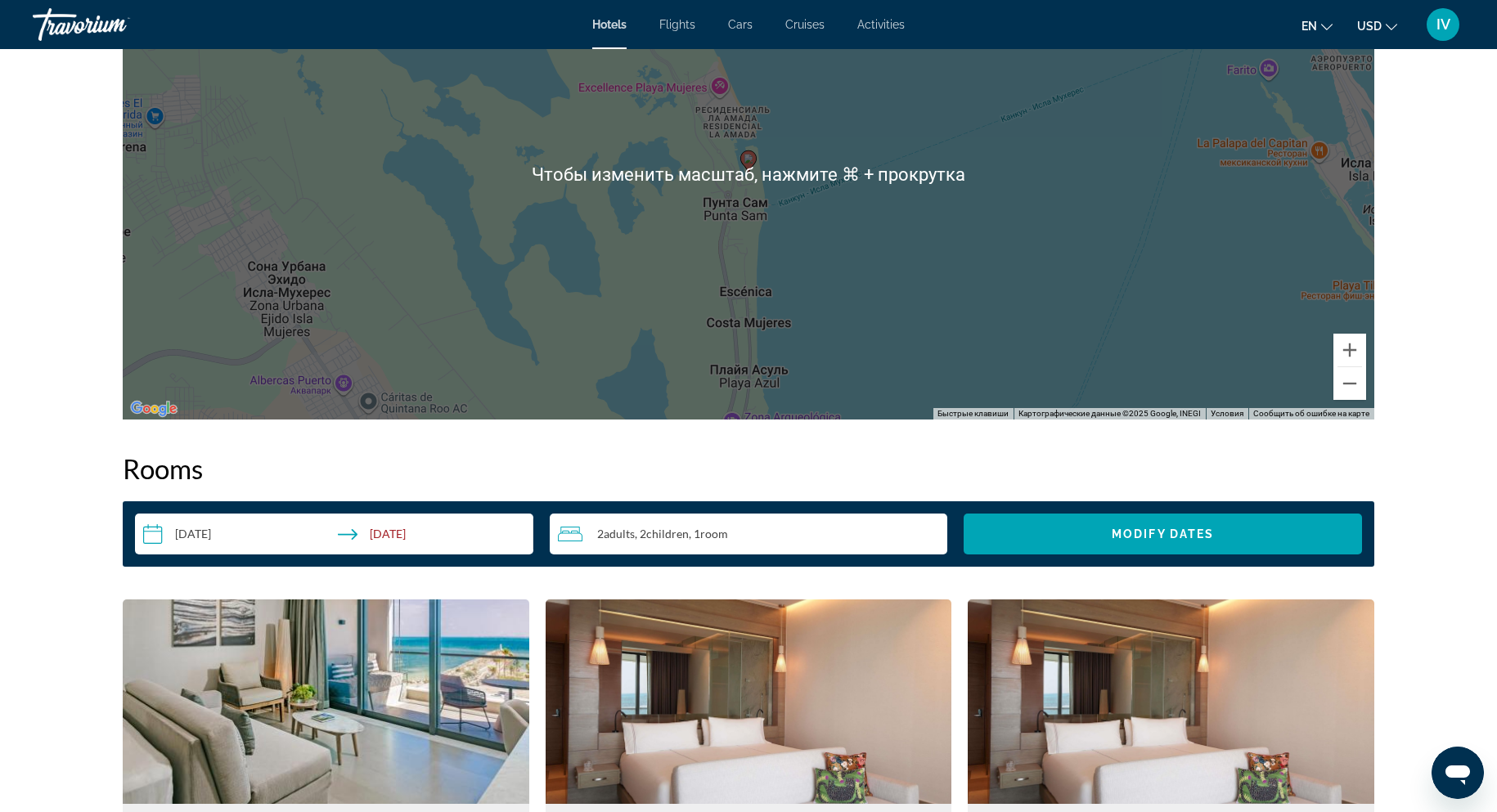
scroll to position [1548, 0]
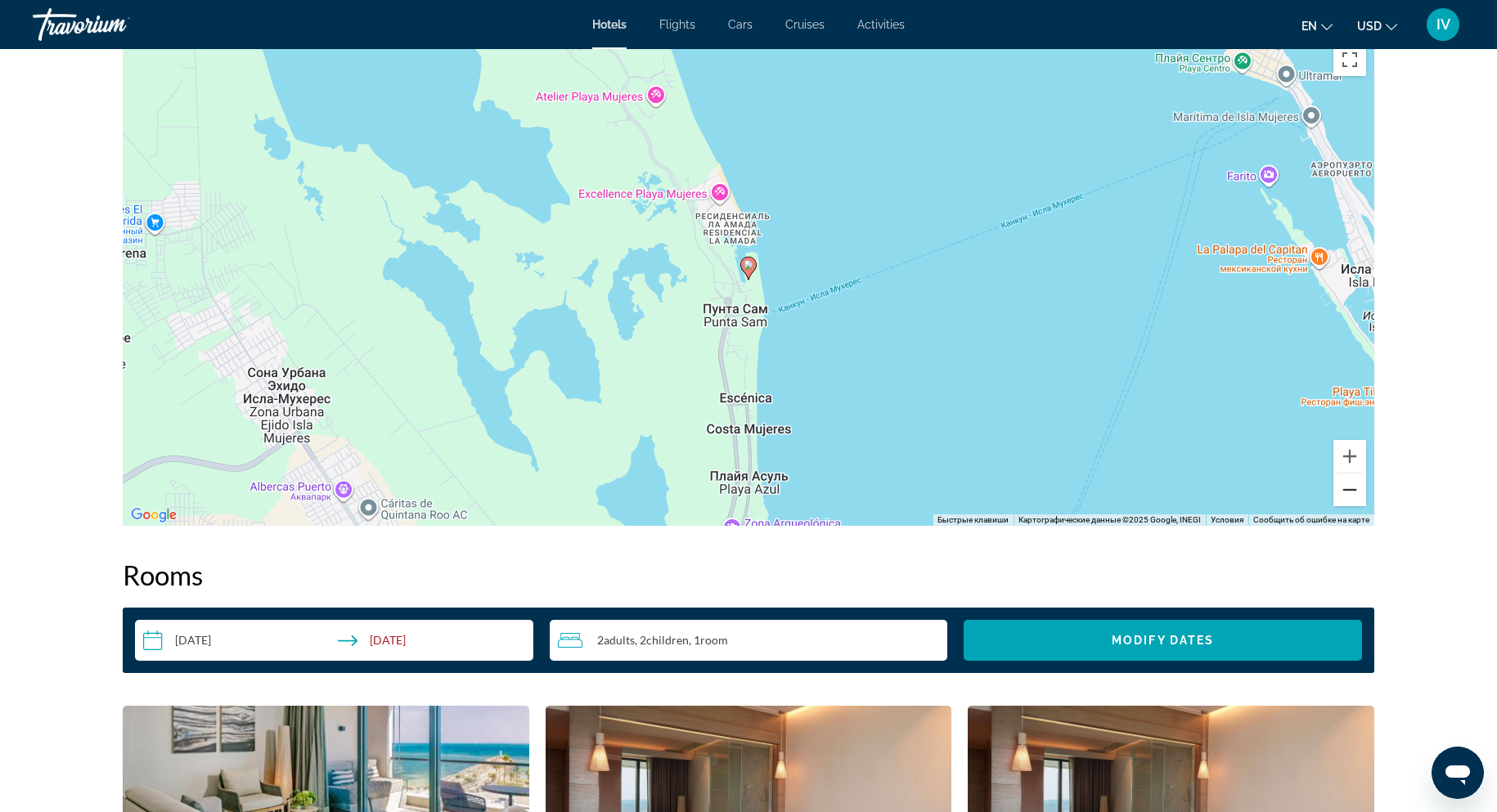
click at [1108, 491] on button "Уменьшить" at bounding box center [1349, 489] width 32 height 32
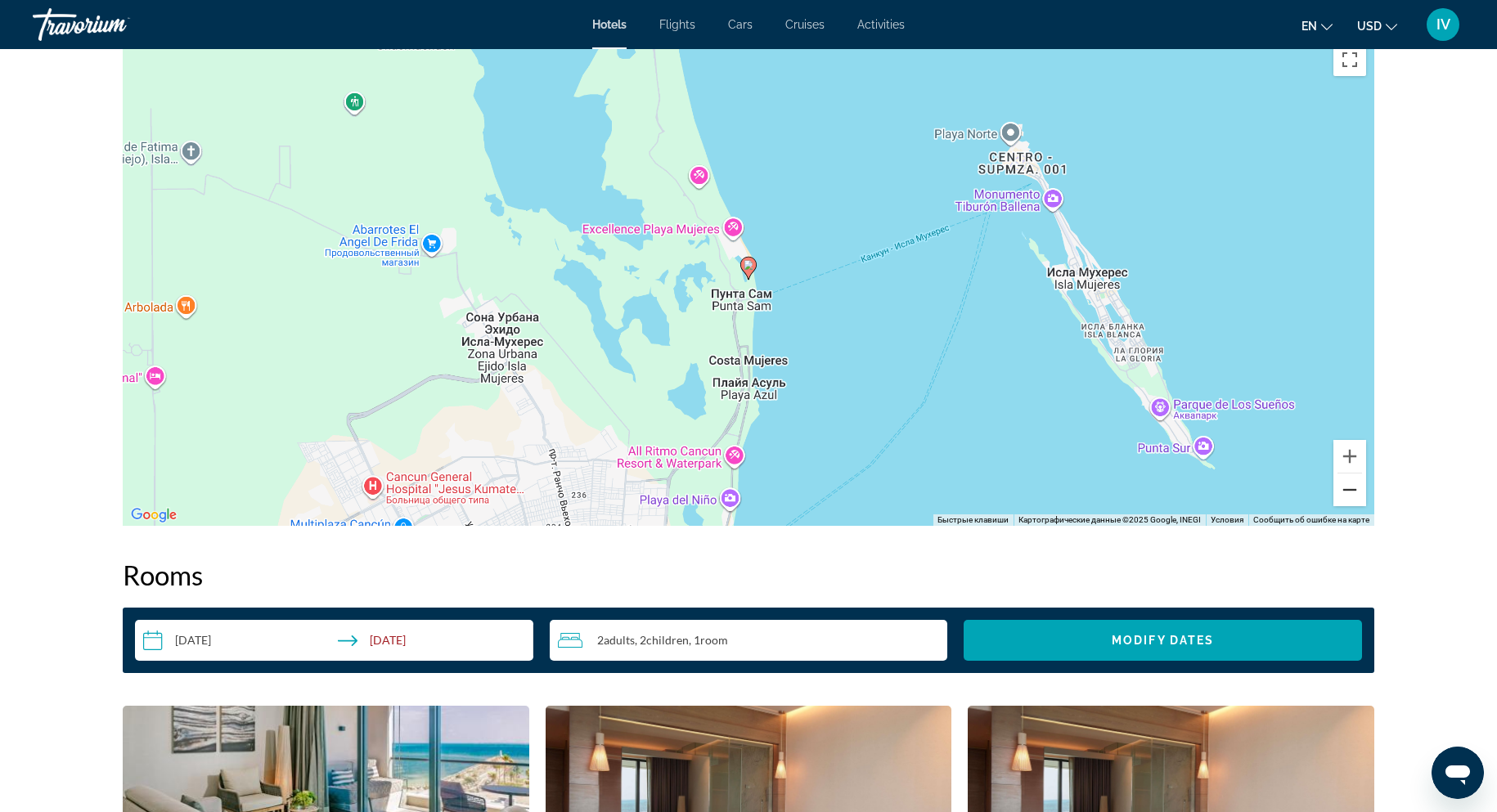
click at [1108, 491] on button "Уменьшить" at bounding box center [1349, 489] width 32 height 32
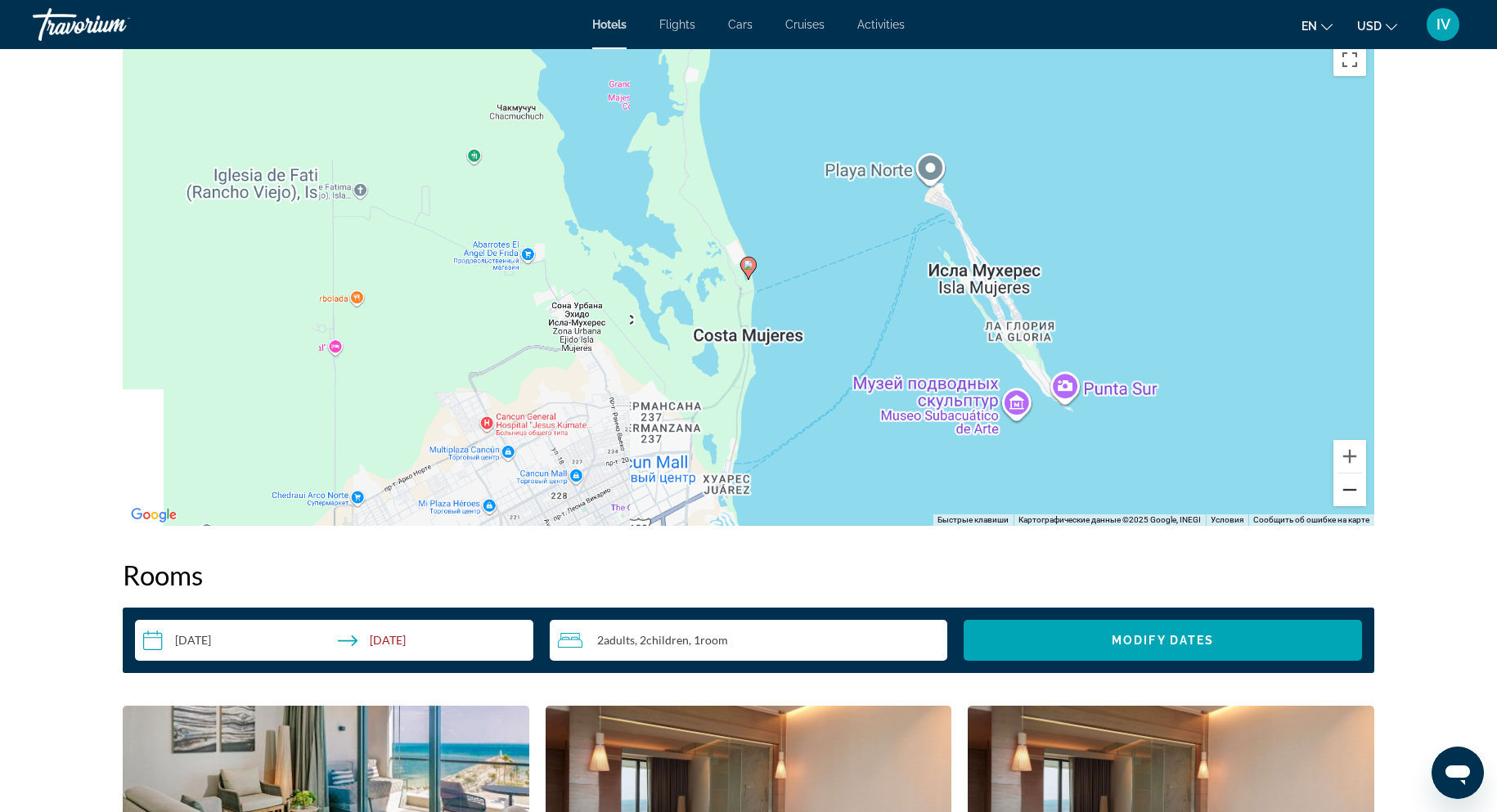
click at [1108, 491] on button "Уменьшить" at bounding box center [1349, 489] width 32 height 32
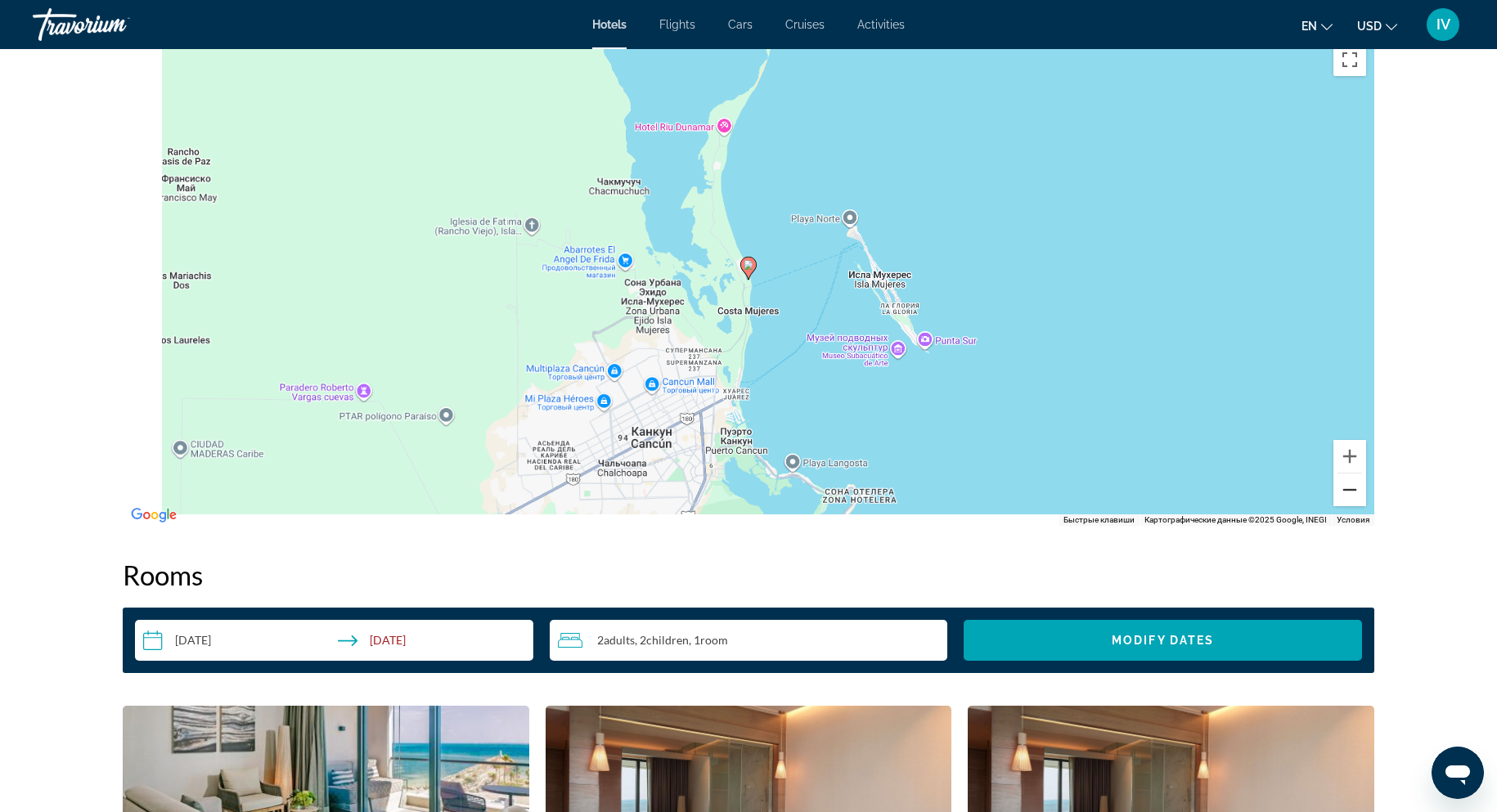
click at [1108, 491] on button "Уменьшить" at bounding box center [1349, 489] width 32 height 32
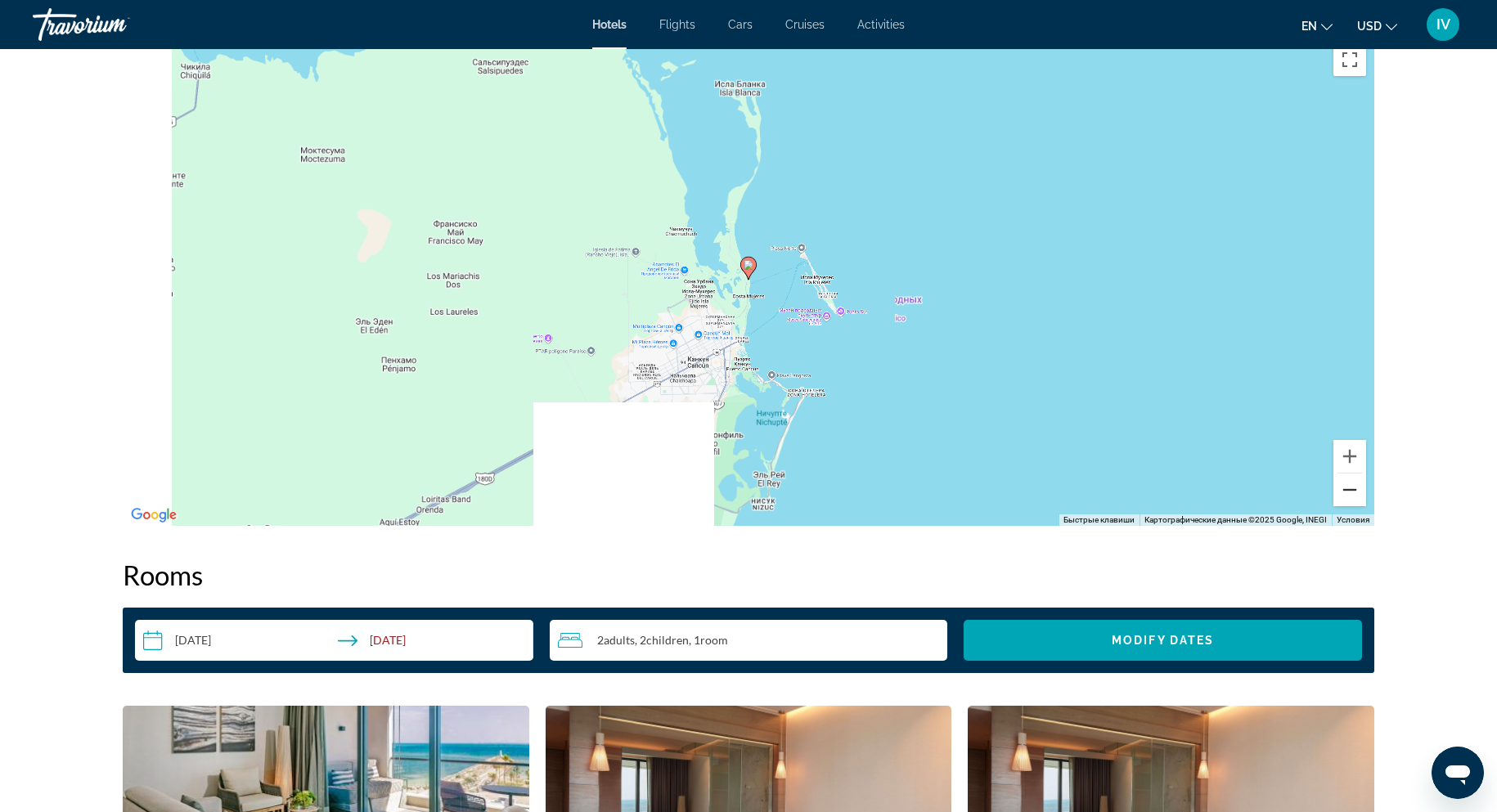
click at [1108, 491] on button "Уменьшить" at bounding box center [1349, 489] width 32 height 32
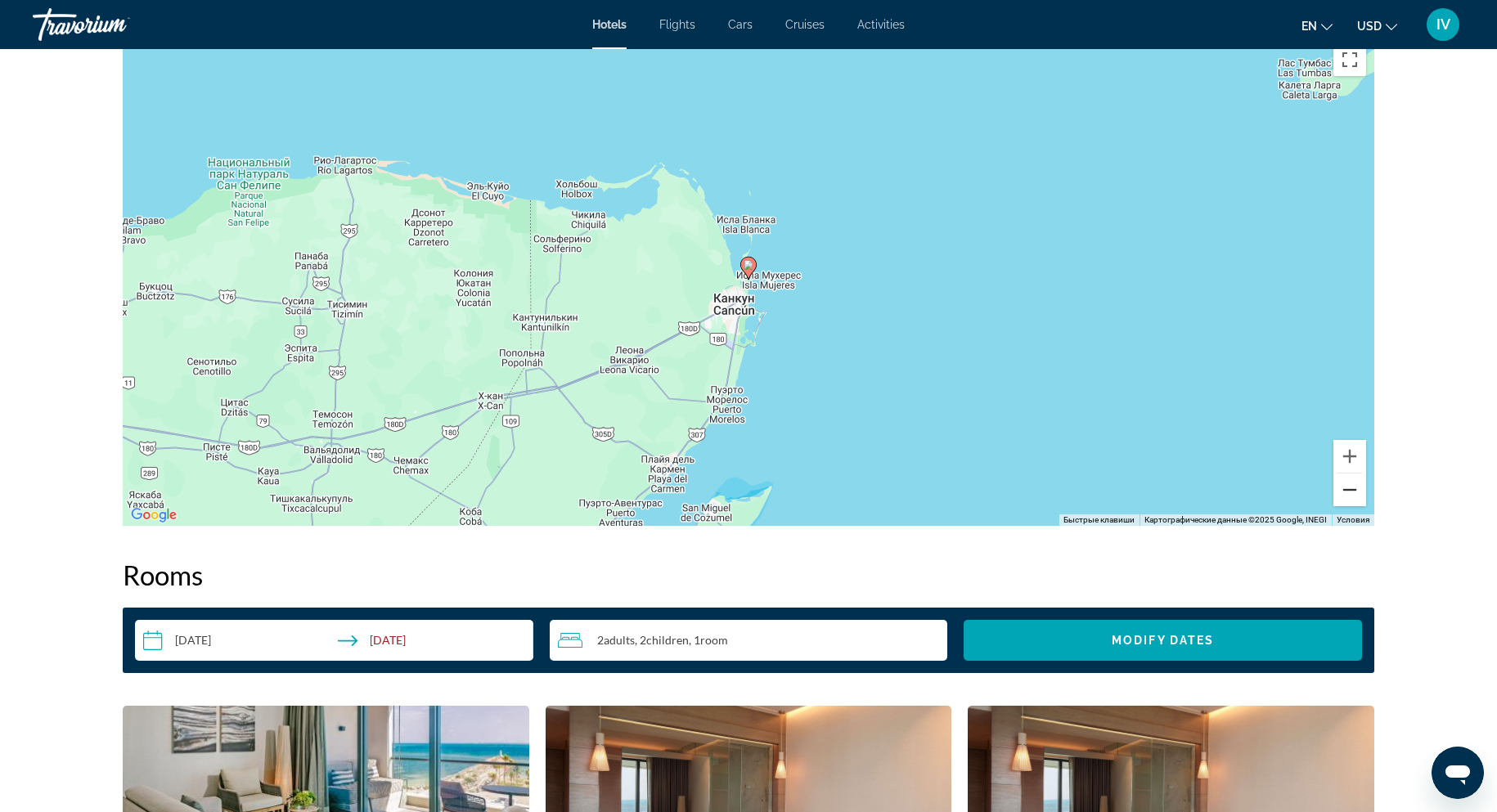
click at [1108, 491] on button "Уменьшить" at bounding box center [1349, 489] width 32 height 32
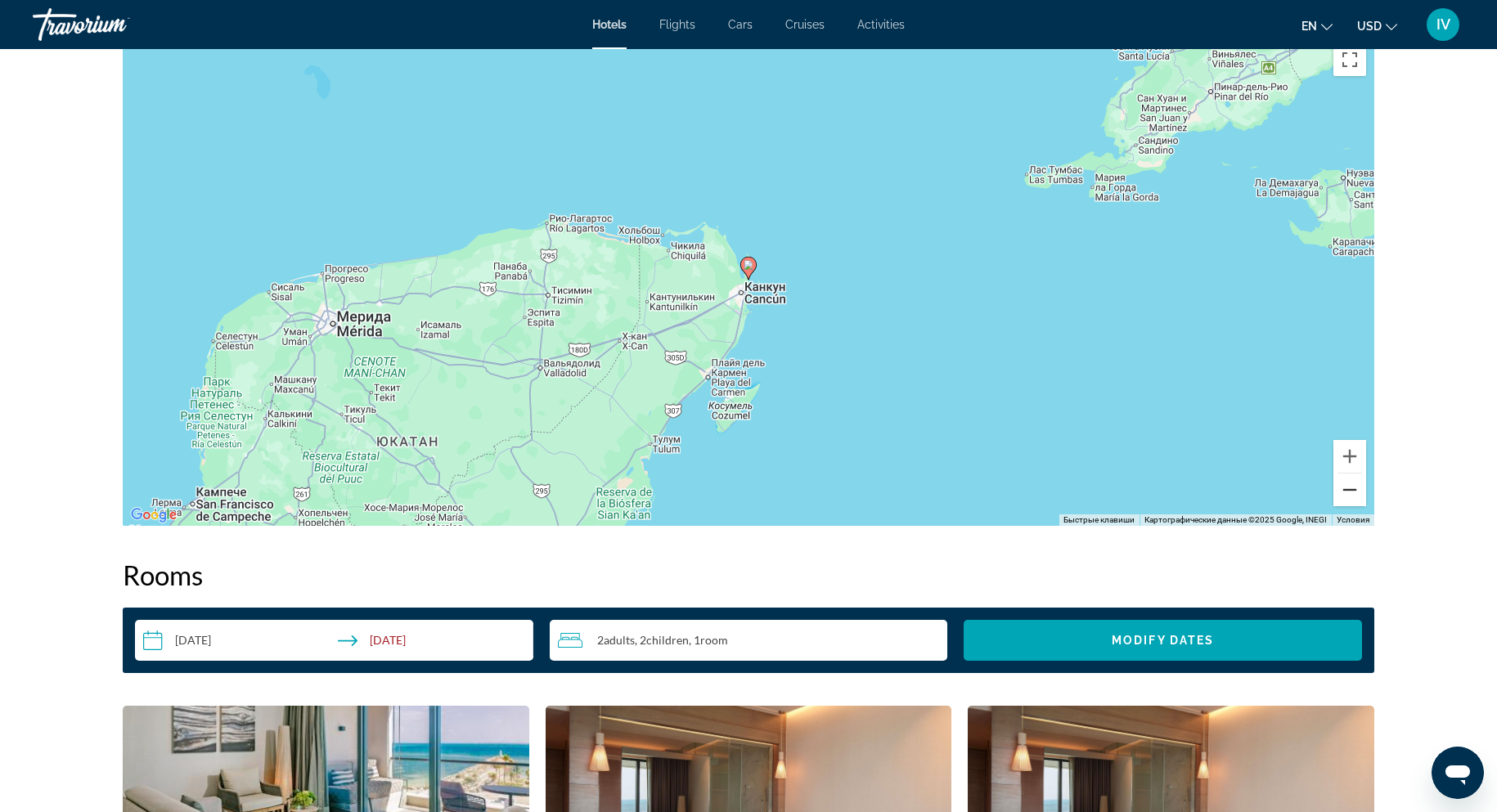
click at [1108, 491] on button "Уменьшить" at bounding box center [1349, 489] width 32 height 32
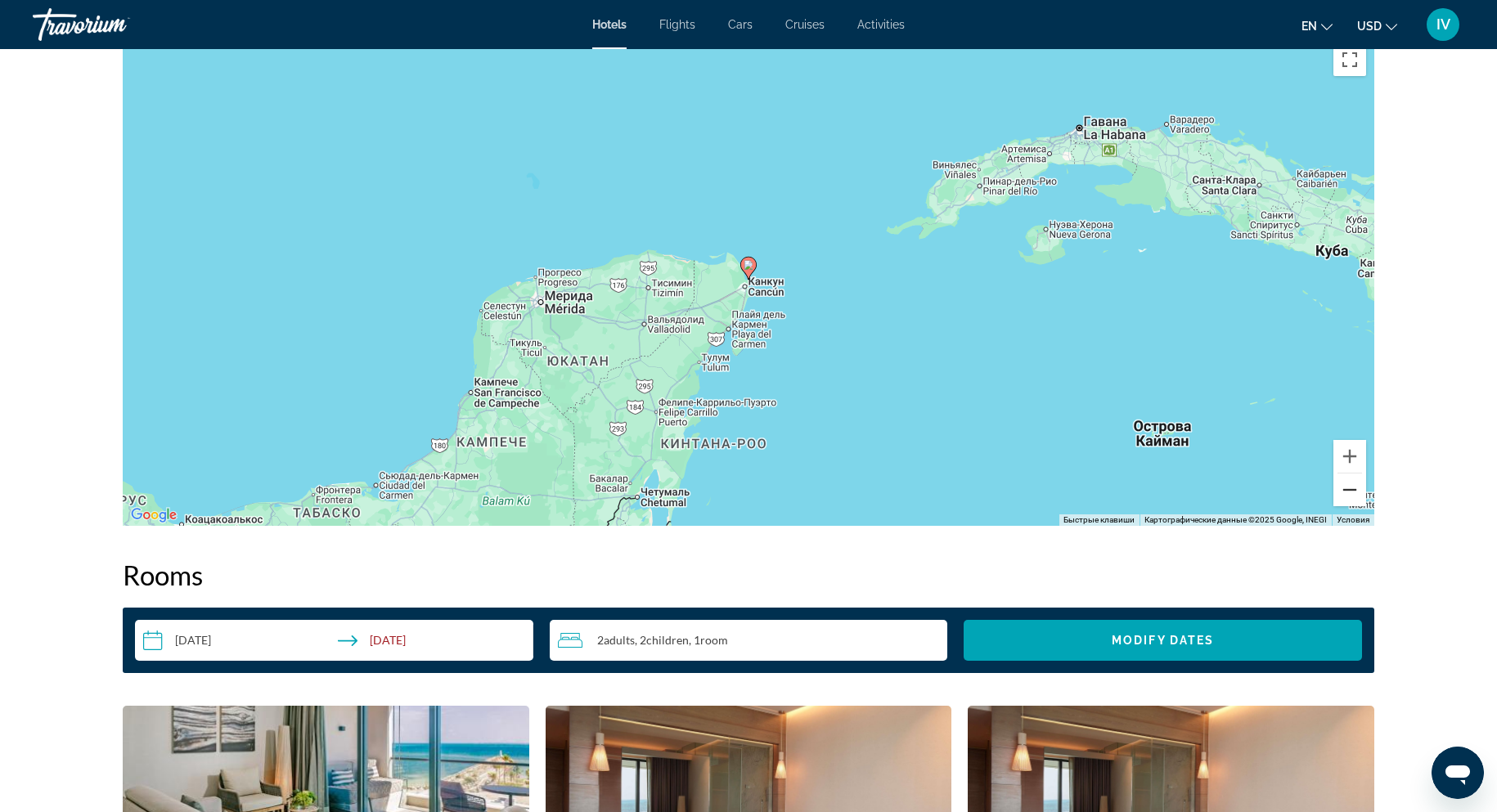
click at [1108, 491] on button "Уменьшить" at bounding box center [1349, 489] width 32 height 32
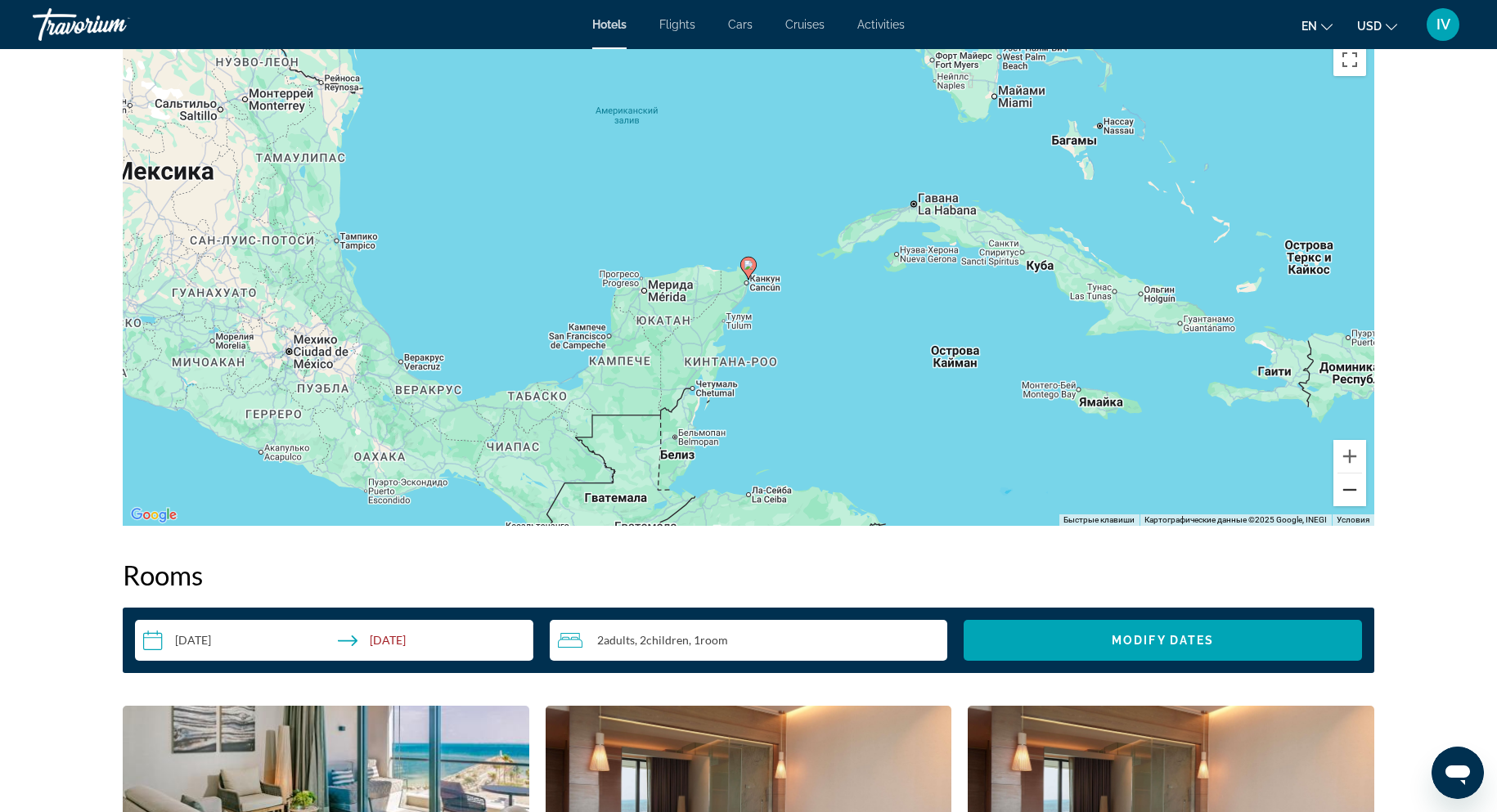
click at [1108, 491] on button "Уменьшить" at bounding box center [1349, 489] width 32 height 32
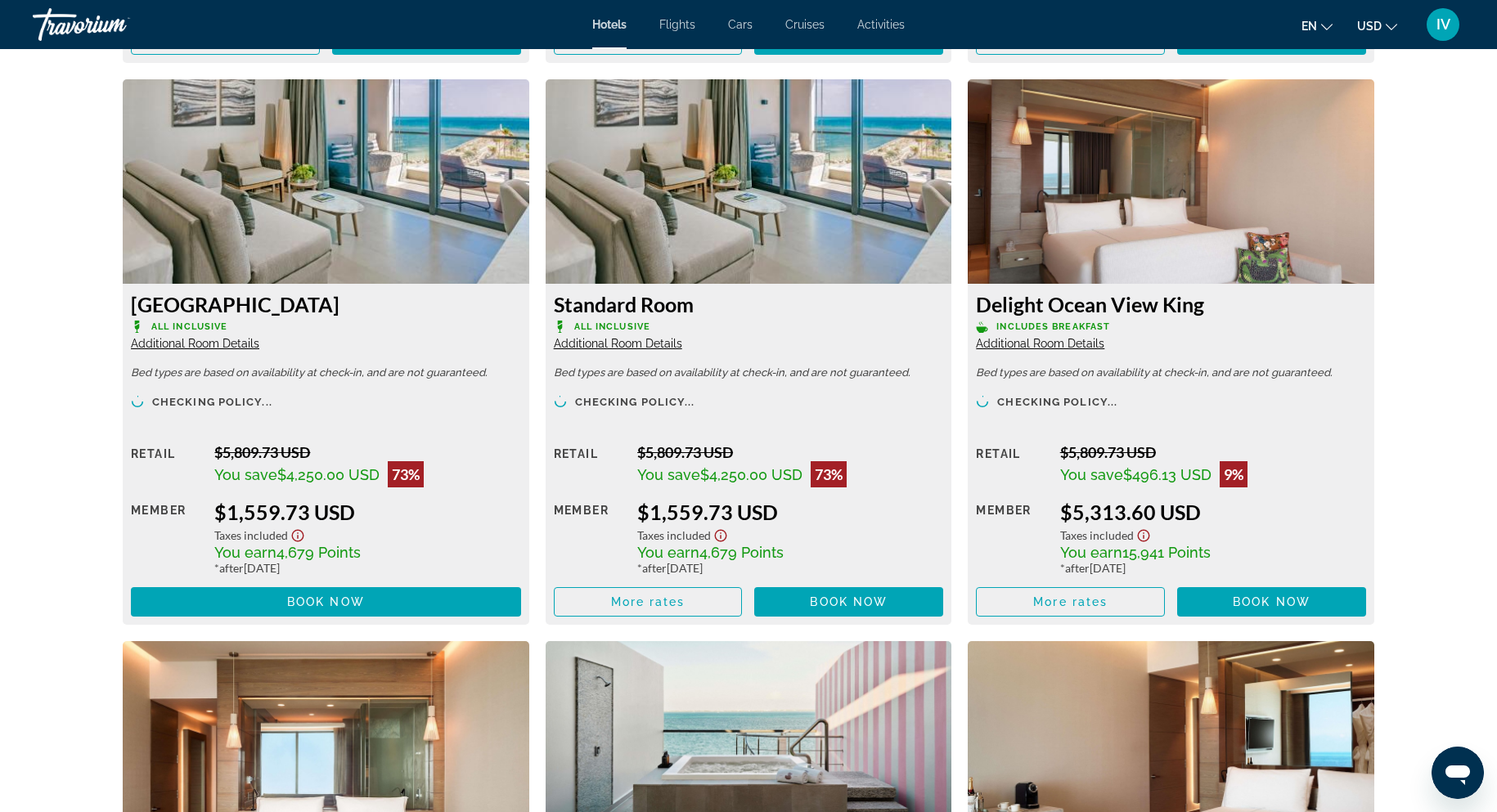
scroll to position [2682, 0]
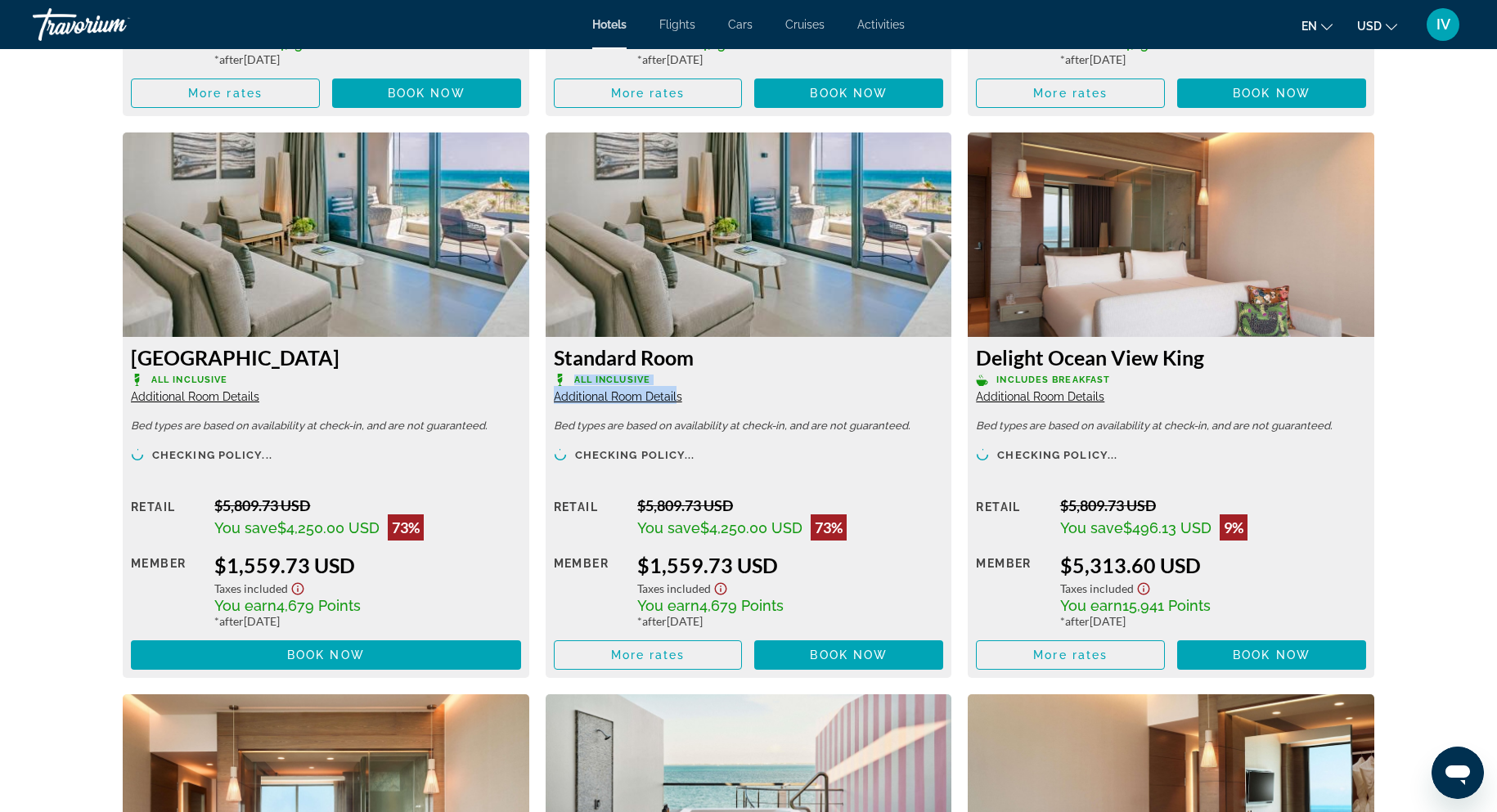
drag, startPoint x: 566, startPoint y: 378, endPoint x: 675, endPoint y: 387, distance: 109.4
click at [675, 387] on div "Standard Room All Inclusive Additional Room Details" at bounding box center [749, 374] width 390 height 59
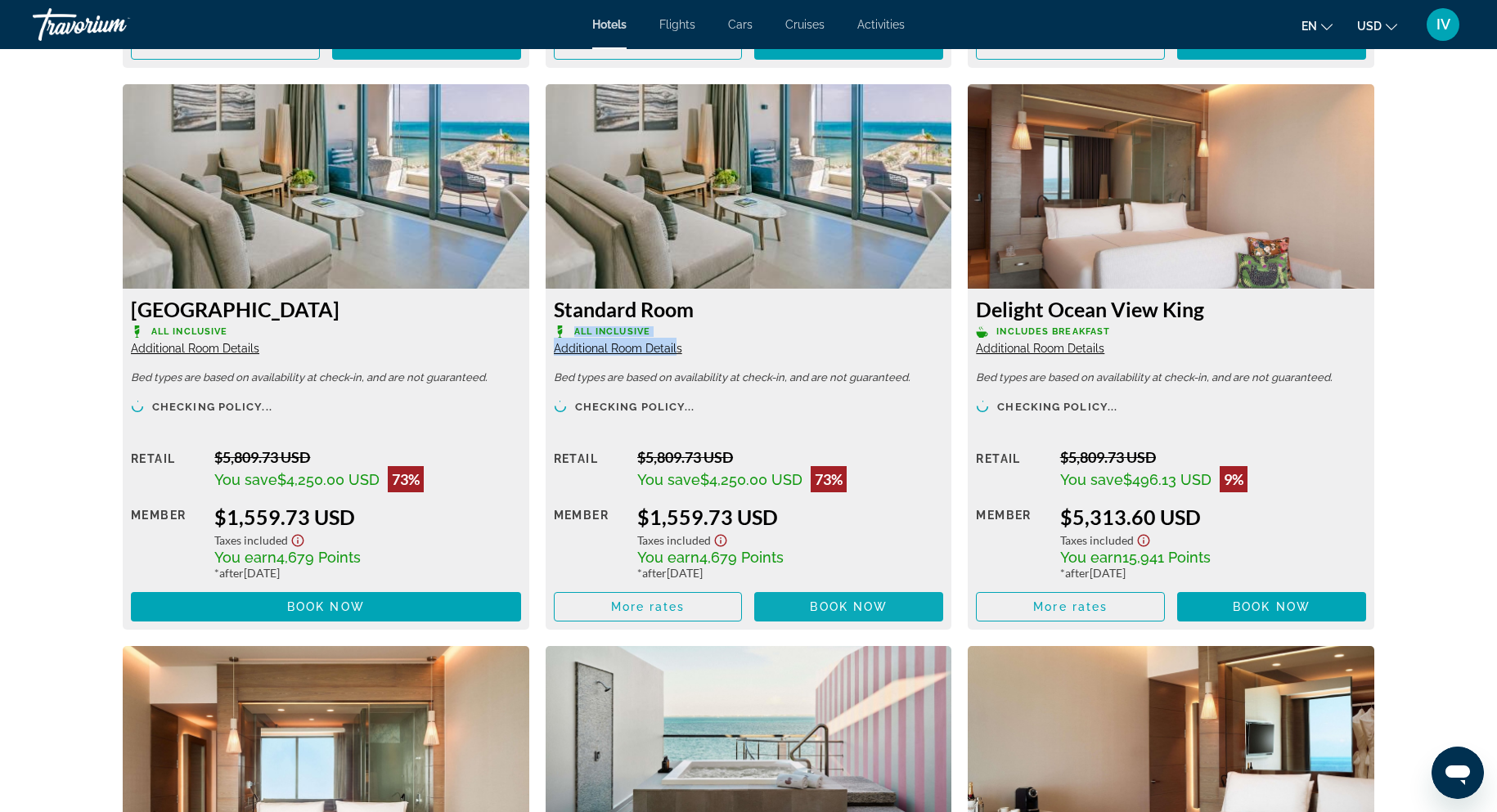
scroll to position [2733, 0]
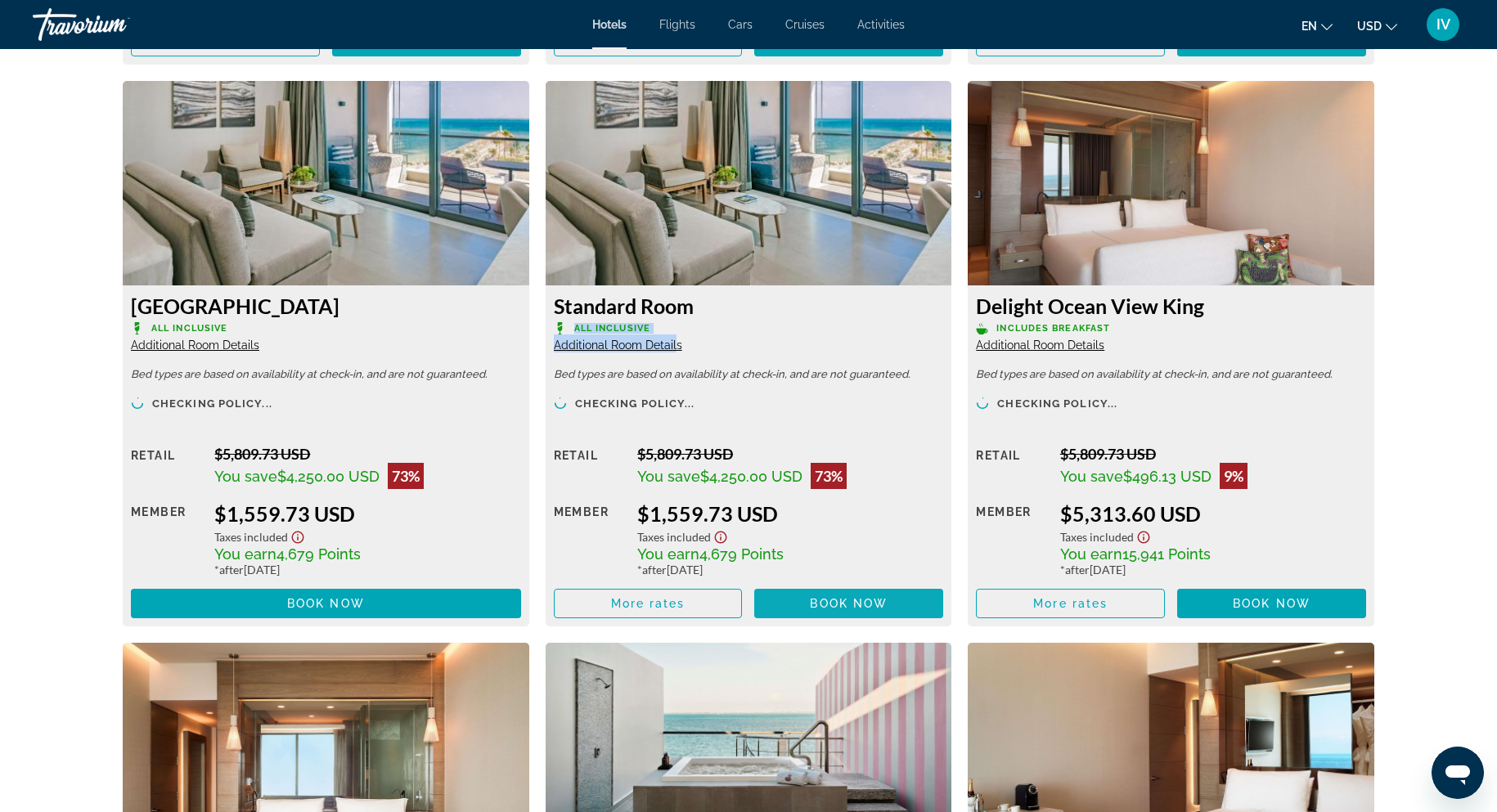
click at [801, 600] on span "Main content" at bounding box center [849, 603] width 189 height 39
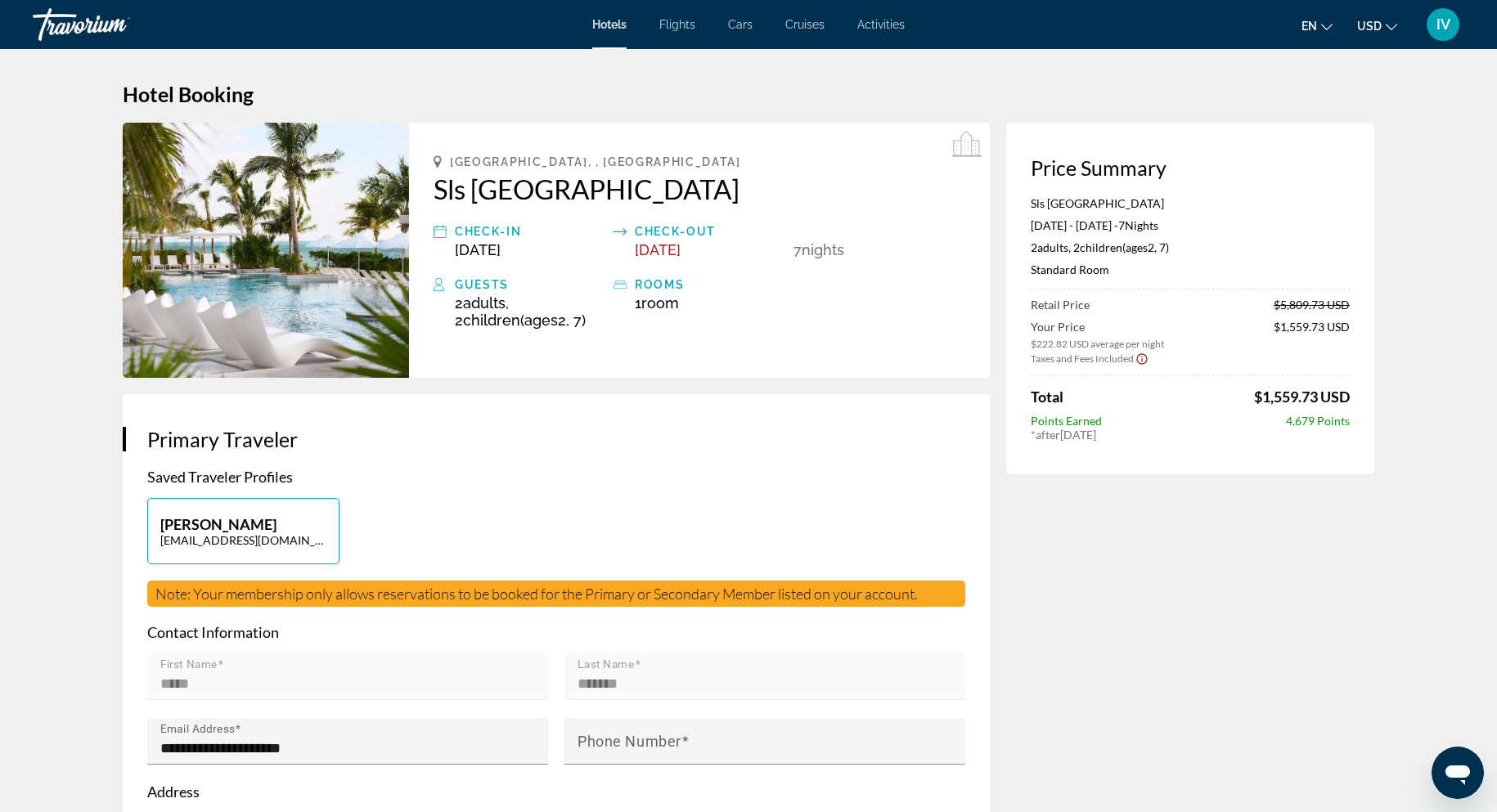
drag, startPoint x: 1258, startPoint y: 403, endPoint x: 1406, endPoint y: 388, distance: 148.8
drag, startPoint x: 431, startPoint y: 184, endPoint x: 653, endPoint y: 191, distance: 222.1
click at [653, 191] on div "[GEOGRAPHIC_DATA], , [GEOGRAPHIC_DATA] Sls [GEOGRAPHIC_DATA] Check-in [DATE] Ch…" at bounding box center [698, 250] width 580 height 255
copy h2 "Sls [GEOGRAPHIC_DATA]"
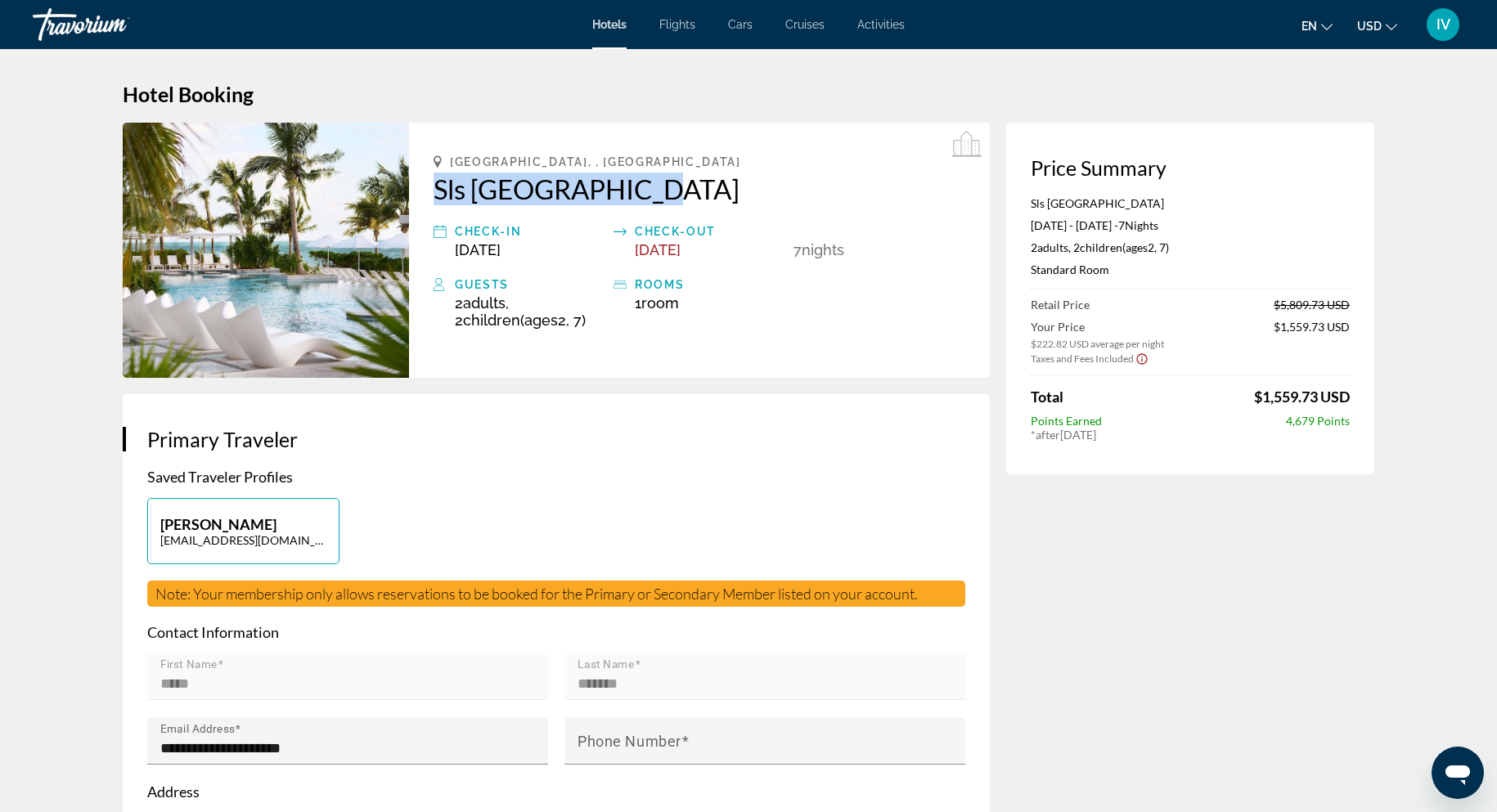
drag, startPoint x: 1254, startPoint y: 394, endPoint x: 1358, endPoint y: 396, distance: 104.0
click at [1108, 396] on div "Price Summary Sls Playa Mujeres [DATE] - [DATE] - 7 Night Nights 2 Adult Adults…" at bounding box center [1190, 299] width 368 height 352
